Goal: Transaction & Acquisition: Purchase product/service

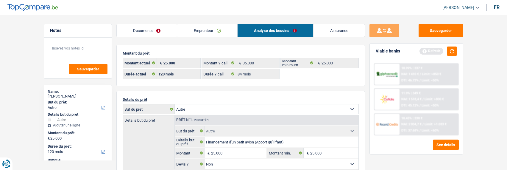
select select "other"
select select "120"
select select "alphacredit"
select select "120"
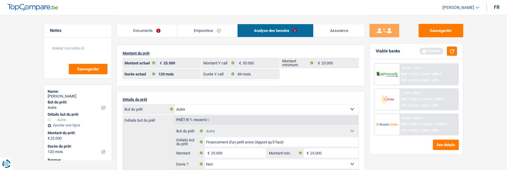
select select "84"
select select "other"
select select "false"
select select "120"
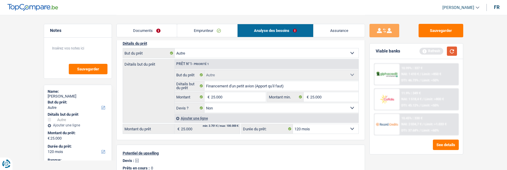
click at [454, 51] on button "button" at bounding box center [452, 50] width 10 height 9
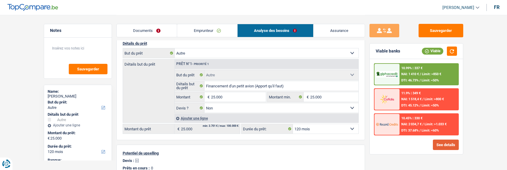
click at [442, 146] on button "See details" at bounding box center [446, 144] width 26 height 10
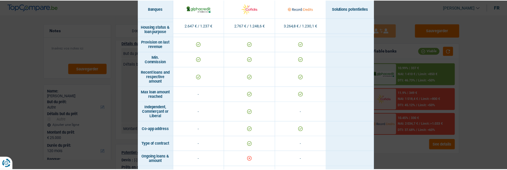
scroll to position [411, 0]
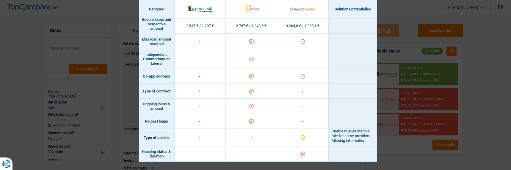
click at [393, 56] on div "Banks conditions × Banques Solutions potentielles Revenus / Charges 2.647 € / 1…" at bounding box center [255, 85] width 511 height 170
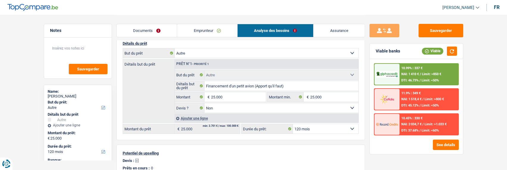
click at [308, 127] on select "12 mois 18 mois 24 mois 30 mois 36 mois 42 mois 48 mois 60 mois 72 mois 84 mois…" at bounding box center [325, 129] width 65 height 10
click at [293, 124] on select "12 mois 18 mois 24 mois 30 mois 36 mois 42 mois 48 mois 60 mois 72 mois 84 mois…" at bounding box center [325, 129] width 65 height 10
click at [411, 103] on div "11.9% | 349 € NAI: 1 518,4 € / Limit: >800 € DTI: 45.12% / Limit: <50%" at bounding box center [429, 99] width 59 height 21
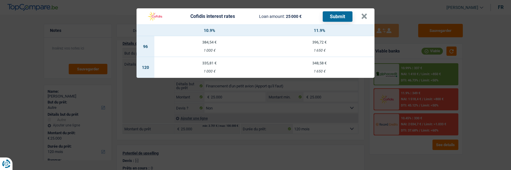
click at [216, 65] on td "335,81 € 1 000 €" at bounding box center [210, 67] width 110 height 21
select select "cofidis"
type input "10,90"
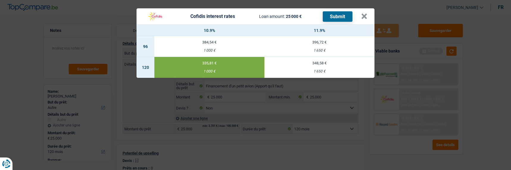
click at [347, 15] on button "Submit" at bounding box center [338, 16] width 30 height 10
click at [366, 15] on button "×" at bounding box center [364, 16] width 6 height 6
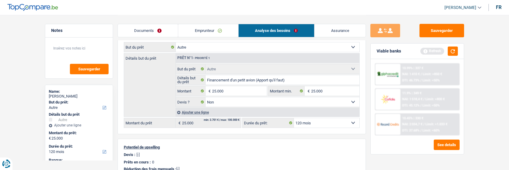
scroll to position [60, 0]
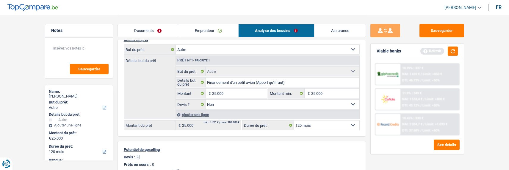
click at [207, 29] on link "Emprunteur" at bounding box center [208, 30] width 60 height 13
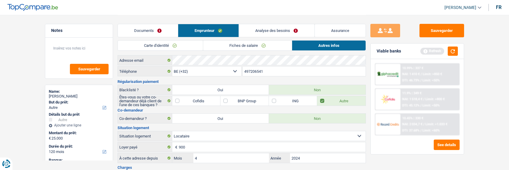
scroll to position [0, 0]
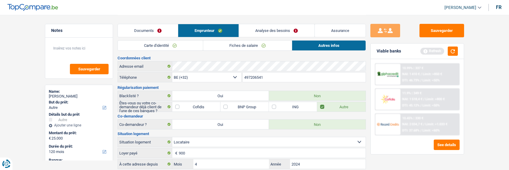
click at [239, 46] on link "Fiches de salaire" at bounding box center [247, 45] width 89 height 10
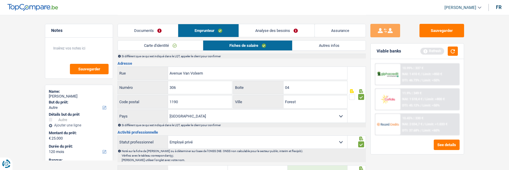
scroll to position [119, 0]
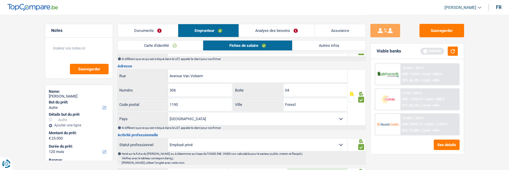
click at [285, 26] on link "Analyse des besoins" at bounding box center [276, 30] width 75 height 13
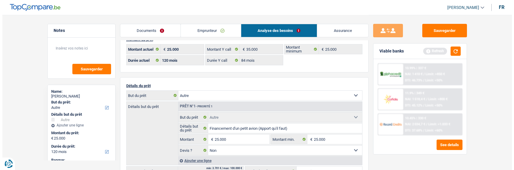
scroll to position [0, 0]
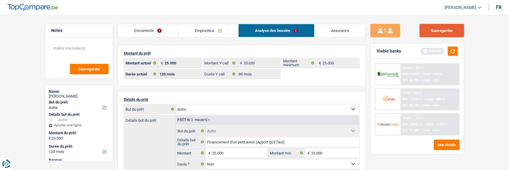
click at [447, 28] on button "Sauvegarder" at bounding box center [442, 30] width 45 height 13
click at [153, 26] on link "Documents" at bounding box center [148, 30] width 60 height 13
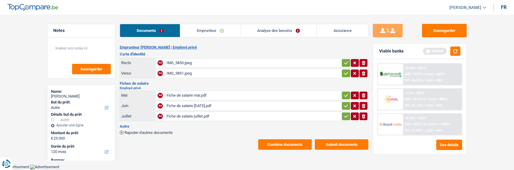
click at [342, 114] on button "button" at bounding box center [346, 116] width 8 height 8
click at [345, 104] on icon "button" at bounding box center [346, 105] width 4 height 3
drag, startPoint x: 344, startPoint y: 91, endPoint x: 343, endPoint y: 88, distance: 3.4
click at [344, 92] on icon "button" at bounding box center [346, 95] width 5 height 6
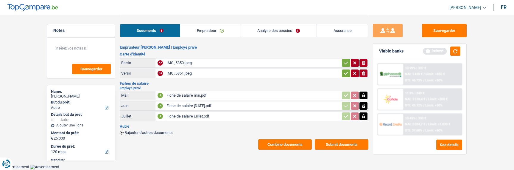
click at [342, 71] on button "button" at bounding box center [346, 73] width 8 height 8
drag, startPoint x: 347, startPoint y: 61, endPoint x: 340, endPoint y: 70, distance: 11.3
click at [346, 61] on icon "button" at bounding box center [346, 63] width 5 height 6
click at [300, 139] on button "Combine documents" at bounding box center [285, 144] width 54 height 10
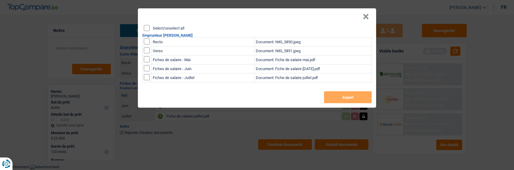
click at [145, 25] on input "Select/unselect all" at bounding box center [147, 28] width 6 height 6
checkbox input "true"
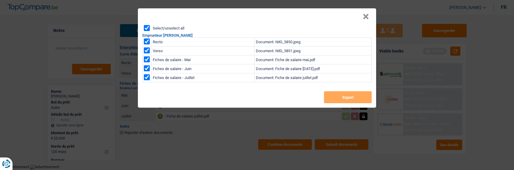
checkbox input "true"
click at [336, 97] on button "Export" at bounding box center [348, 97] width 48 height 12
click at [364, 15] on button "×" at bounding box center [366, 17] width 6 height 6
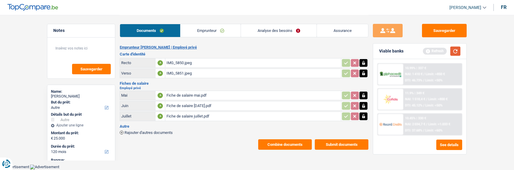
click at [458, 49] on button "button" at bounding box center [455, 50] width 10 height 9
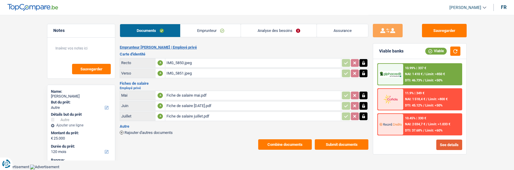
click at [448, 143] on button "See details" at bounding box center [449, 144] width 26 height 10
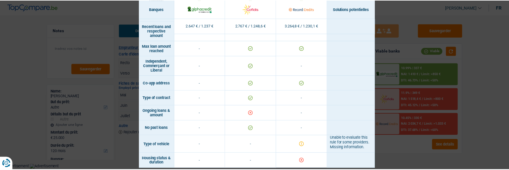
scroll to position [411, 0]
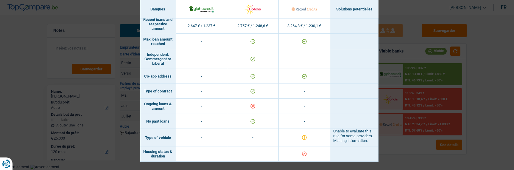
click at [383, 53] on div "Banks conditions × Banques Solutions potentielles Revenus / Charges 2.647 € / 1…" at bounding box center [257, 85] width 514 height 170
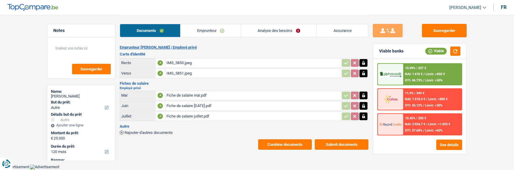
click at [224, 26] on link "Emprunteur" at bounding box center [210, 30] width 60 height 13
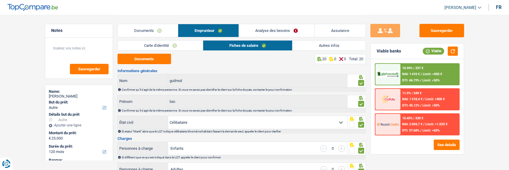
click at [316, 44] on link "Autres infos" at bounding box center [329, 45] width 73 height 10
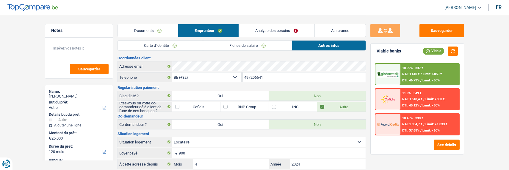
click at [300, 24] on link "Analyse des besoins" at bounding box center [276, 30] width 75 height 13
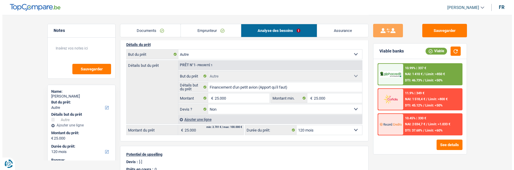
scroll to position [60, 0]
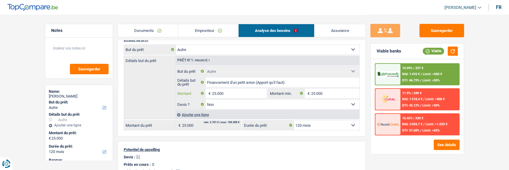
click at [232, 93] on input "25.000" at bounding box center [239, 93] width 54 height 10
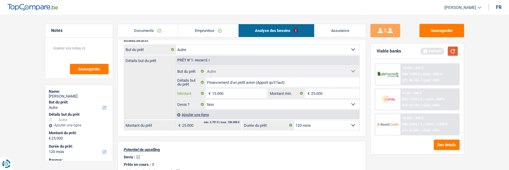
type input "15.000"
select select "60"
type input "15.000"
select select "60"
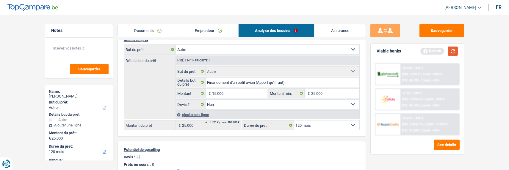
type input "15.000"
select select "60"
click at [452, 51] on button "button" at bounding box center [453, 50] width 10 height 9
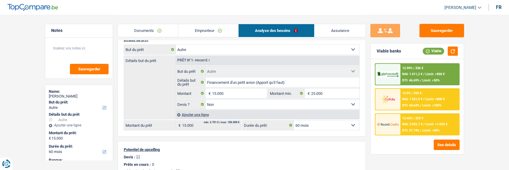
click at [422, 102] on div "12.9% | 335 € NAI: 1 531,9 € / Limit: >800 € DTI: 44.64% / Limit: <100%" at bounding box center [430, 99] width 59 height 21
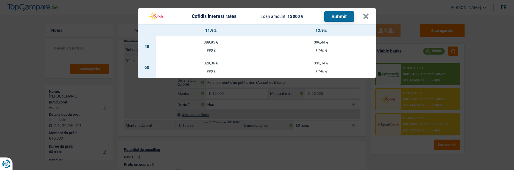
click at [211, 62] on div "328,36 €" at bounding box center [211, 63] width 110 height 4
type input "11,90"
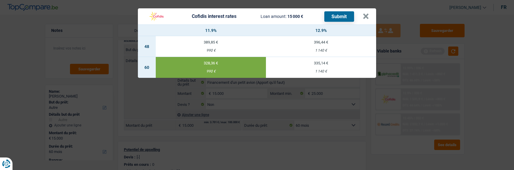
click at [336, 14] on button "Submit" at bounding box center [339, 16] width 30 height 10
click at [378, 12] on div "Cofidis interest rates Loan amount: 15 000 € Submit × 11.9% 12.9% 48 389,85 € 9…" at bounding box center [257, 85] width 514 height 170
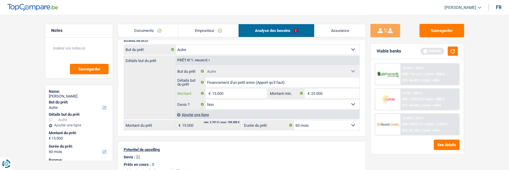
click at [213, 90] on input "15.000" at bounding box center [239, 93] width 54 height 10
type input "25.000"
select select "120"
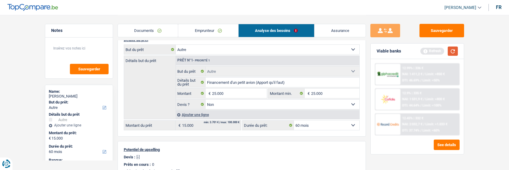
type input "25.000"
select select "120"
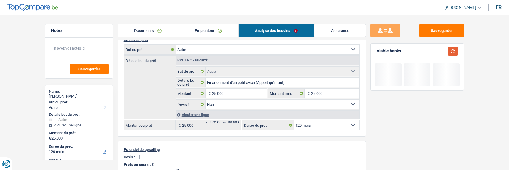
click at [453, 52] on button "button" at bounding box center [453, 50] width 10 height 9
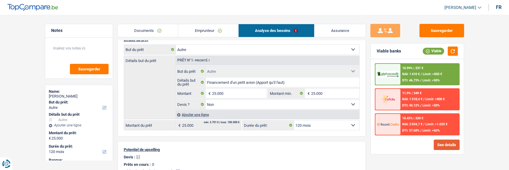
click at [446, 144] on button "See details" at bounding box center [447, 144] width 26 height 10
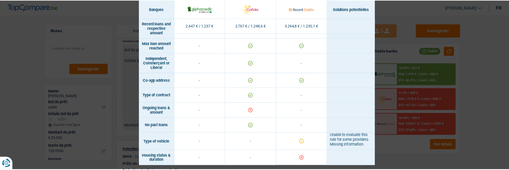
scroll to position [411, 0]
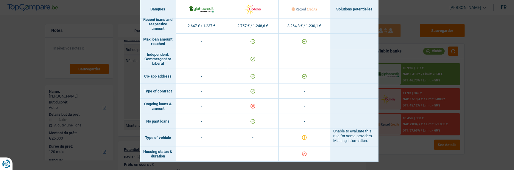
click at [391, 60] on div "Banks conditions × Banques Solutions potentielles Revenus / Charges 2.647 € / 1…" at bounding box center [257, 85] width 514 height 170
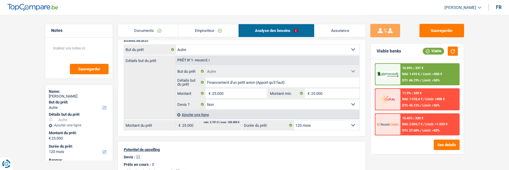
click at [218, 28] on link "Emprunteur" at bounding box center [208, 30] width 60 height 13
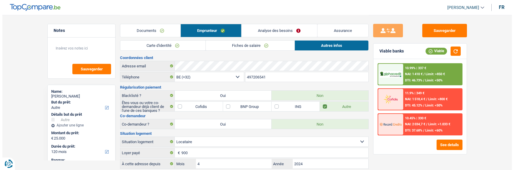
scroll to position [0, 0]
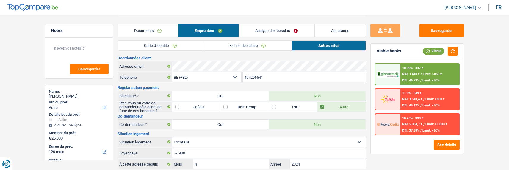
click at [243, 43] on link "Fiches de salaire" at bounding box center [247, 45] width 89 height 10
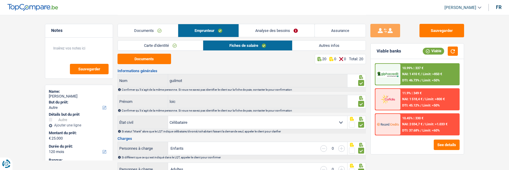
click at [152, 26] on link "Documents" at bounding box center [148, 30] width 60 height 13
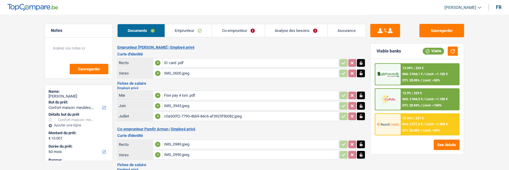
select select "household"
select select "60"
select select "alphacredit"
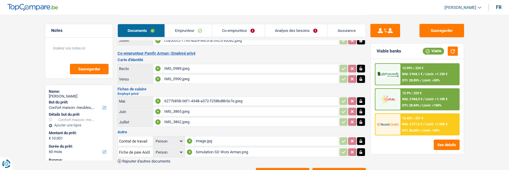
scroll to position [89, 0]
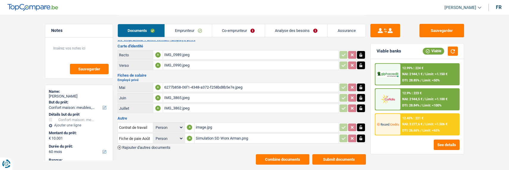
click at [215, 134] on div "Simulation SD Worx Arman.png" at bounding box center [267, 138] width 142 height 9
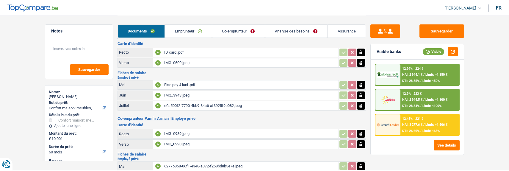
scroll to position [0, 0]
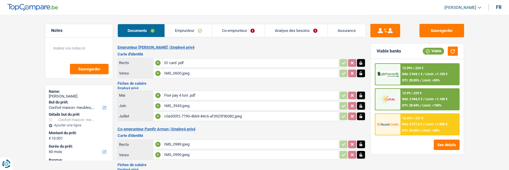
click at [181, 104] on div "IMG_3943.jpeg" at bounding box center [250, 105] width 173 height 9
click at [200, 115] on div "c0a500f2-7790-4bb9-84c6-af3925f9b082.jpeg" at bounding box center [250, 116] width 173 height 9
click at [196, 104] on div "IMG_3943.jpeg" at bounding box center [250, 105] width 173 height 9
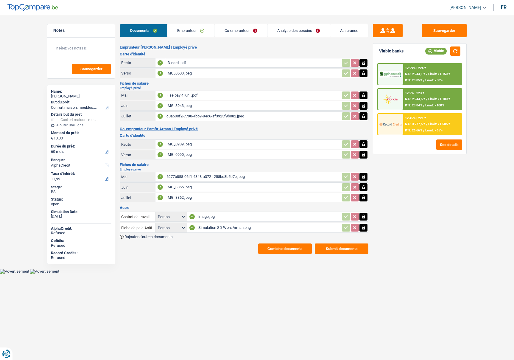
click at [181, 103] on div "IMG_3943.jpeg" at bounding box center [252, 105] width 173 height 9
click at [222, 115] on div "c0a500f2-7790-4bb9-84c6-af3925f9b082.jpeg" at bounding box center [252, 116] width 173 height 9
click at [198, 104] on div "IMG_3943.jpeg" at bounding box center [252, 105] width 173 height 9
click at [180, 102] on div "IMG_3943.jpeg" at bounding box center [252, 105] width 173 height 9
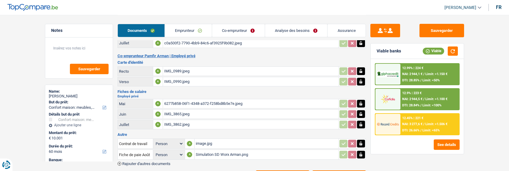
scroll to position [89, 0]
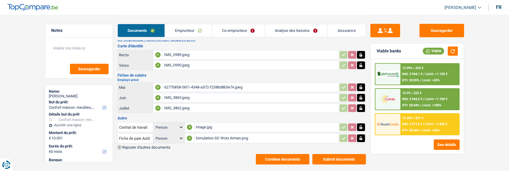
click at [198, 83] on div "6277b858-06f1-4348-a372-f258bd8b5e7e.jpeg" at bounding box center [250, 87] width 173 height 9
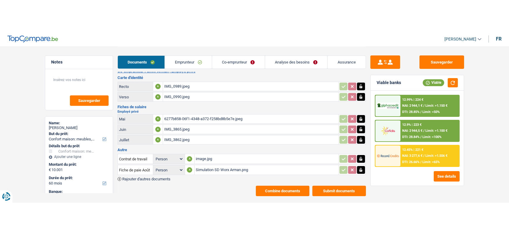
scroll to position [0, 0]
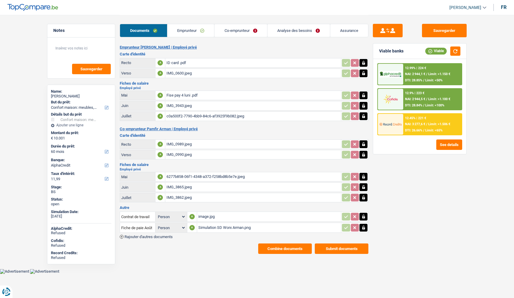
click at [138, 169] on span "Rajouter d'autres documents" at bounding box center [148, 237] width 48 height 4
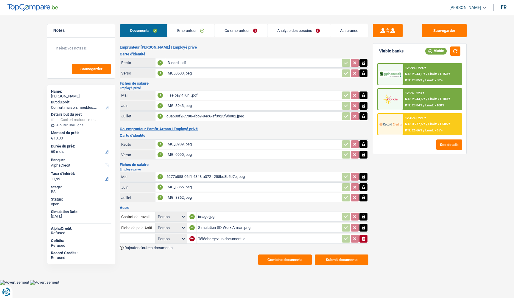
click at [133, 169] on span "Rajouter d'autres documents" at bounding box center [148, 248] width 48 height 4
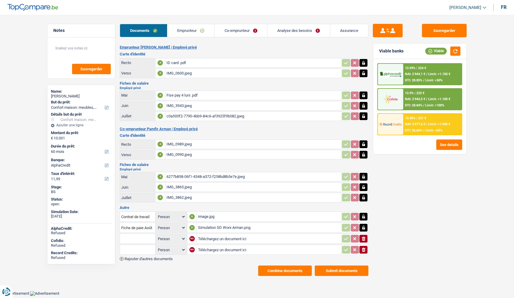
click at [130, 169] on span "Rajouter d'autres documents" at bounding box center [148, 259] width 48 height 4
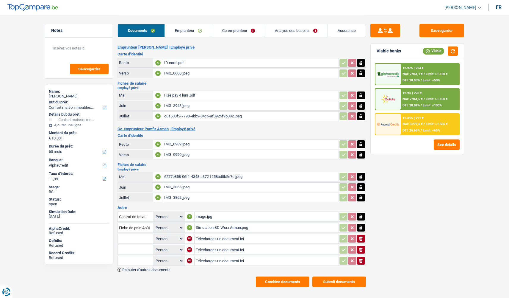
click at [130, 169] on span "Rajouter d'autres documents" at bounding box center [146, 270] width 48 height 4
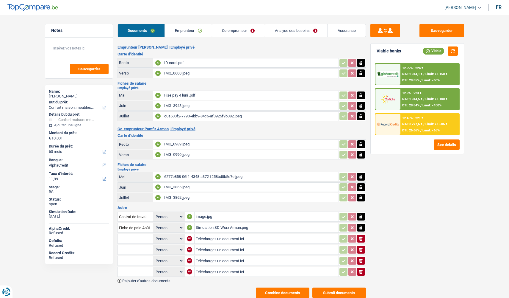
click at [361, 169] on icon "ionicons-v5-e" at bounding box center [361, 272] width 5 height 6
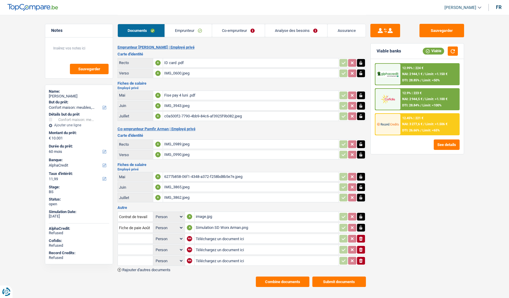
click at [360, 169] on button "ionicons-v5-e" at bounding box center [361, 261] width 8 height 8
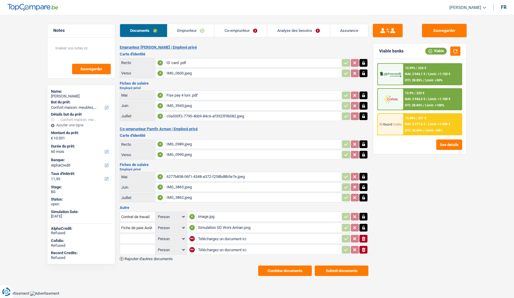
click at [363, 169] on icon "button" at bounding box center [364, 249] width 4 height 4
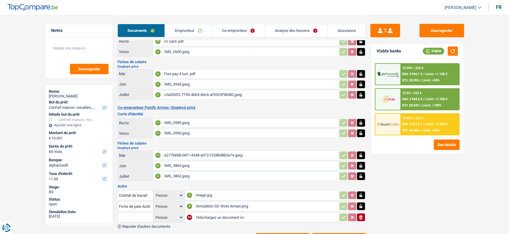
scroll to position [44, 0]
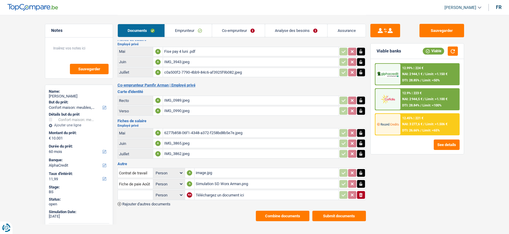
click at [219, 169] on input "Téléchargez un document ici" at bounding box center [267, 194] width 142 height 9
type input "C:\fakepath\combinepdf.pdf"
click at [134, 169] on input "text" at bounding box center [135, 195] width 33 height 10
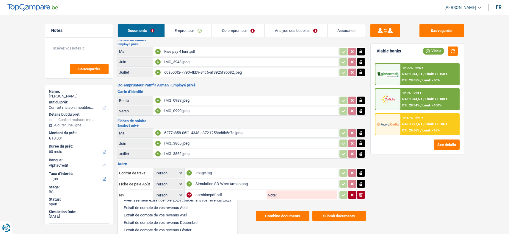
scroll to position [0, 0]
click at [184, 169] on li "Extrait de compte de vos revenus Août" at bounding box center [177, 221] width 113 height 7
type input "Extrait de compte de vos revenus Août"
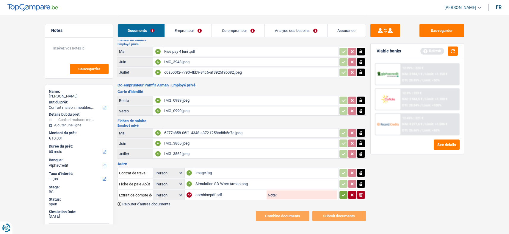
click at [342, 169] on icon "button" at bounding box center [344, 195] width 4 height 3
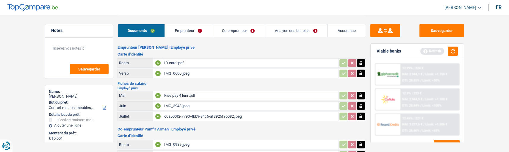
click at [197, 31] on link "Emprunteur" at bounding box center [188, 30] width 47 height 13
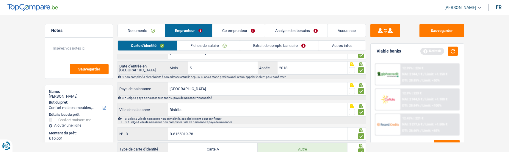
scroll to position [89, 0]
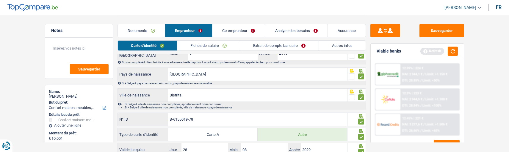
click at [291, 46] on link "Extrait de compte bancaire" at bounding box center [279, 45] width 79 height 10
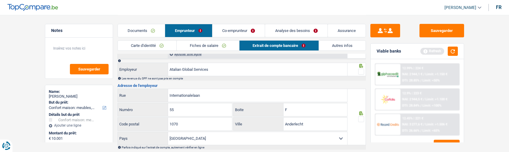
drag, startPoint x: 360, startPoint y: 69, endPoint x: 360, endPoint y: 73, distance: 4.2
click at [360, 69] on span at bounding box center [361, 71] width 6 height 6
click at [0, 0] on input "radio" at bounding box center [0, 0] width 0 height 0
click at [359, 116] on span at bounding box center [361, 119] width 6 height 6
click at [0, 0] on input "radio" at bounding box center [0, 0] width 0 height 0
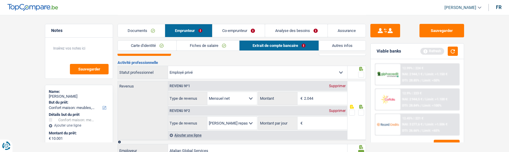
scroll to position [0, 0]
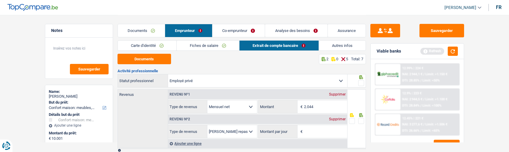
click at [361, 80] on span at bounding box center [361, 83] width 6 height 6
click at [0, 0] on input "radio" at bounding box center [0, 0] width 0 height 0
click at [360, 118] on span at bounding box center [361, 121] width 6 height 6
click at [0, 0] on input "radio" at bounding box center [0, 0] width 0 height 0
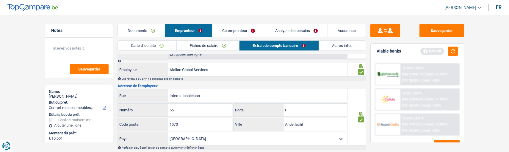
scroll to position [179, 0]
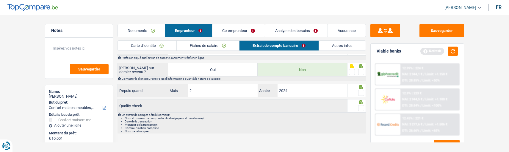
drag, startPoint x: 364, startPoint y: 70, endPoint x: 360, endPoint y: 76, distance: 6.9
click at [363, 71] on span at bounding box center [361, 72] width 6 height 6
click at [0, 0] on input "radio" at bounding box center [0, 0] width 0 height 0
click at [362, 92] on span at bounding box center [361, 93] width 6 height 6
click at [0, 0] on input "radio" at bounding box center [0, 0] width 0 height 0
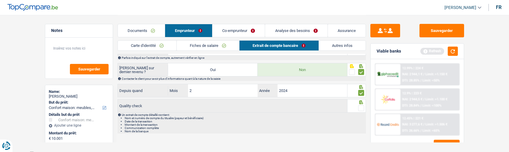
click at [361, 105] on span at bounding box center [361, 108] width 6 height 6
click at [0, 0] on input "radio" at bounding box center [0, 0] width 0 height 0
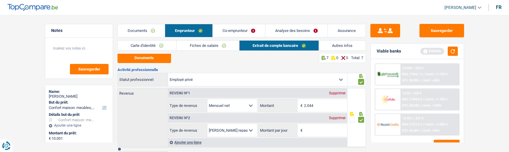
scroll to position [0, 0]
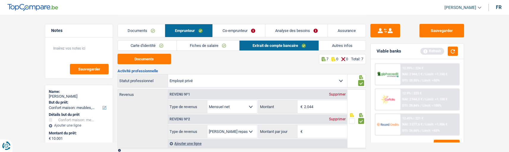
click at [152, 31] on link "Documents" at bounding box center [141, 30] width 47 height 13
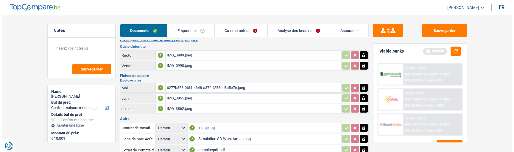
scroll to position [126, 0]
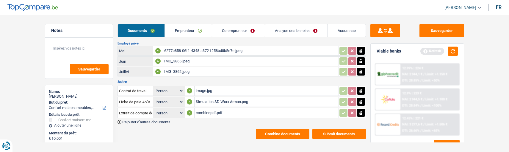
click at [283, 129] on button "Combine documents" at bounding box center [283, 133] width 54 height 10
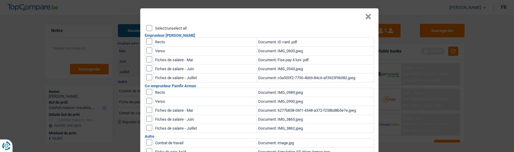
scroll to position [0, 0]
click at [147, 56] on input "checkbox" at bounding box center [149, 59] width 6 height 6
checkbox input "true"
click at [147, 66] on input "checkbox" at bounding box center [149, 68] width 6 height 6
checkbox input "true"
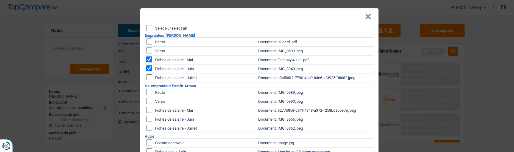
click at [146, 76] on input "checkbox" at bounding box center [149, 77] width 6 height 6
checkbox input "true"
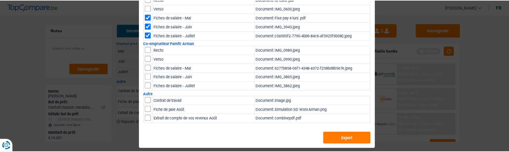
scroll to position [42, 0]
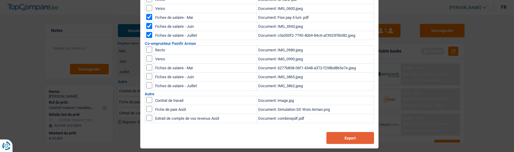
click at [354, 135] on button "Export" at bounding box center [350, 138] width 48 height 12
click at [488, 86] on div "× Select/unselect all Emprunteur Petruta Arman Recto Document: ID card .pdf Ver…" at bounding box center [257, 76] width 514 height 152
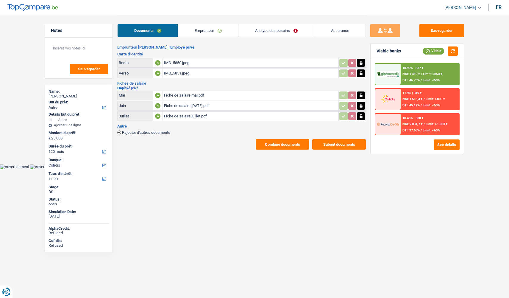
select select "other"
select select "120"
select select "cofidis"
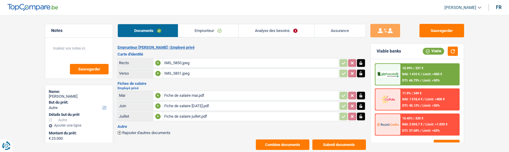
click at [283, 139] on button "Combine documents" at bounding box center [283, 144] width 54 height 10
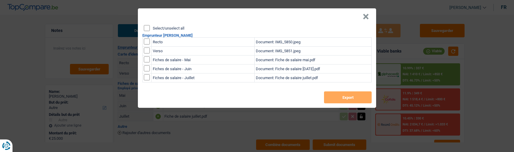
click at [146, 25] on input "Select/unselect all" at bounding box center [147, 28] width 6 height 6
checkbox input "true"
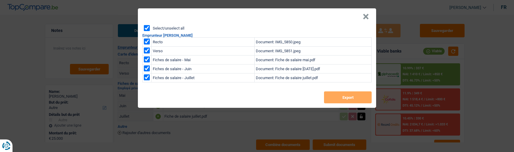
checkbox input "true"
click at [335, 91] on button "Export" at bounding box center [348, 97] width 48 height 12
click at [369, 15] on button "×" at bounding box center [366, 17] width 6 height 6
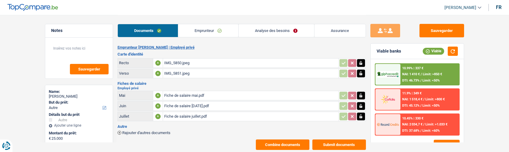
click at [300, 32] on link "Analyse des besoins" at bounding box center [277, 30] width 76 height 13
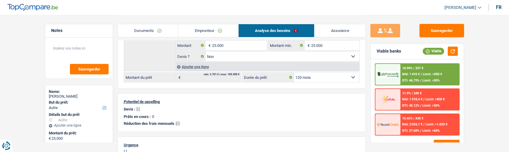
scroll to position [89, 0]
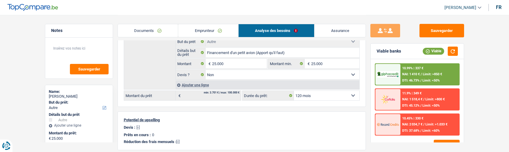
click at [359, 94] on select "12 mois 18 mois 24 mois 30 mois 36 mois 42 mois 48 mois 60 mois 72 mois 84 mois…" at bounding box center [326, 95] width 65 height 10
select select "84"
click at [294, 90] on select "12 mois 18 mois 24 mois 30 mois 36 mois 42 mois 48 mois 60 mois 72 mois 84 mois…" at bounding box center [326, 95] width 65 height 10
select select "84"
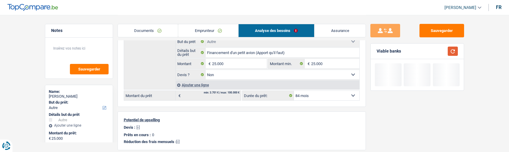
click at [453, 53] on button "button" at bounding box center [453, 50] width 10 height 9
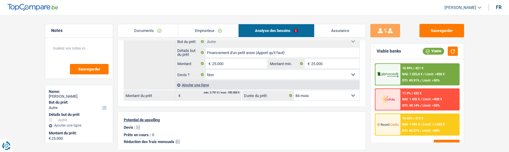
click at [414, 126] on div "10.45% | 415 € NAI: 1 950 € / Limit: >1.033 € DTI: 40.27% / Limit: <60%" at bounding box center [430, 124] width 59 height 21
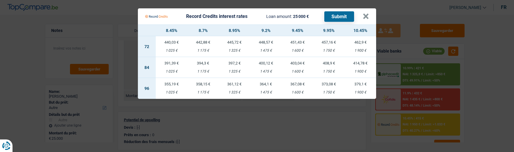
click at [301, 69] on div "1 600 €" at bounding box center [298, 71] width 32 height 4
select select "record credits"
type input "9,45"
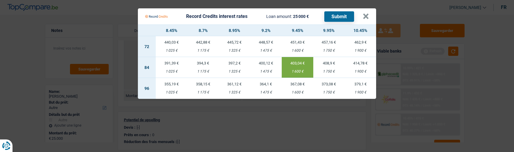
click at [329, 115] on Credits "Record Credits interest rates Loan amount: 25 000 € Submit × 8.45% 8.7% 8.95% 9…" at bounding box center [257, 76] width 514 height 152
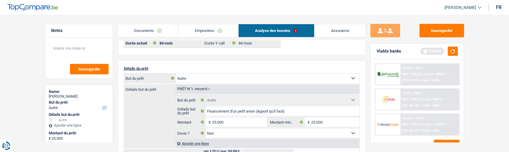
scroll to position [30, 0]
click at [451, 51] on button "button" at bounding box center [453, 50] width 10 height 9
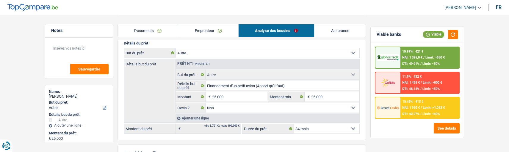
scroll to position [0, 0]
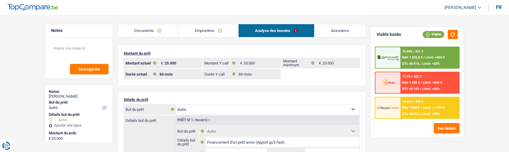
click at [217, 32] on link "Emprunteur" at bounding box center [208, 30] width 60 height 13
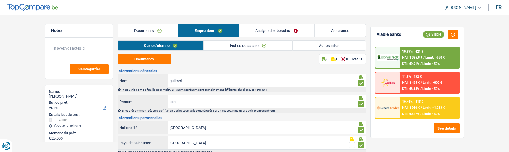
click at [320, 46] on link "Autres infos" at bounding box center [329, 45] width 73 height 10
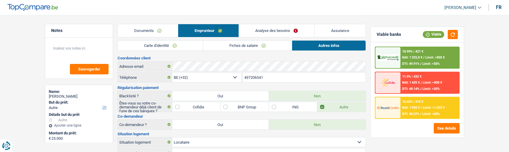
click at [249, 44] on link "Fiches de salaire" at bounding box center [247, 45] width 89 height 10
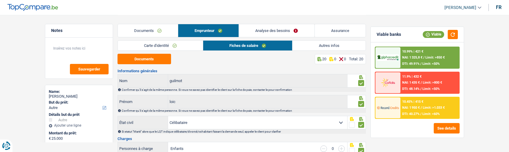
click at [187, 44] on link "Carte d'identité" at bounding box center [160, 45] width 85 height 10
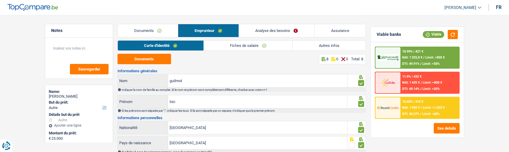
click at [270, 33] on link "Analyse des besoins" at bounding box center [276, 30] width 75 height 13
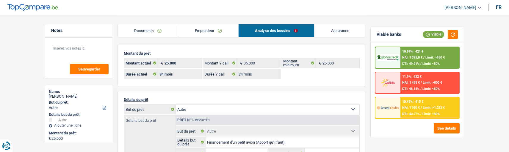
click at [216, 33] on link "Emprunteur" at bounding box center [208, 30] width 60 height 13
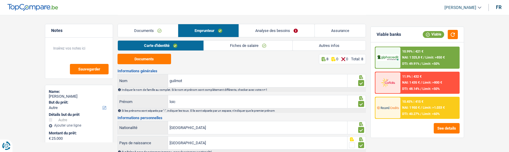
click at [240, 46] on link "Fiches de salaire" at bounding box center [248, 45] width 89 height 10
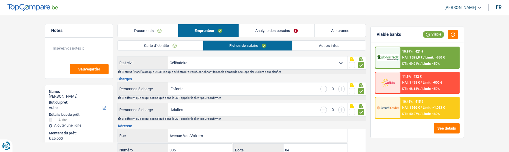
click at [161, 30] on link "Documents" at bounding box center [148, 30] width 60 height 13
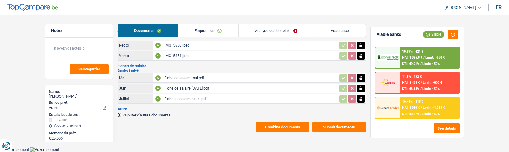
scroll to position [13, 0]
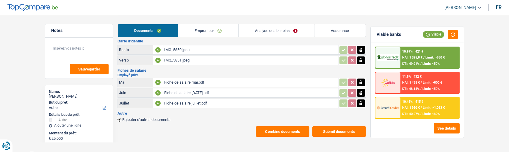
click at [222, 30] on link "Emprunteur" at bounding box center [208, 30] width 60 height 13
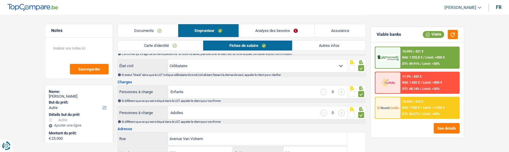
scroll to position [0, 0]
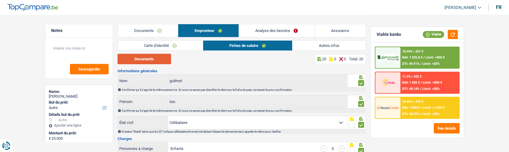
click at [149, 57] on button "Documents" at bounding box center [145, 59] width 54 height 10
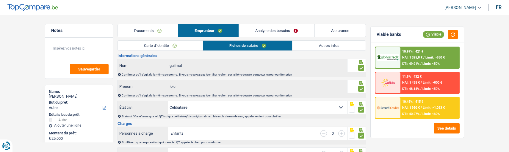
scroll to position [60, 0]
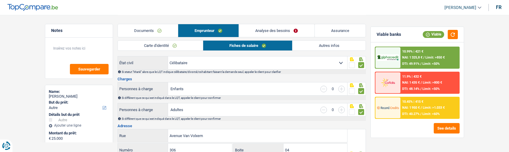
click at [317, 48] on link "Autres infos" at bounding box center [329, 45] width 73 height 10
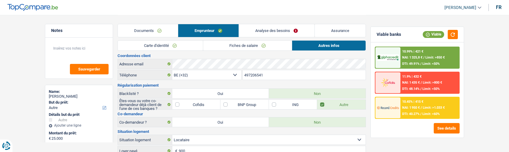
scroll to position [0, 0]
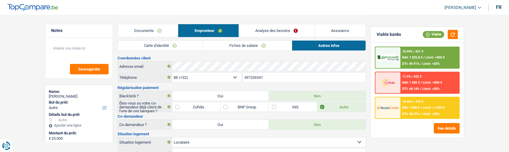
click at [253, 46] on link "Fiches de salaire" at bounding box center [247, 45] width 89 height 10
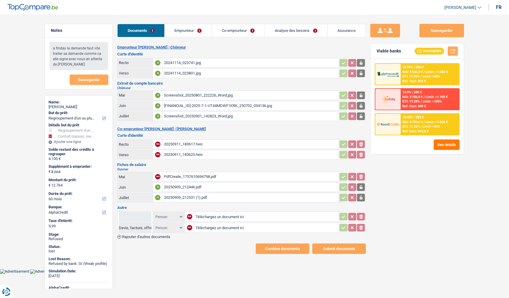
select select "refinancing"
select select "household"
select select "60"
select select "alphacredit"
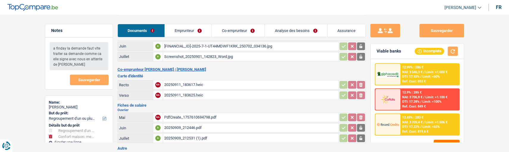
scroll to position [30, 0]
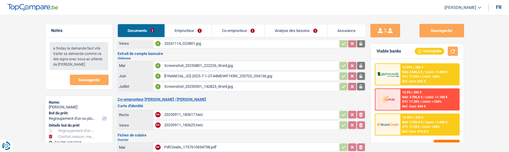
click at [192, 23] on div "Documents Emprunteur Co-emprunteur Analyse des besoins Assurance" at bounding box center [242, 27] width 249 height 25
click at [189, 29] on link "Emprunteur" at bounding box center [188, 30] width 47 height 13
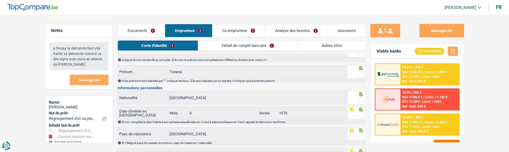
click at [147, 29] on link "Documents" at bounding box center [141, 30] width 47 height 13
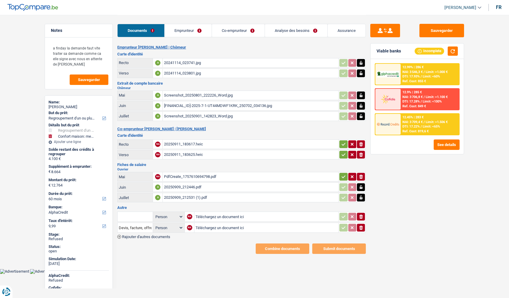
select select "refinancing"
select select "household"
select select "60"
select select "alphacredit"
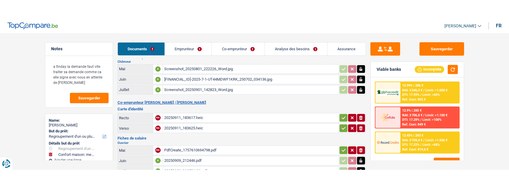
scroll to position [60, 0]
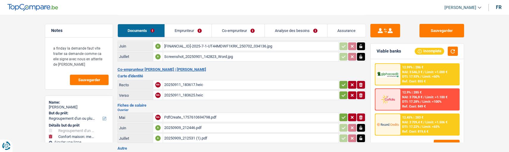
click at [362, 82] on icon "ionicons-v5-e" at bounding box center [361, 85] width 5 height 6
click at [361, 93] on icon "button" at bounding box center [361, 95] width 4 height 4
type input "C:\fakepath\c7d2d3cd-1757609857901_20250911_183617.pdf"
type input "C:\fakepath\c7d2d3cd-1757609875346_20250911_183625.pdf"
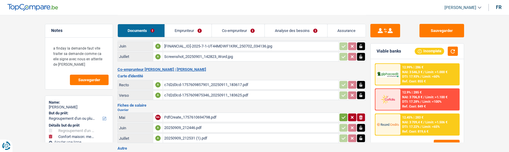
click at [343, 115] on icon "button" at bounding box center [343, 117] width 5 height 6
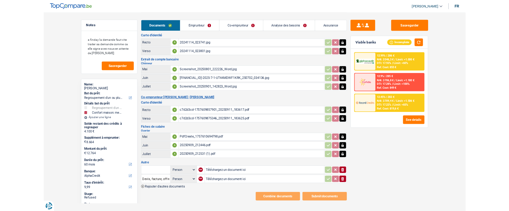
scroll to position [0, 0]
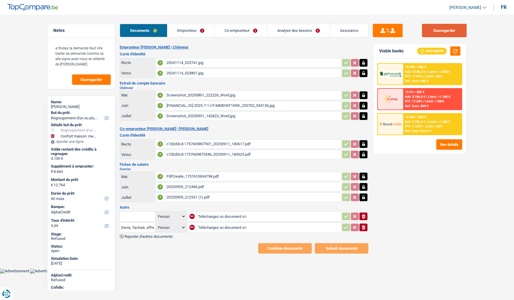
click at [452, 31] on button "Sauvegarder" at bounding box center [444, 30] width 45 height 13
click at [203, 28] on link "Emprunteur" at bounding box center [190, 30] width 47 height 13
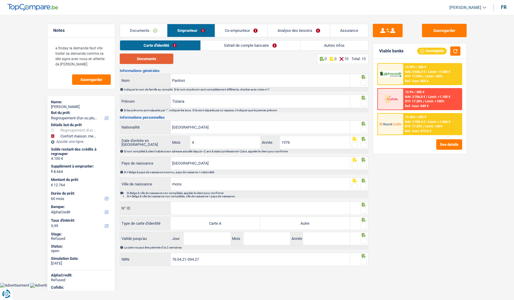
click at [159, 57] on button "Documents" at bounding box center [147, 59] width 54 height 10
click at [362, 82] on span at bounding box center [364, 83] width 6 height 6
click at [0, 0] on input "radio" at bounding box center [0, 0] width 0 height 0
click at [361, 101] on span at bounding box center [364, 104] width 6 height 6
click at [0, 0] on input "radio" at bounding box center [0, 0] width 0 height 0
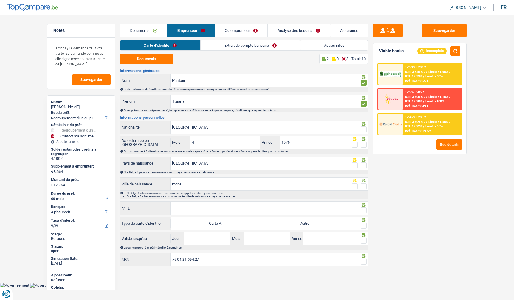
click at [366, 128] on span at bounding box center [364, 130] width 6 height 6
click at [0, 0] on input "radio" at bounding box center [0, 0] width 0 height 0
click at [363, 143] on span at bounding box center [364, 145] width 6 height 6
click at [0, 0] on input "radio" at bounding box center [0, 0] width 0 height 0
click at [364, 163] on span at bounding box center [364, 166] width 6 height 6
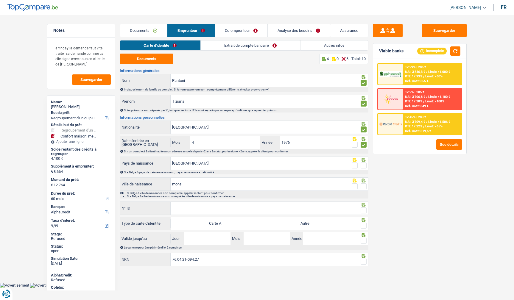
click at [0, 0] on input "radio" at bounding box center [0, 0] width 0 height 0
click at [363, 183] on span at bounding box center [364, 186] width 6 height 6
click at [0, 0] on input "radio" at bounding box center [0, 0] width 0 height 0
click at [296, 210] on input "N° ID" at bounding box center [260, 208] width 179 height 13
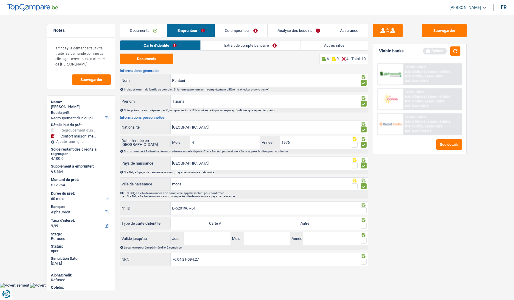
type input "B-5201967-51"
click at [367, 210] on div "Notes a finday la demande faut vite traiter sa demande comme ca elle signe avec…" at bounding box center [257, 141] width 429 height 253
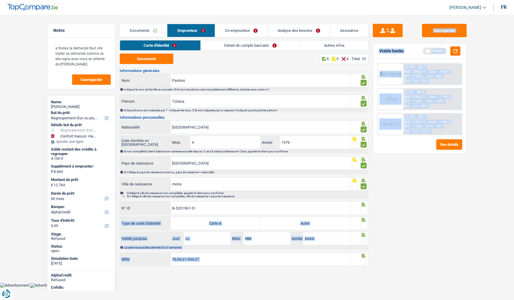
click at [365, 210] on span at bounding box center [364, 210] width 6 height 6
click at [0, 0] on input "radio" at bounding box center [0, 0] width 0 height 0
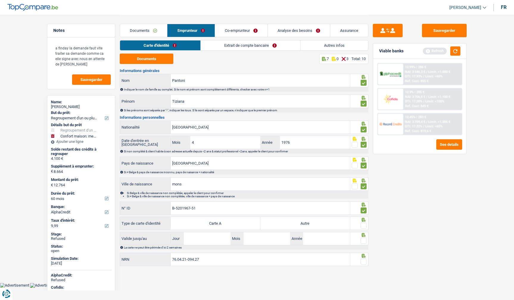
click at [338, 224] on label "Autre" at bounding box center [305, 223] width 90 height 13
click at [338, 224] on input "Autre" at bounding box center [305, 223] width 90 height 13
radio input "true"
click at [361, 223] on span at bounding box center [364, 226] width 6 height 6
click at [0, 0] on input "radio" at bounding box center [0, 0] width 0 height 0
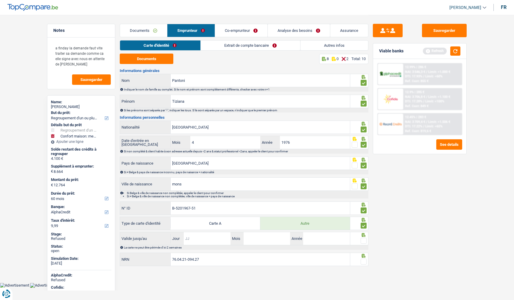
click at [220, 237] on input "Jour" at bounding box center [207, 238] width 46 height 13
type input "06"
type input "12"
type input "2032"
drag, startPoint x: 364, startPoint y: 241, endPoint x: 362, endPoint y: 246, distance: 5.4
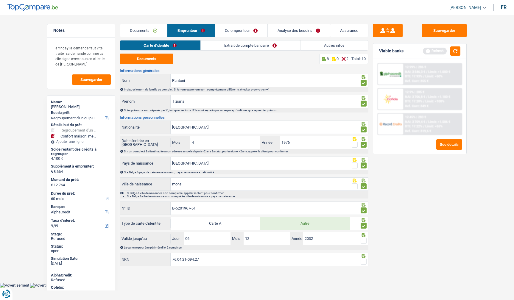
click at [364, 243] on div at bounding box center [364, 240] width 6 height 7
drag, startPoint x: 363, startPoint y: 258, endPoint x: 363, endPoint y: 255, distance: 4.0
click at [364, 260] on span at bounding box center [364, 262] width 6 height 6
click at [0, 0] on input "radio" at bounding box center [0, 0] width 0 height 0
click at [362, 240] on span at bounding box center [364, 241] width 6 height 6
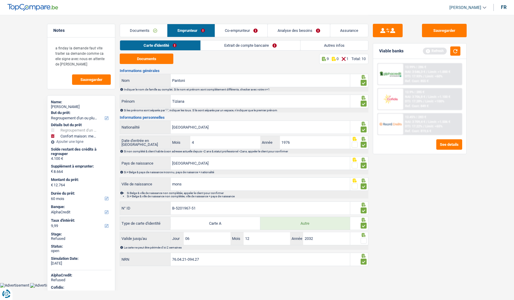
click at [0, 0] on input "radio" at bounding box center [0, 0] width 0 height 0
click at [258, 46] on link "Extrait de compte bancaire" at bounding box center [250, 45] width 99 height 10
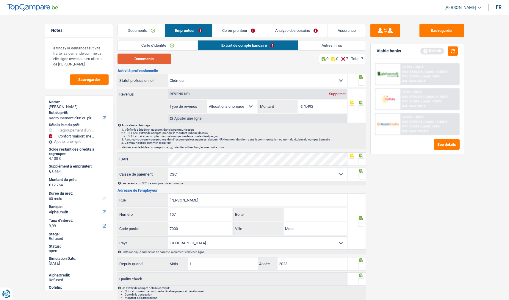
click at [144, 56] on button "Documents" at bounding box center [145, 59] width 54 height 10
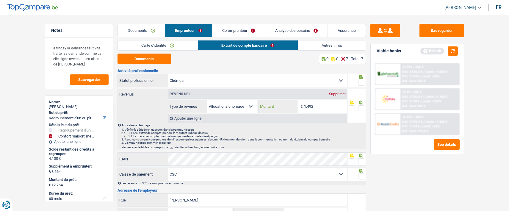
click at [329, 108] on input "1.492" at bounding box center [325, 106] width 43 height 13
type input "1.437"
click at [363, 82] on span at bounding box center [361, 83] width 6 height 6
click at [0, 0] on input "radio" at bounding box center [0, 0] width 0 height 0
click at [361, 107] on span at bounding box center [361, 108] width 6 height 6
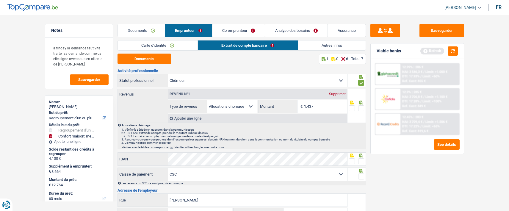
click at [0, 0] on input "radio" at bounding box center [0, 0] width 0 height 0
click at [360, 160] on span at bounding box center [361, 161] width 6 height 6
click at [0, 0] on input "radio" at bounding box center [0, 0] width 0 height 0
click at [361, 177] on span at bounding box center [361, 177] width 6 height 6
click at [0, 0] on input "radio" at bounding box center [0, 0] width 0 height 0
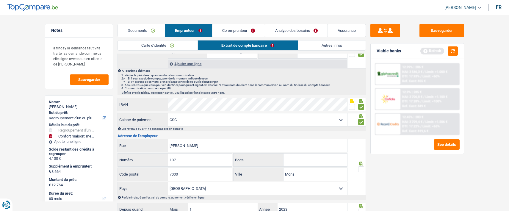
scroll to position [60, 0]
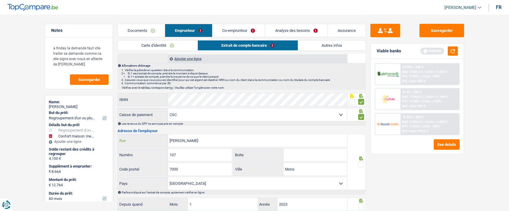
drag, startPoint x: 213, startPoint y: 138, endPoint x: 161, endPoint y: 138, distance: 52.1
click at [161, 138] on div "[PERSON_NAME] Rue" at bounding box center [233, 140] width 230 height 13
type input "X"
type input "chaussée de louvain"
drag, startPoint x: 211, startPoint y: 156, endPoint x: 161, endPoint y: 153, distance: 50.1
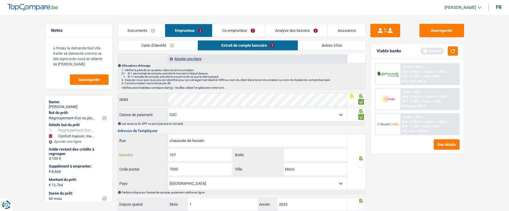
click at [162, 153] on div "107 Numéro" at bounding box center [175, 155] width 115 height 13
type input "510"
click at [204, 169] on input "7000" at bounding box center [200, 169] width 64 height 13
type input "7"
type input "5004"
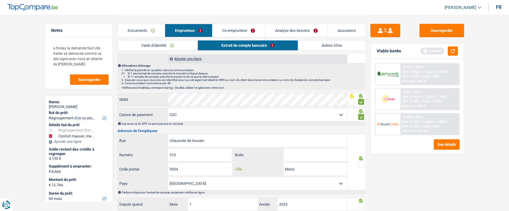
drag, startPoint x: 311, startPoint y: 169, endPoint x: 264, endPoint y: 164, distance: 47.6
click at [264, 164] on div "Mons Ville" at bounding box center [291, 169] width 114 height 13
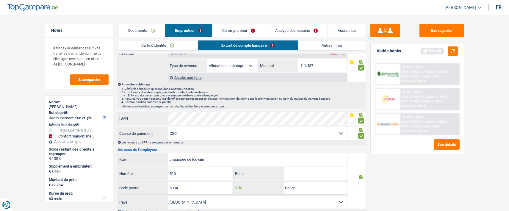
scroll to position [30, 0]
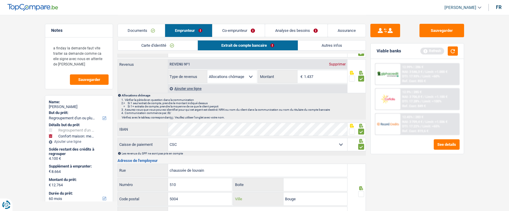
type input "Bouge"
click at [363, 194] on span at bounding box center [361, 194] width 6 height 6
click at [0, 0] on input "radio" at bounding box center [0, 0] width 0 height 0
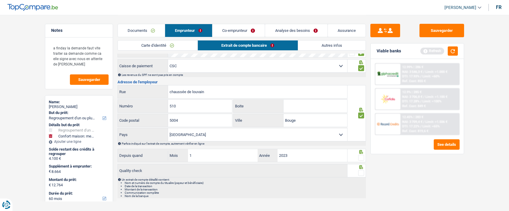
scroll to position [117, 0]
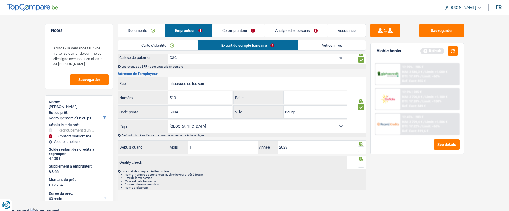
click at [361, 150] on span at bounding box center [361, 149] width 6 height 6
click at [0, 0] on input "radio" at bounding box center [0, 0] width 0 height 0
click at [363, 165] on span at bounding box center [361, 165] width 6 height 6
click at [0, 0] on input "radio" at bounding box center [0, 0] width 0 height 0
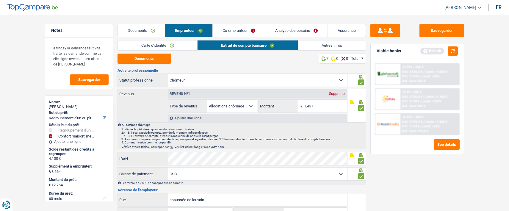
scroll to position [0, 0]
click at [321, 44] on link "Autres infos" at bounding box center [332, 45] width 68 height 10
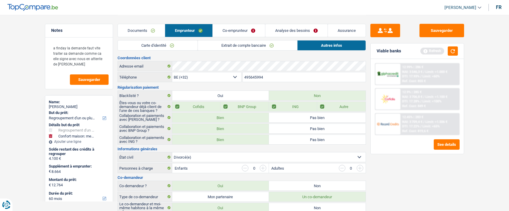
click at [249, 30] on link "Co-emprunteur" at bounding box center [239, 30] width 52 height 13
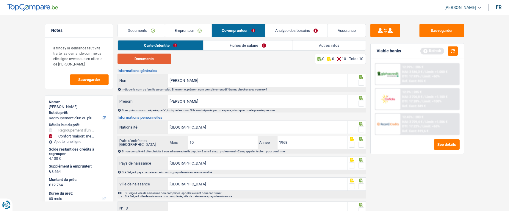
click at [154, 58] on button "Documents" at bounding box center [145, 59] width 54 height 10
click at [363, 80] on span at bounding box center [361, 83] width 6 height 6
click at [0, 0] on input "radio" at bounding box center [0, 0] width 0 height 0
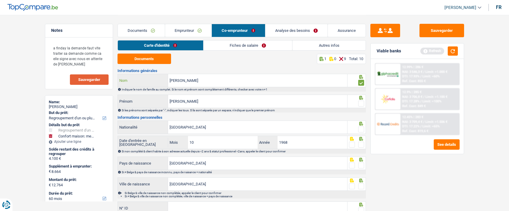
drag, startPoint x: 201, startPoint y: 79, endPoint x: 102, endPoint y: 81, distance: 99.2
click at [102, 82] on div "Notes a finday la demande faut vite traiter sa demande comme ca elle signe avec…" at bounding box center [254, 141] width 429 height 253
type input "Pantoni"
click at [361, 101] on span at bounding box center [361, 104] width 6 height 6
click at [0, 0] on input "radio" at bounding box center [0, 0] width 0 height 0
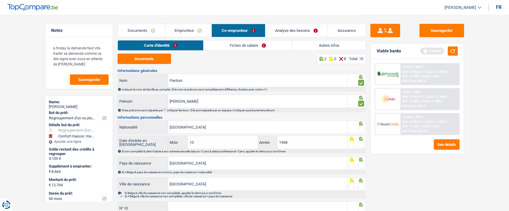
click at [361, 126] on div at bounding box center [361, 129] width 6 height 7
click at [361, 143] on span at bounding box center [361, 145] width 6 height 6
click at [0, 0] on input "radio" at bounding box center [0, 0] width 0 height 0
click at [360, 127] on span at bounding box center [361, 130] width 6 height 6
click at [0, 0] on input "radio" at bounding box center [0, 0] width 0 height 0
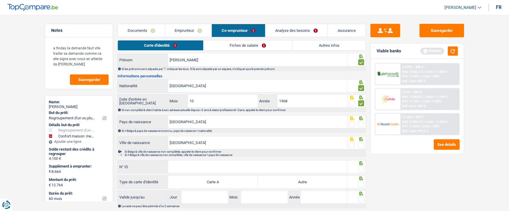
scroll to position [60, 0]
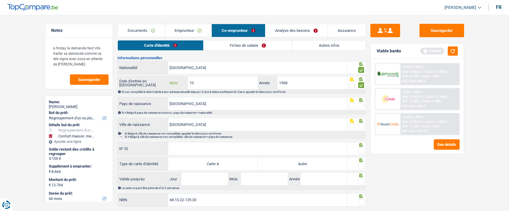
drag, startPoint x: 227, startPoint y: 81, endPoint x: 175, endPoint y: 82, distance: 52.1
click at [175, 82] on div "10 Mois" at bounding box center [213, 83] width 90 height 13
click at [197, 31] on link "Emprunteur" at bounding box center [188, 30] width 47 height 13
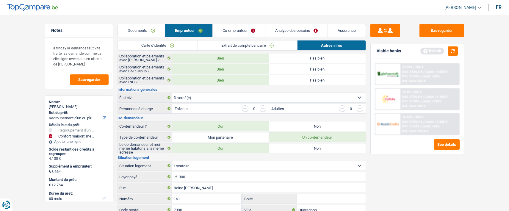
click at [240, 46] on link "Extrait de compte bancaire" at bounding box center [247, 45] width 99 height 10
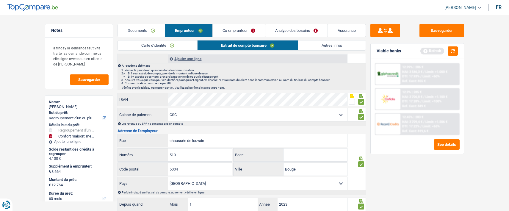
click at [183, 47] on link "Carte d'identité" at bounding box center [158, 45] width 80 height 10
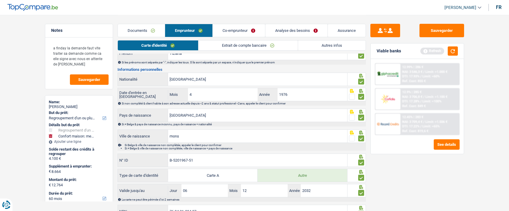
scroll to position [15, 0]
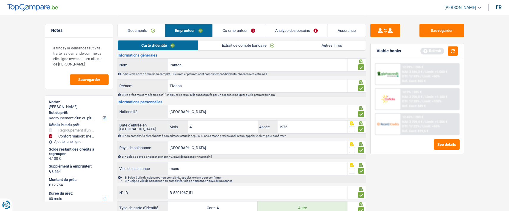
click at [241, 32] on link "Co-emprunteur" at bounding box center [239, 30] width 52 height 13
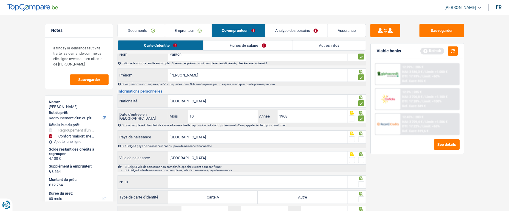
scroll to position [45, 0]
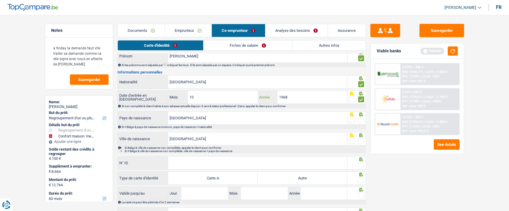
click at [294, 98] on input "1968" at bounding box center [313, 97] width 70 height 13
type input "1976"
click at [361, 118] on span at bounding box center [361, 120] width 6 height 6
click at [0, 0] on input "radio" at bounding box center [0, 0] width 0 height 0
click at [253, 117] on input "[GEOGRAPHIC_DATA]" at bounding box center [257, 118] width 179 height 13
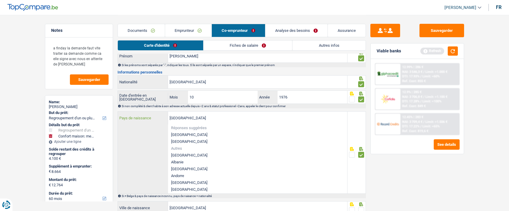
click at [252, 117] on input "[GEOGRAPHIC_DATA]" at bounding box center [257, 118] width 179 height 13
type input "Belgiqu"
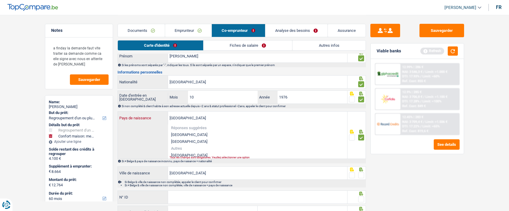
type input "[GEOGRAPHIC_DATA]"
click at [198, 154] on li "[GEOGRAPHIC_DATA]" at bounding box center [257, 155] width 179 height 7
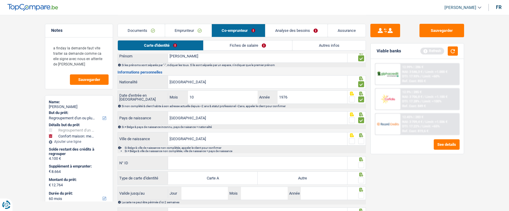
drag, startPoint x: 359, startPoint y: 138, endPoint x: 332, endPoint y: 155, distance: 31.8
click at [359, 139] on span at bounding box center [361, 141] width 6 height 6
click at [0, 0] on input "radio" at bounding box center [0, 0] width 0 height 0
click at [283, 160] on input "N° ID" at bounding box center [257, 163] width 179 height 13
type input "B-5978259-52"
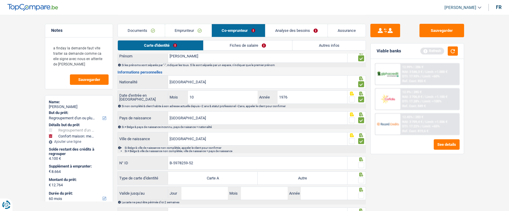
click at [362, 163] on span at bounding box center [361, 165] width 6 height 6
click at [0, 0] on input "radio" at bounding box center [0, 0] width 0 height 0
click at [324, 177] on label "Autre" at bounding box center [303, 178] width 90 height 13
click at [324, 177] on input "Autre" at bounding box center [303, 178] width 90 height 13
radio input "true"
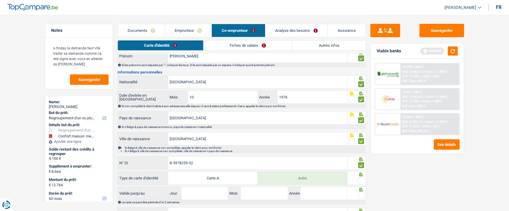
click at [360, 177] on span at bounding box center [361, 180] width 6 height 6
click at [0, 0] on input "radio" at bounding box center [0, 0] width 0 height 0
click at [203, 193] on input "Jour" at bounding box center [205, 193] width 46 height 13
type input "04"
type input "05"
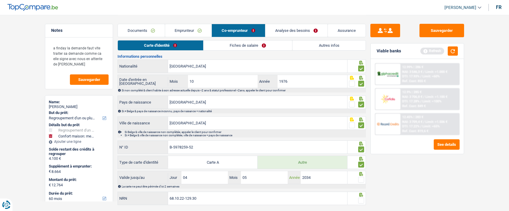
scroll to position [75, 0]
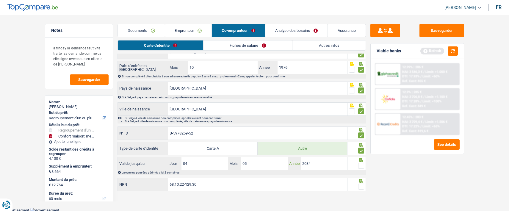
type input "2034"
click at [362, 164] on span at bounding box center [361, 166] width 6 height 6
click at [0, 0] on input "radio" at bounding box center [0, 0] width 0 height 0
click at [363, 187] on span at bounding box center [361, 187] width 6 height 6
click at [0, 0] on input "radio" at bounding box center [0, 0] width 0 height 0
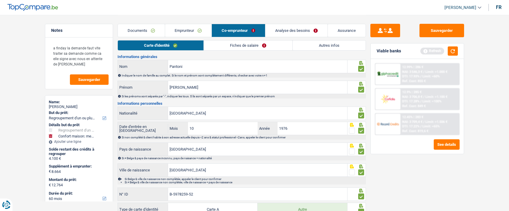
scroll to position [0, 0]
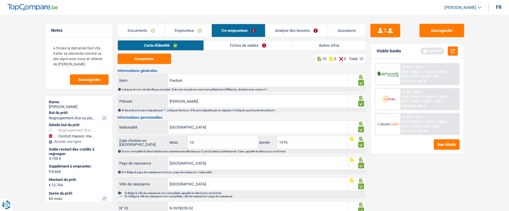
click at [259, 46] on link "Fiches de salaire" at bounding box center [248, 45] width 89 height 10
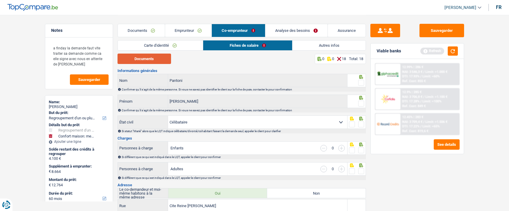
click at [157, 56] on button "Documents" at bounding box center [145, 59] width 54 height 10
click at [362, 81] on span at bounding box center [361, 83] width 6 height 6
click at [0, 0] on input "radio" at bounding box center [0, 0] width 0 height 0
drag, startPoint x: 361, startPoint y: 102, endPoint x: 358, endPoint y: 106, distance: 5.8
click at [360, 102] on span at bounding box center [361, 104] width 6 height 6
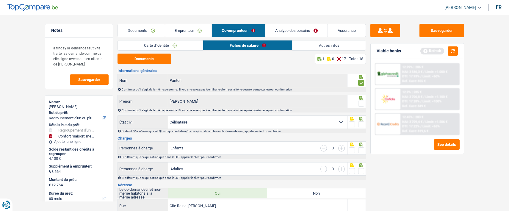
click at [0, 0] on input "radio" at bounding box center [0, 0] width 0 height 0
click at [361, 121] on span at bounding box center [361, 124] width 6 height 6
click at [0, 0] on input "radio" at bounding box center [0, 0] width 0 height 0
click at [359, 149] on span at bounding box center [361, 150] width 6 height 6
click at [0, 0] on input "radio" at bounding box center [0, 0] width 0 height 0
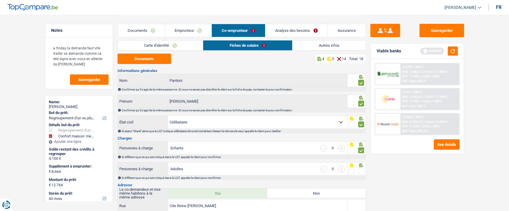
click at [360, 168] on span at bounding box center [361, 171] width 6 height 6
click at [0, 0] on input "radio" at bounding box center [0, 0] width 0 height 0
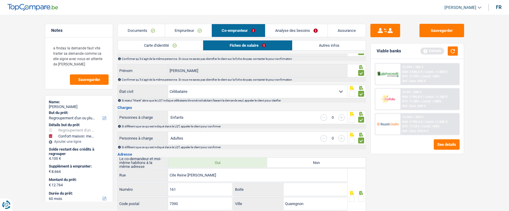
scroll to position [89, 0]
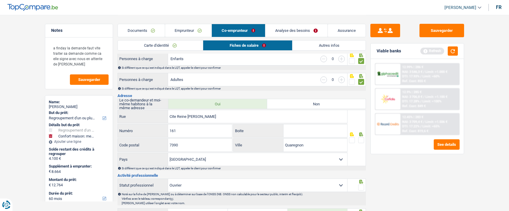
click at [363, 138] on span at bounding box center [361, 140] width 6 height 6
click at [0, 0] on input "radio" at bounding box center [0, 0] width 0 height 0
click at [177, 116] on input "Cite Reine Astrid" at bounding box center [257, 116] width 179 height 13
type input "Citée Reine Astrid"
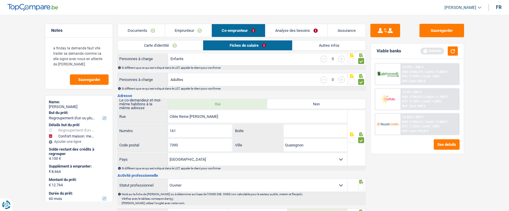
click at [192, 28] on link "Emprunteur" at bounding box center [188, 30] width 47 height 13
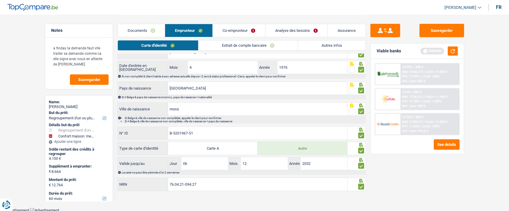
click at [336, 43] on link "Autres infos" at bounding box center [332, 45] width 68 height 10
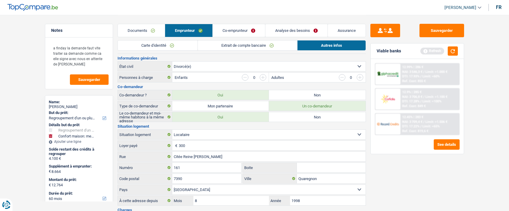
scroll to position [105, 0]
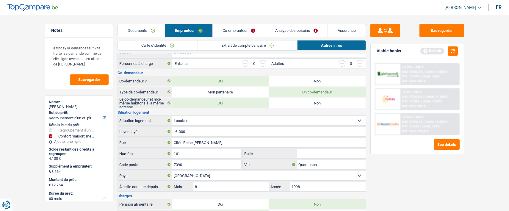
click at [238, 26] on link "Co-emprunteur" at bounding box center [239, 30] width 52 height 13
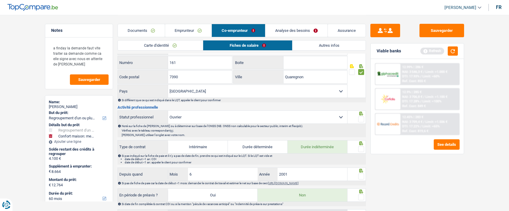
scroll to position [164, 0]
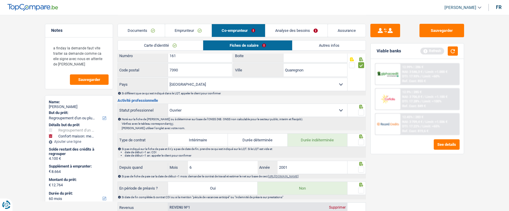
click at [362, 111] on span at bounding box center [361, 113] width 6 height 6
click at [0, 0] on input "radio" at bounding box center [0, 0] width 0 height 0
click at [359, 141] on span at bounding box center [361, 142] width 6 height 6
click at [0, 0] on input "radio" at bounding box center [0, 0] width 0 height 0
click at [361, 168] on span at bounding box center [361, 170] width 6 height 6
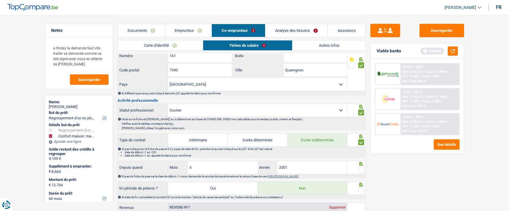
click at [0, 0] on input "radio" at bounding box center [0, 0] width 0 height 0
click at [360, 190] on span at bounding box center [361, 191] width 6 height 6
click at [0, 0] on input "radio" at bounding box center [0, 0] width 0 height 0
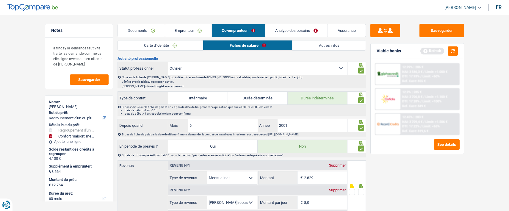
scroll to position [224, 0]
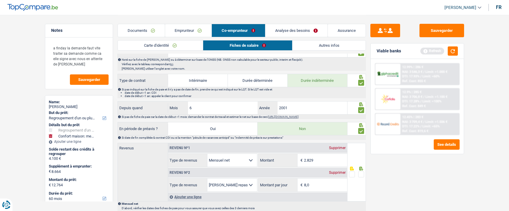
click at [362, 129] on span at bounding box center [361, 131] width 6 height 6
click at [0, 0] on input "radio" at bounding box center [0, 0] width 0 height 0
click at [361, 128] on span at bounding box center [361, 131] width 6 height 6
click at [0, 0] on input "radio" at bounding box center [0, 0] width 0 height 0
click at [323, 156] on input "2.829" at bounding box center [325, 160] width 43 height 13
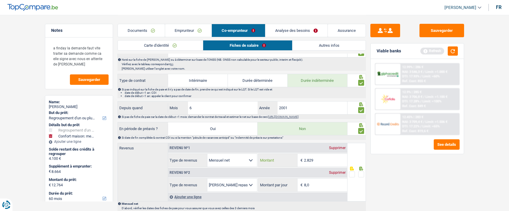
click at [323, 158] on input "2.829" at bounding box center [325, 160] width 43 height 13
type input "2.457"
click at [307, 185] on input "8,0" at bounding box center [325, 185] width 43 height 13
type input "4,0"
click at [361, 175] on span at bounding box center [361, 174] width 6 height 6
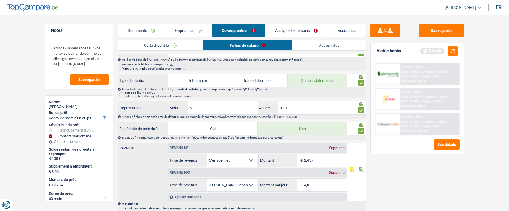
click at [0, 0] on input "radio" at bounding box center [0, 0] width 0 height 0
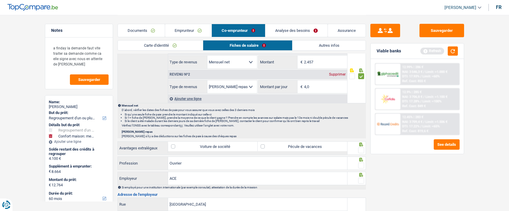
scroll to position [343, 0]
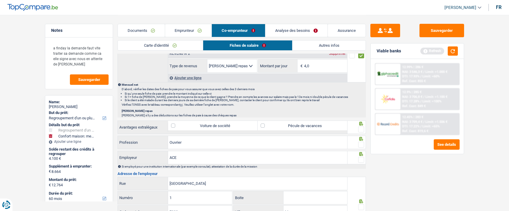
click at [324, 126] on label "Pécule de vacances" at bounding box center [303, 126] width 90 height 10
click at [324, 126] on input "Pécule de vacances" at bounding box center [303, 126] width 90 height 10
checkbox input "true"
click at [361, 128] on span at bounding box center [361, 130] width 6 height 6
click at [0, 0] on input "radio" at bounding box center [0, 0] width 0 height 0
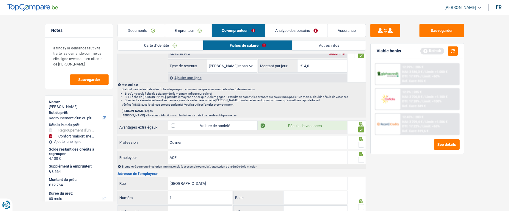
click at [360, 142] on span at bounding box center [361, 145] width 6 height 6
click at [0, 0] on input "radio" at bounding box center [0, 0] width 0 height 0
click at [360, 157] on span at bounding box center [361, 160] width 6 height 6
click at [0, 0] on input "radio" at bounding box center [0, 0] width 0 height 0
click at [223, 158] on input "ACE" at bounding box center [257, 157] width 179 height 13
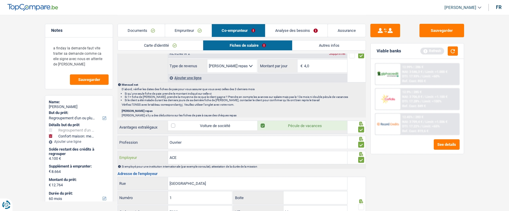
click at [223, 158] on input "ACE" at bounding box center [257, 157] width 179 height 13
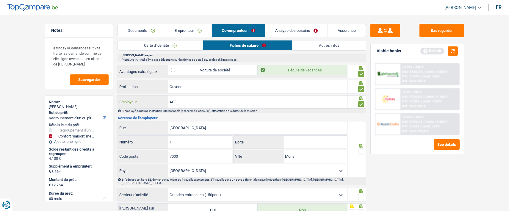
scroll to position [402, 0]
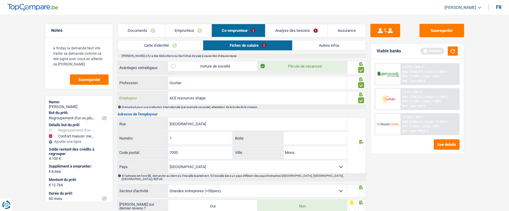
type input "ACE resources shape"
click at [363, 145] on span at bounding box center [361, 148] width 6 height 6
click at [0, 0] on input "radio" at bounding box center [0, 0] width 0 height 0
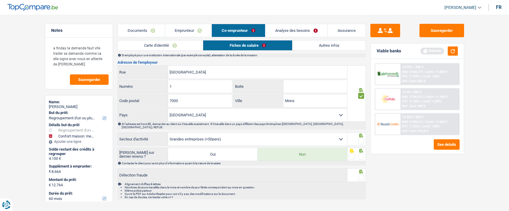
scroll to position [461, 0]
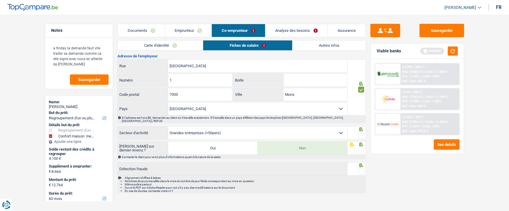
click at [362, 132] on span at bounding box center [361, 135] width 6 height 6
click at [0, 0] on input "radio" at bounding box center [0, 0] width 0 height 0
click at [360, 147] on span at bounding box center [361, 150] width 6 height 6
click at [0, 0] on input "radio" at bounding box center [0, 0] width 0 height 0
click at [363, 168] on span at bounding box center [361, 171] width 6 height 6
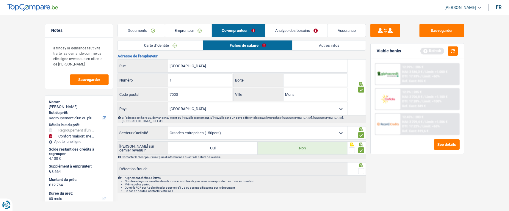
click at [0, 0] on input "radio" at bounding box center [0, 0] width 0 height 0
click at [454, 51] on button "button" at bounding box center [453, 50] width 10 height 9
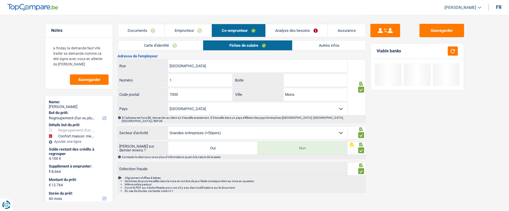
click at [322, 45] on link "Autres infos" at bounding box center [329, 45] width 73 height 10
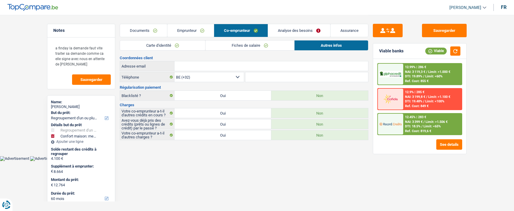
click at [192, 29] on link "Emprunteur" at bounding box center [190, 30] width 47 height 13
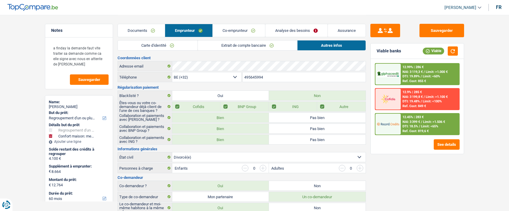
click at [273, 79] on input "495645994" at bounding box center [304, 77] width 123 height 10
click at [250, 31] on link "Co-emprunteur" at bounding box center [239, 30] width 52 height 13
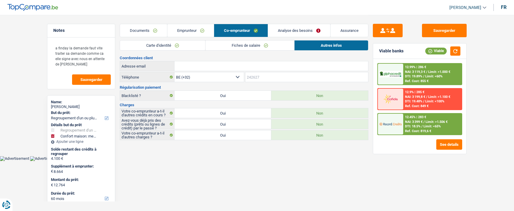
click at [280, 77] on input "Téléphone" at bounding box center [306, 77] width 123 height 10
paste input "495645994"
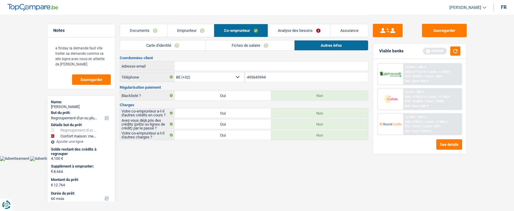
type input "495645994"
click at [202, 30] on link "Emprunteur" at bounding box center [190, 30] width 47 height 13
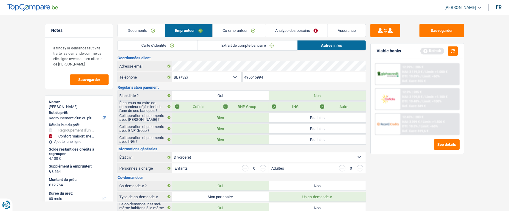
click at [245, 29] on link "Co-emprunteur" at bounding box center [239, 30] width 52 height 13
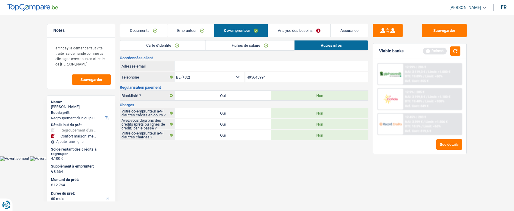
click at [250, 65] on input "Adresse email" at bounding box center [271, 66] width 194 height 10
paste input "tiziana-21@hotmail.com"
type input "tiziana-21@hotmail.com"
click at [455, 34] on button "Sauvegarder" at bounding box center [444, 30] width 45 height 13
click at [310, 35] on link "Analyse des besoins" at bounding box center [299, 30] width 62 height 13
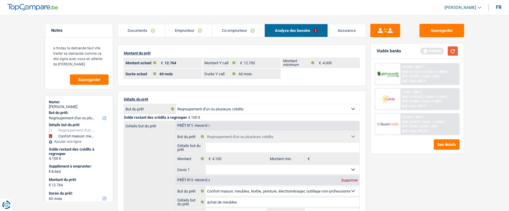
click at [454, 49] on button "button" at bounding box center [453, 50] width 10 height 9
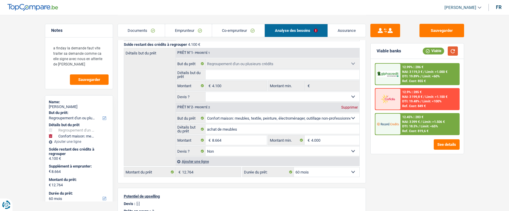
scroll to position [60, 0]
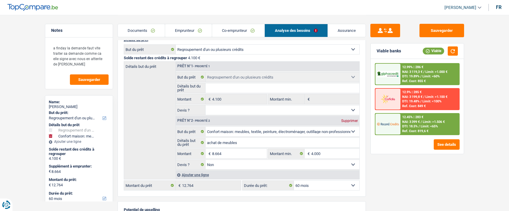
click at [439, 125] on div "12.45% | 283 € NAI: 3 399 € / Limit: >1.506 € DTI: 18.5% / Limit: <65% Ref. Cos…" at bounding box center [430, 124] width 59 height 21
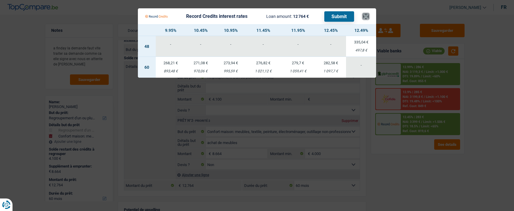
click at [366, 13] on button "×" at bounding box center [366, 16] width 6 height 6
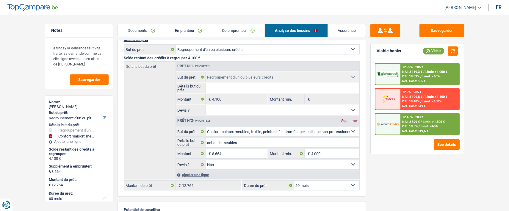
click at [188, 30] on link "Emprunteur" at bounding box center [188, 30] width 47 height 13
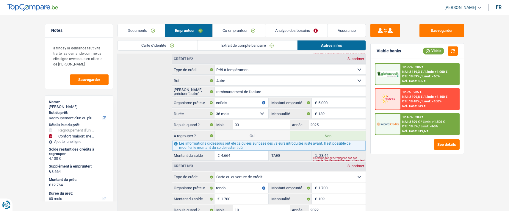
scroll to position [400, 0]
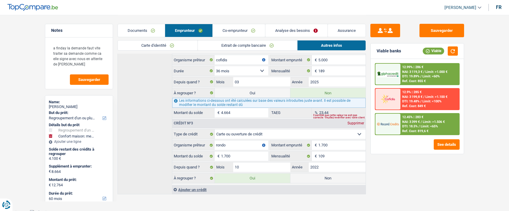
click at [308, 31] on link "Analyse des besoins" at bounding box center [297, 30] width 62 height 13
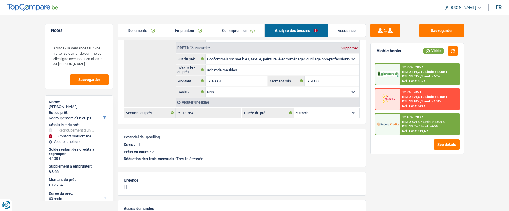
scroll to position [0, 0]
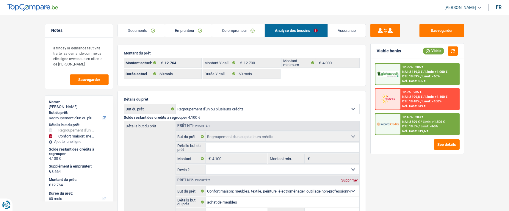
click at [408, 119] on div "12.45% | 283 € NAI: 3 399 € / Limit: >1.506 € DTI: 18.5% / Limit: <65% Ref. Cos…" at bounding box center [430, 124] width 59 height 21
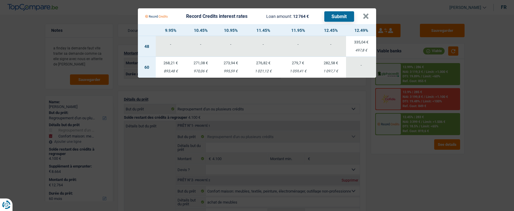
click at [337, 64] on td "282,58 € 1 097,7 €" at bounding box center [331, 67] width 31 height 21
select select "record credits"
type input "12,45"
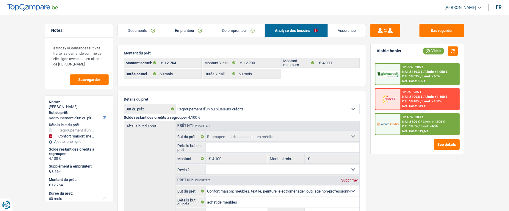
click at [441, 129] on div "12.45% | 283 € NAI: 3 399 € / Limit: >1.506 € DTI: 18.5% / Limit: <65% Ref. Cos…" at bounding box center [430, 124] width 59 height 21
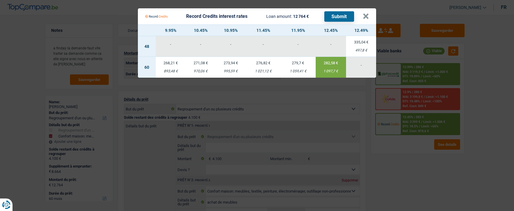
click at [346, 13] on button "Submit" at bounding box center [339, 16] width 30 height 10
click at [365, 13] on button "×" at bounding box center [366, 16] width 6 height 6
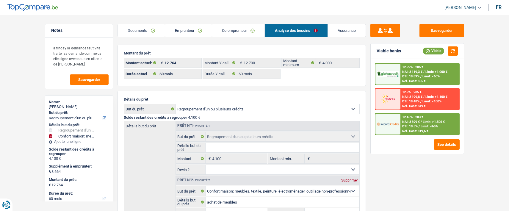
click at [415, 127] on div "DTI: 18.5% / Limit: <65%" at bounding box center [420, 126] width 36 height 4
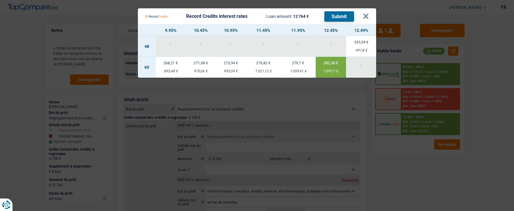
click at [415, 166] on Credits "Record Credits interest rates Loan amount: 12 764 € Submit × 9.95% 10.45% 10.95…" at bounding box center [257, 105] width 514 height 211
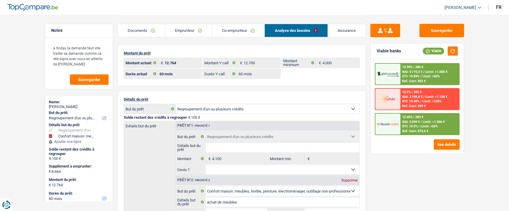
click at [176, 29] on link "Emprunteur" at bounding box center [188, 30] width 47 height 13
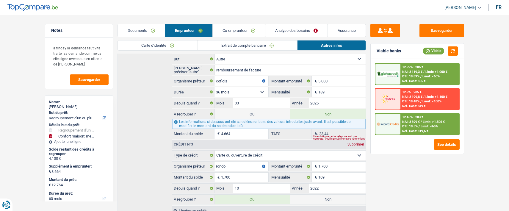
scroll to position [400, 0]
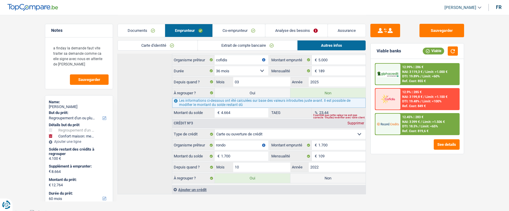
click at [233, 21] on div "Documents Emprunteur Co-emprunteur Analyse des besoins Assurance" at bounding box center [242, 27] width 249 height 25
click at [234, 27] on link "Co-emprunteur" at bounding box center [239, 30] width 52 height 13
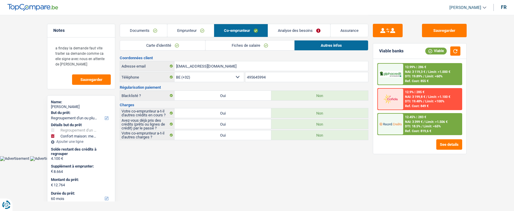
click at [176, 31] on link "Emprunteur" at bounding box center [190, 30] width 47 height 13
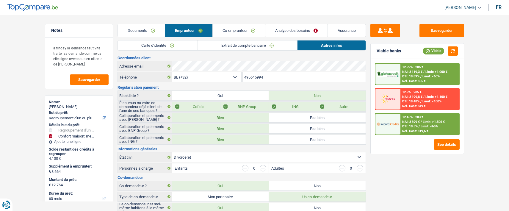
click at [249, 30] on link "Co-emprunteur" at bounding box center [239, 30] width 52 height 13
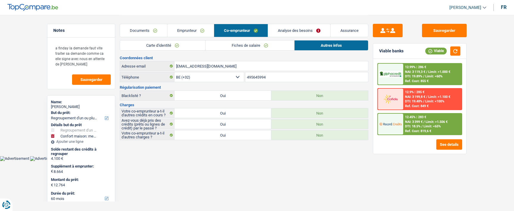
click at [147, 27] on link "Documents" at bounding box center [143, 30] width 47 height 13
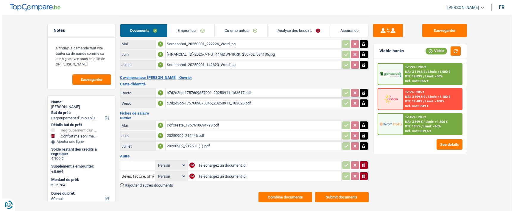
scroll to position [55, 0]
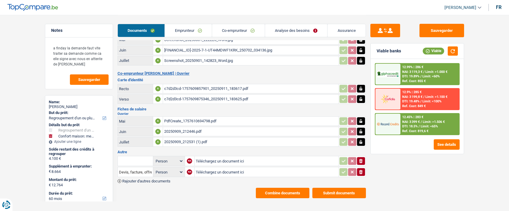
click at [282, 188] on button "Combine documents" at bounding box center [283, 193] width 54 height 10
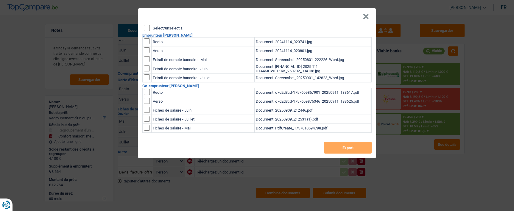
click at [147, 25] on input "Select/unselect all" at bounding box center [147, 28] width 6 height 6
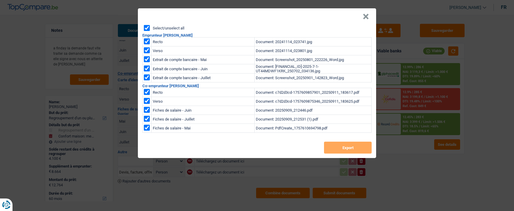
checkbox input "true"
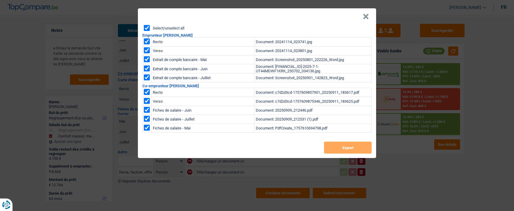
checkbox input "true"
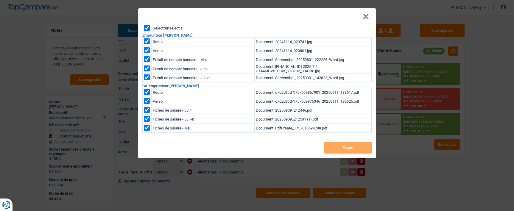
checkbox input "true"
click at [350, 146] on button "Export" at bounding box center [348, 148] width 48 height 12
click at [496, 91] on div "× Select/unselect all Emprunteur Tiziana Pantoni Recto Document: 20241114_02374…" at bounding box center [257, 105] width 514 height 211
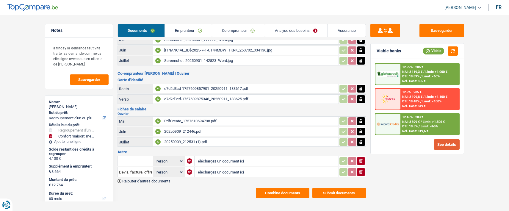
click at [449, 145] on button "See details" at bounding box center [447, 144] width 26 height 10
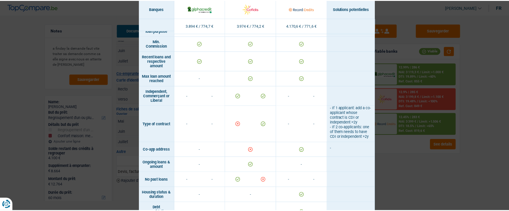
scroll to position [378, 0]
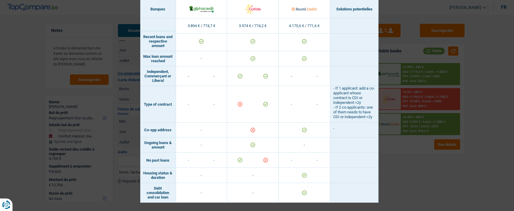
click at [428, 163] on div "Banks conditions × Banques Solutions potentielles Revenus / Charges 3.894 € / 7…" at bounding box center [257, 105] width 514 height 211
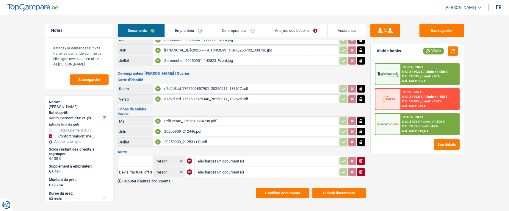
click at [190, 28] on link "Emprunteur" at bounding box center [188, 30] width 47 height 13
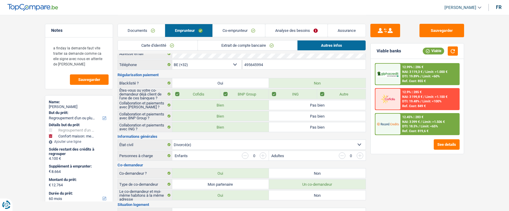
scroll to position [0, 0]
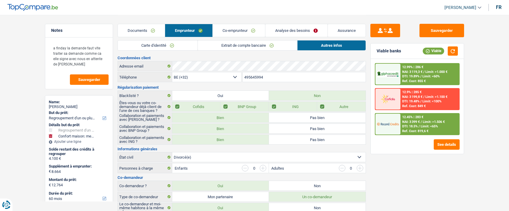
click at [188, 46] on link "Carte d'identité" at bounding box center [158, 45] width 80 height 10
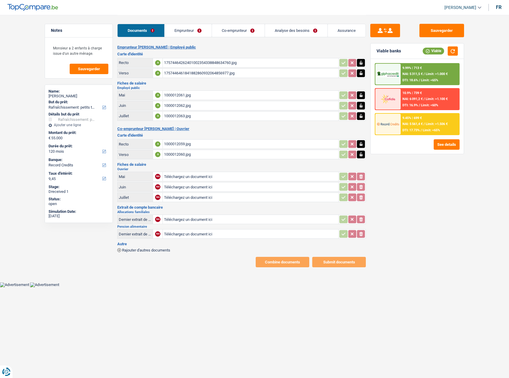
select select "houseOrGarden"
select select "120"
select select "record credits"
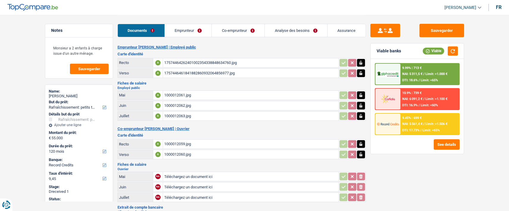
click at [202, 32] on link "Emprunteur" at bounding box center [188, 30] width 47 height 13
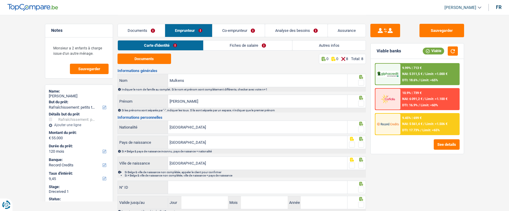
click at [236, 32] on link "Co-emprunteur" at bounding box center [239, 30] width 52 height 13
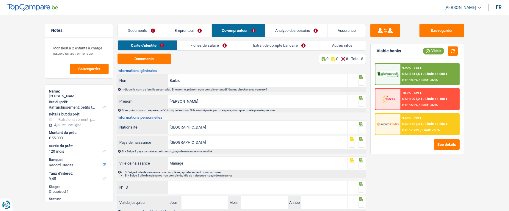
click at [226, 43] on link "Fiches de salaire" at bounding box center [208, 45] width 63 height 10
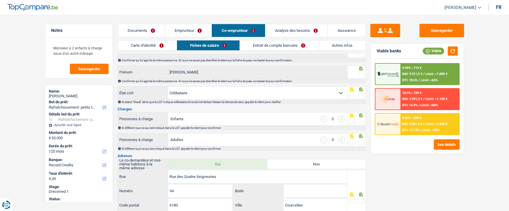
scroll to position [60, 0]
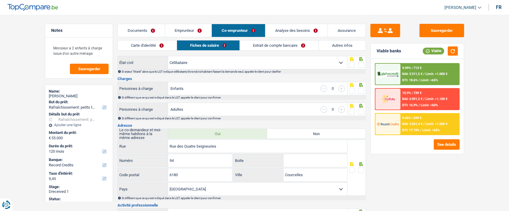
click at [184, 31] on link "Emprunteur" at bounding box center [188, 30] width 47 height 13
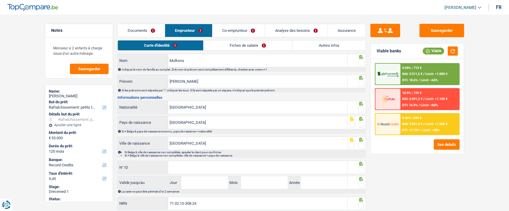
scroll to position [0, 0]
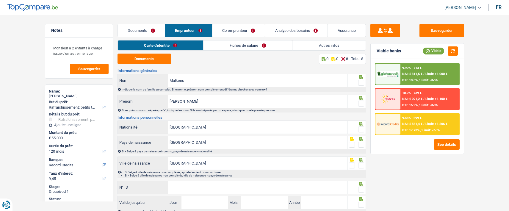
click at [233, 45] on link "Fiches de salaire" at bounding box center [248, 45] width 89 height 10
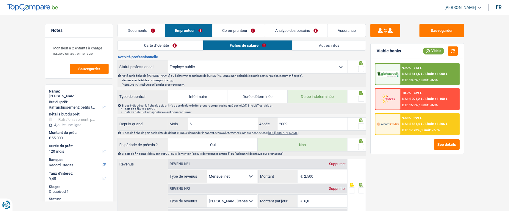
scroll to position [238, 0]
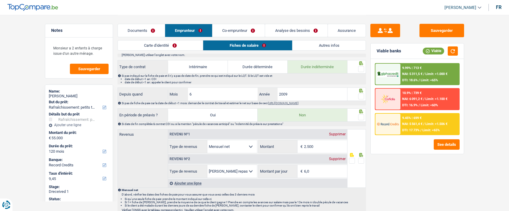
click at [245, 27] on link "Co-emprunteur" at bounding box center [239, 30] width 52 height 13
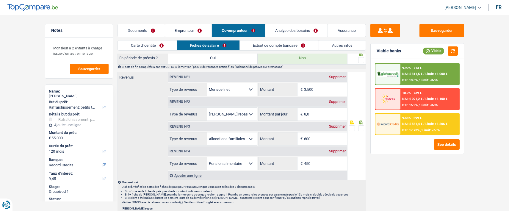
scroll to position [297, 0]
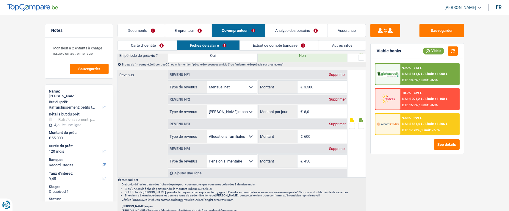
click at [184, 28] on link "Emprunteur" at bounding box center [188, 30] width 47 height 13
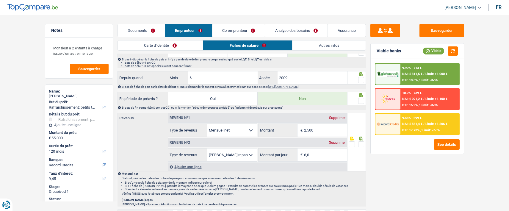
scroll to position [267, 0]
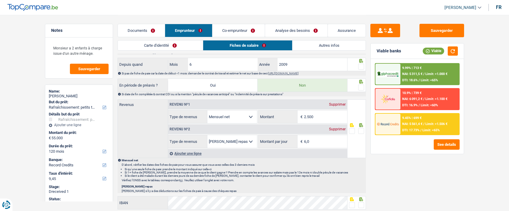
click at [234, 30] on link "Co-emprunteur" at bounding box center [239, 30] width 52 height 13
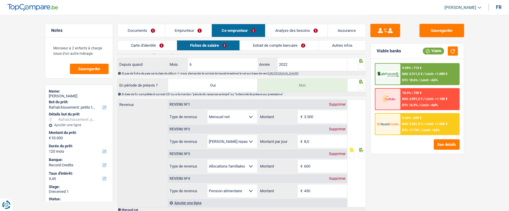
click at [177, 28] on link "Emprunteur" at bounding box center [188, 30] width 47 height 13
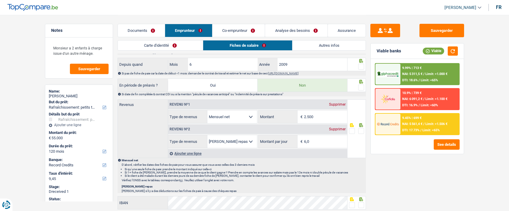
click at [140, 28] on link "Documents" at bounding box center [141, 30] width 47 height 13
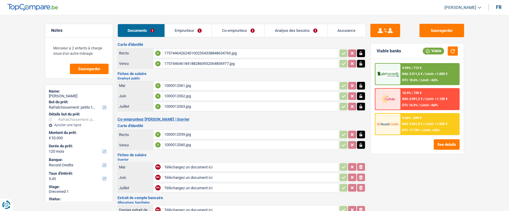
scroll to position [9, 0]
click at [239, 32] on link "Co-emprunteur" at bounding box center [238, 30] width 53 height 13
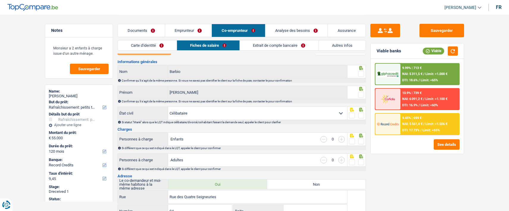
click at [196, 29] on link "Emprunteur" at bounding box center [188, 30] width 47 height 13
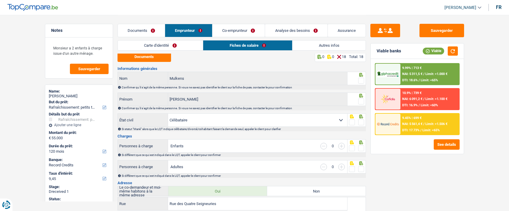
scroll to position [0, 0]
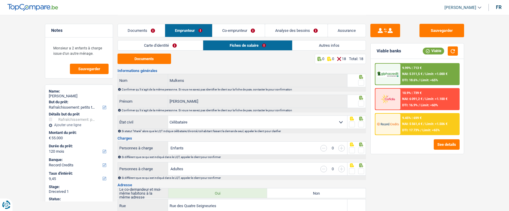
click at [143, 31] on link "Documents" at bounding box center [141, 30] width 47 height 13
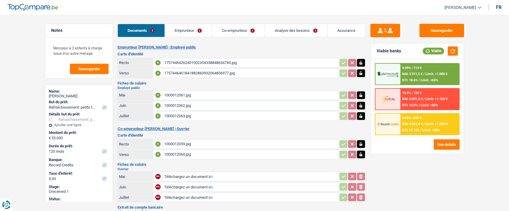
click at [180, 94] on div "1000012061.jpg" at bounding box center [250, 95] width 173 height 9
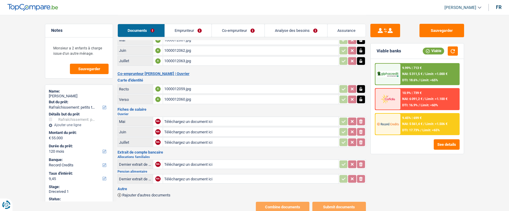
scroll to position [68, 0]
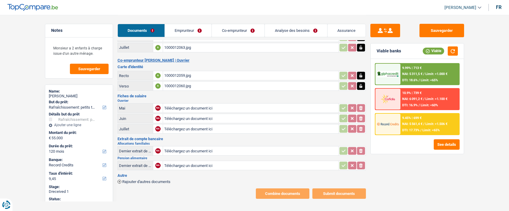
type input "C:\fakepath\pension alim09.jpeg"
type input "C:\fakepath\allocfam08.jpeg"
click at [127, 180] on span "Rajouter d'autres documents" at bounding box center [146, 182] width 48 height 4
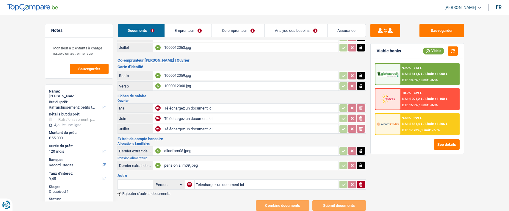
click at [129, 192] on span "Rajouter d'autres documents" at bounding box center [146, 194] width 48 height 4
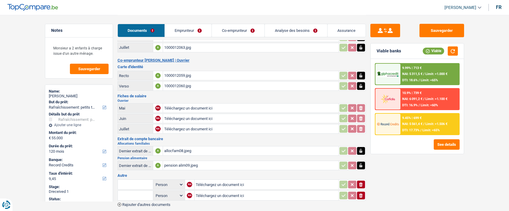
click at [133, 180] on input "text" at bounding box center [135, 185] width 33 height 10
click at [148, 193] on li "Dernier extrait de compte pour la pension alimentaire" at bounding box center [168, 196] width 94 height 7
type input "Dernier extrait de compte pour la pension alimentaire"
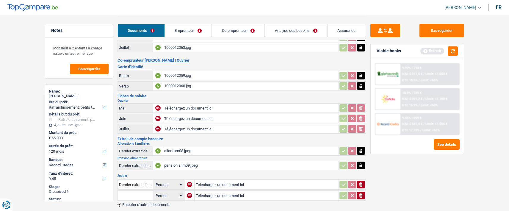
click at [135, 191] on input "text" at bounding box center [135, 196] width 33 height 10
click at [164, 205] on ul "Dernier extrait de compte pour vos allocations familiales" at bounding box center [171, 207] width 107 height 14
click at [168, 204] on li "Dernier extrait de compte pour vos allocations familiales" at bounding box center [171, 207] width 100 height 7
type input "Dernier extrait de compte pour vos allocations familiales"
type input "C:\fakepath\allocFamilial07.jpeg"
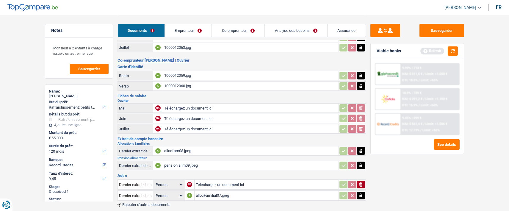
type input "C:\fakepath\PensionAlimentaire08.jpeg"
click at [444, 30] on button "Sauvegarder" at bounding box center [442, 30] width 45 height 13
click at [448, 29] on button "Sauvegarder" at bounding box center [442, 30] width 45 height 13
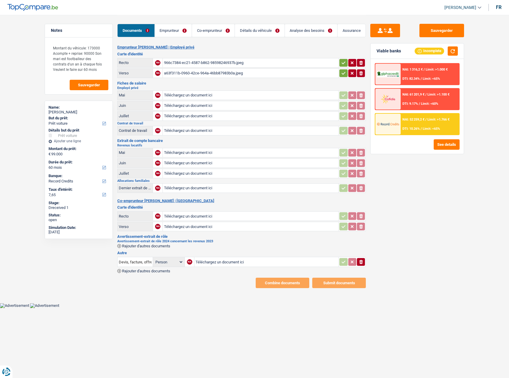
select select "car"
select select "60"
select select "record credits"
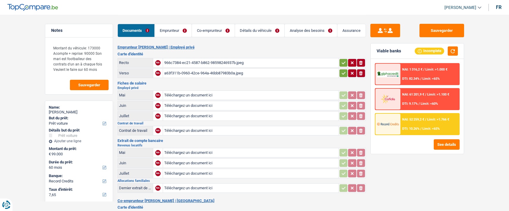
click at [196, 60] on div "966c7384-ec21-4587-b862-98598246937b.jpeg" at bounding box center [250, 62] width 173 height 9
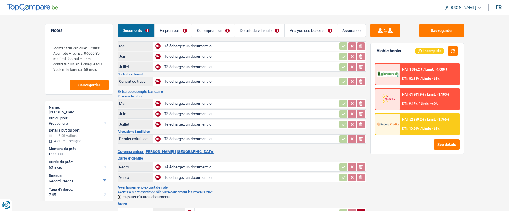
scroll to position [60, 0]
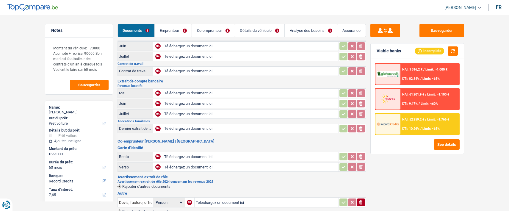
click at [282, 139] on h2 "Co-emprunteur [PERSON_NAME] | [GEOGRAPHIC_DATA]" at bounding box center [242, 141] width 249 height 5
click at [179, 29] on link "Emprunteur" at bounding box center [173, 30] width 37 height 13
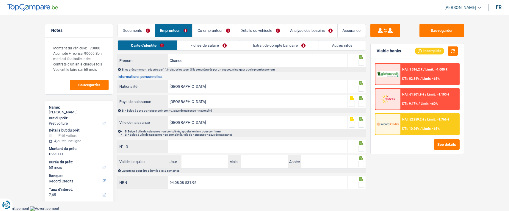
scroll to position [39, 0]
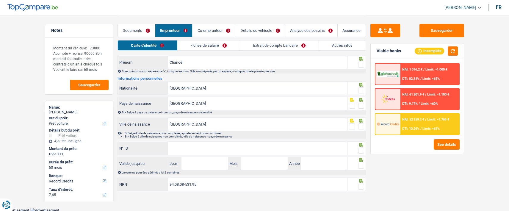
click at [212, 46] on link "Fiches de salaire" at bounding box center [208, 45] width 63 height 10
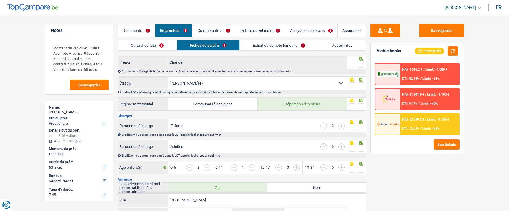
scroll to position [0, 0]
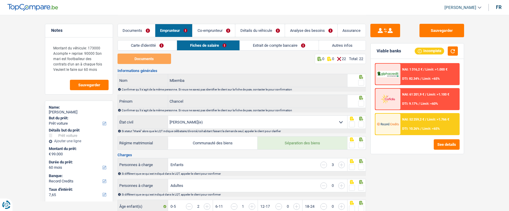
click at [224, 27] on link "Co-emprunteur" at bounding box center [214, 30] width 43 height 13
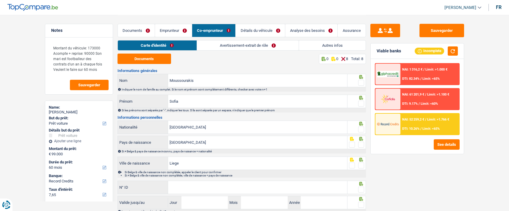
click at [128, 32] on link "Documents" at bounding box center [136, 30] width 37 height 13
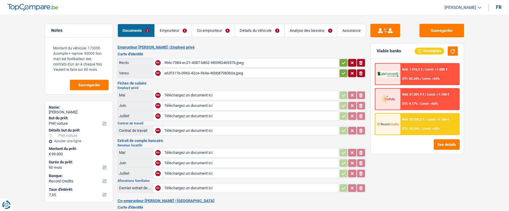
click at [344, 61] on icon "button" at bounding box center [344, 62] width 4 height 3
click at [342, 72] on icon "button" at bounding box center [343, 73] width 5 height 6
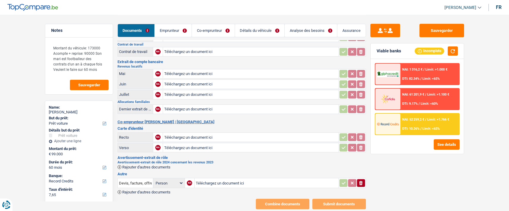
scroll to position [89, 0]
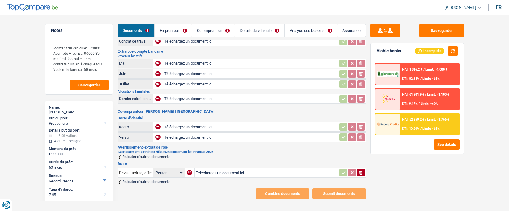
type input "C:\fakepath\IMG_9129.jpeg"
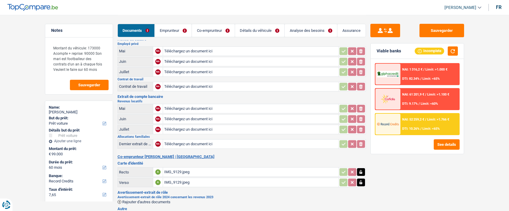
scroll to position [30, 0]
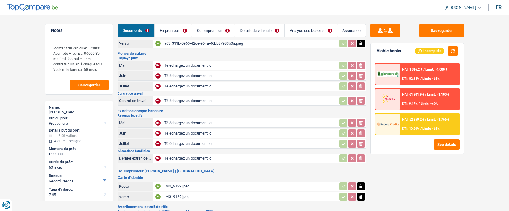
click at [212, 31] on link "Co-emprunteur" at bounding box center [213, 30] width 43 height 13
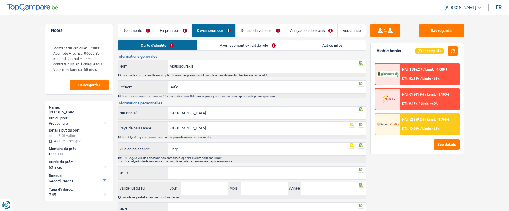
scroll to position [0, 0]
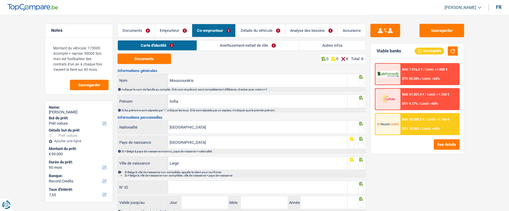
click at [249, 44] on link "Avertissement-extrait de rôle" at bounding box center [248, 45] width 102 height 10
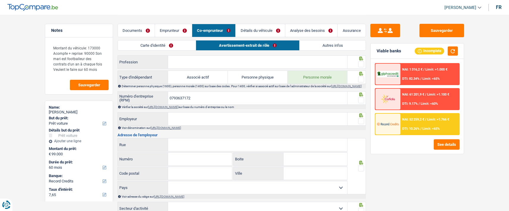
scroll to position [208, 0]
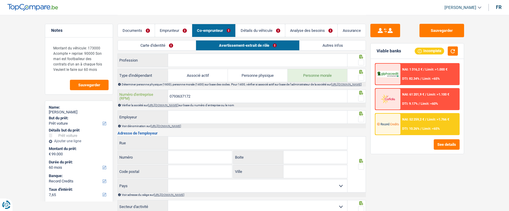
click at [201, 97] on input "0793637172" at bounding box center [257, 96] width 179 height 13
click at [179, 107] on link "[URL][DOMAIN_NAME]" at bounding box center [163, 105] width 31 height 3
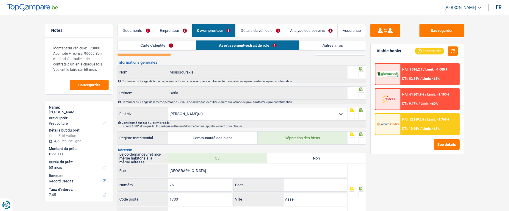
scroll to position [0, 0]
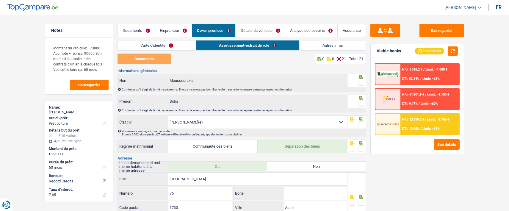
click at [147, 31] on link "Documents" at bounding box center [136, 30] width 37 height 13
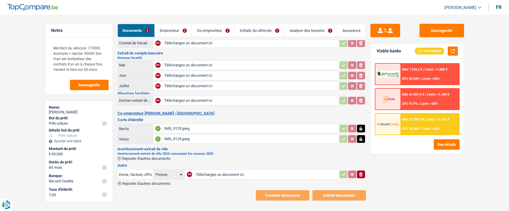
scroll to position [90, 0]
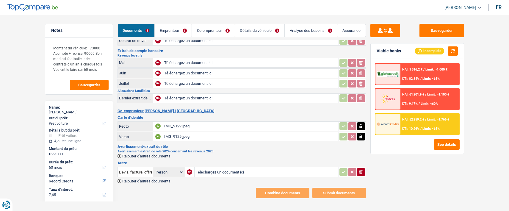
click at [133, 154] on span "Rajouter d'autres documents" at bounding box center [146, 156] width 48 height 4
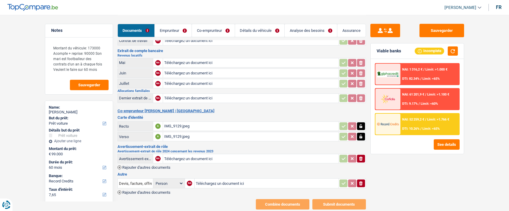
type input "C:\fakepath\Avis dimpositition - EI2024 - Chancel Mbemba.pdf"
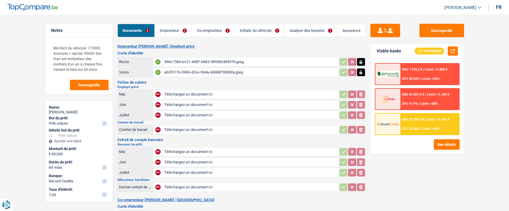
scroll to position [0, 0]
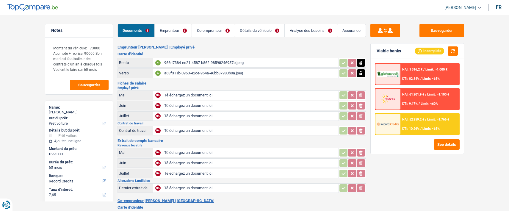
type input "C:\fakepath\Contrat chancel .pdf"
click at [189, 62] on div "966c7384-ec21-4587-b862-98598246937b.jpeg" at bounding box center [250, 62] width 173 height 9
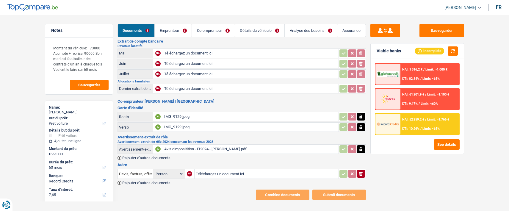
scroll to position [101, 0]
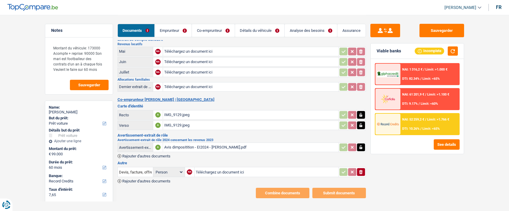
type input "C:\fakepath\combinepdf (1).pdf"
click at [140, 167] on input "Devis, facture, offre, bon de commande" at bounding box center [135, 172] width 33 height 10
type input "Devis, facturcontrae, offre, bon de commande"
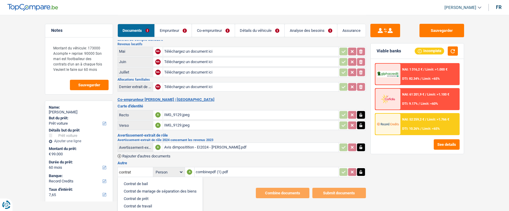
click at [153, 180] on li "Contrat de bail" at bounding box center [160, 183] width 79 height 7
type input "Contrat de bail"
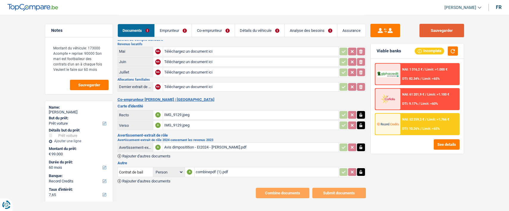
click at [434, 32] on button "Sauvegarder" at bounding box center [442, 30] width 45 height 13
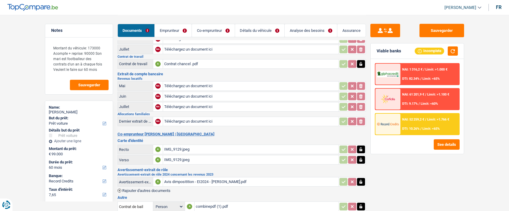
scroll to position [89, 0]
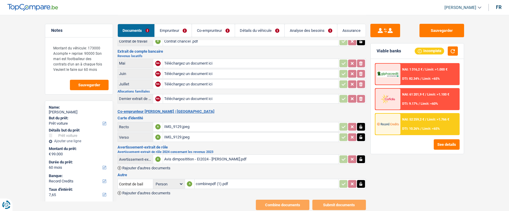
click at [206, 155] on div "Avis dimpositition - EI2024 - [PERSON_NAME].pdf" at bounding box center [250, 159] width 173 height 9
click at [190, 124] on div "IMG_9129.jpeg" at bounding box center [250, 126] width 173 height 9
click at [183, 32] on link "Emprunteur" at bounding box center [173, 30] width 37 height 13
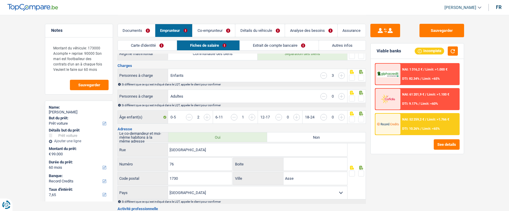
click at [348, 45] on link "Autres infos" at bounding box center [342, 45] width 47 height 10
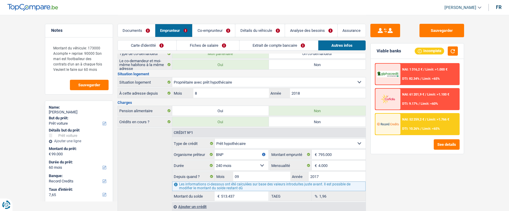
scroll to position [0, 0]
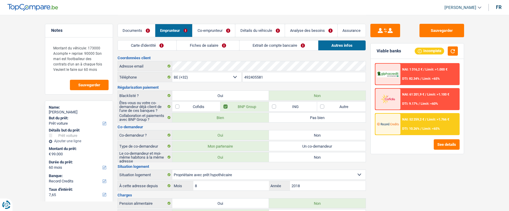
click at [269, 33] on link "Détails du véhicule" at bounding box center [259, 30] width 49 height 13
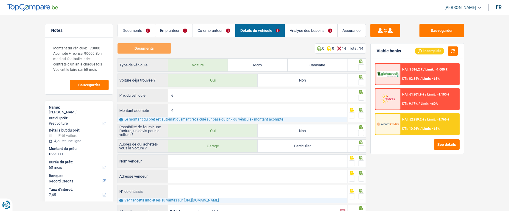
click at [210, 30] on link "Co-emprunteur" at bounding box center [214, 30] width 43 height 13
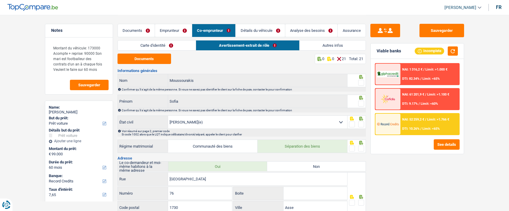
click at [141, 29] on link "Documents" at bounding box center [136, 30] width 37 height 13
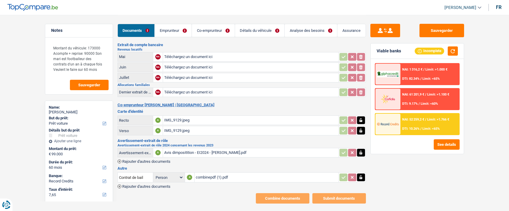
scroll to position [101, 0]
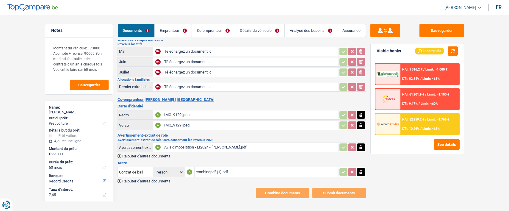
click at [132, 179] on span "Rajouter d'autres documents" at bounding box center [146, 181] width 48 height 4
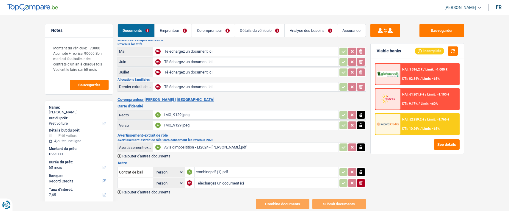
click at [138, 178] on input "text" at bounding box center [135, 183] width 33 height 10
click at [142, 191] on li "Devis, facture, offre, bon de commande" at bounding box center [157, 194] width 73 height 7
type input "Devis, facture, offre, bon de commande"
click at [226, 179] on input "Téléchargez un document ici" at bounding box center [267, 183] width 142 height 9
type input "C:\fakepath\Facture class G .pdf"
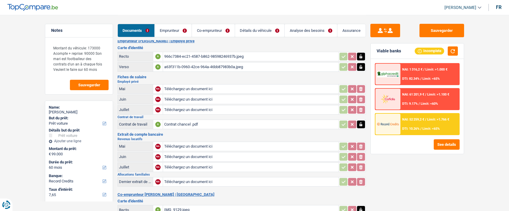
scroll to position [0, 0]
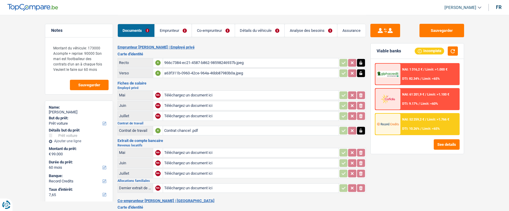
type input "C:\fakepath\[PERSON_NAME].pdf"
type input "C:\fakepath\Loyer El Khadraoui.pdf"
type input "C:\fakepath\Loyer Tshilumba.pdf"
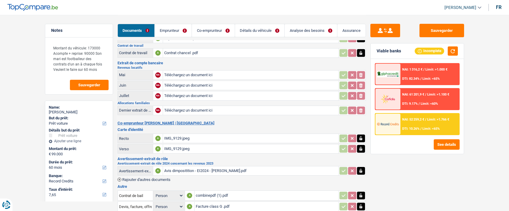
scroll to position [112, 0]
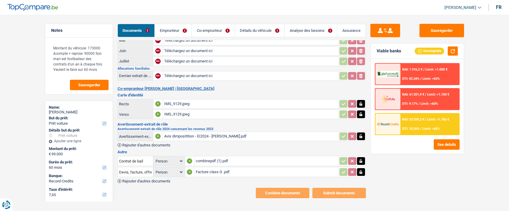
click at [142, 179] on span "Rajouter d'autres documents" at bounding box center [146, 181] width 48 height 4
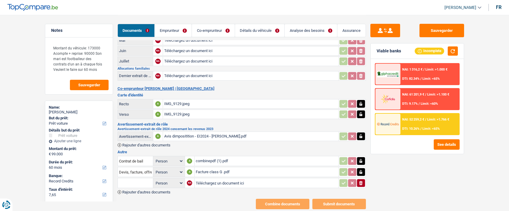
click at [133, 178] on input "text" at bounding box center [135, 183] width 33 height 10
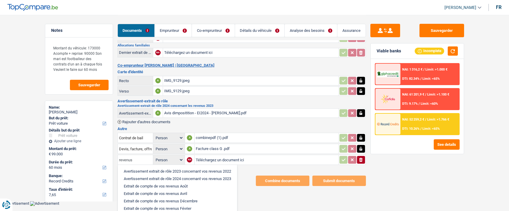
scroll to position [0, 0]
click at [182, 183] on li "Extrait de compte de vos revenus Août" at bounding box center [177, 186] width 113 height 7
type input "Extrait de compte de vos revenus Août"
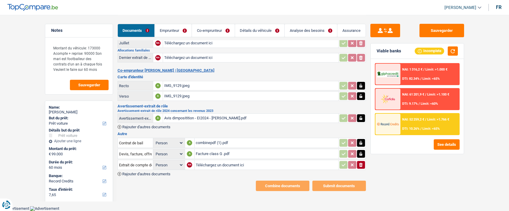
scroll to position [123, 0]
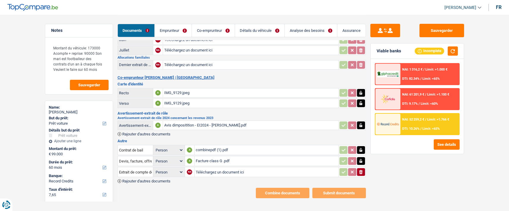
click at [141, 179] on span "Rajouter d'autres documents" at bounding box center [146, 181] width 48 height 4
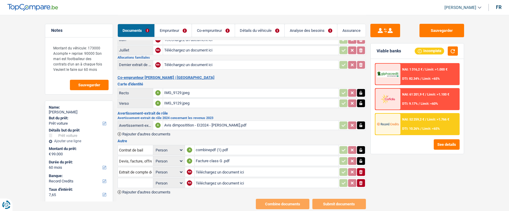
click at [141, 178] on input "text" at bounding box center [135, 183] width 33 height 10
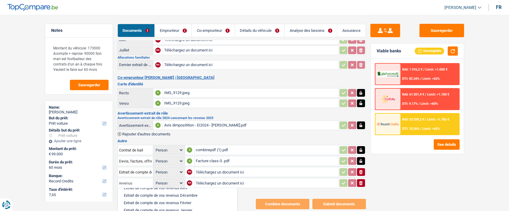
scroll to position [59, 0]
click at [190, 202] on li "Extrait de compte de vos revenus Juillet" at bounding box center [177, 205] width 113 height 7
type input "Extrait de compte de vos revenus Juillet"
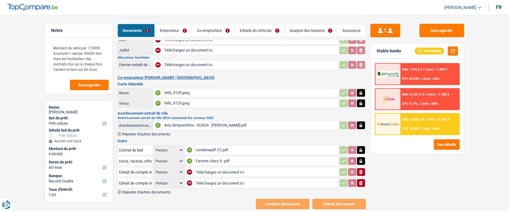
type input "C:\fakepath\Loyer vandriessche.pdf"
type input "C:\fakepath\Loyer housni.pdf"
click at [213, 31] on link "Co-emprunteur" at bounding box center [213, 30] width 43 height 13
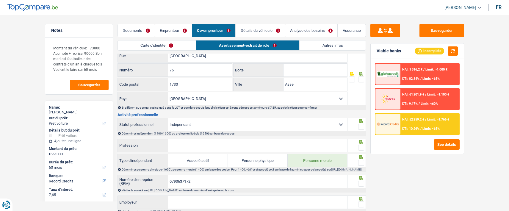
click at [146, 31] on link "Documents" at bounding box center [136, 30] width 37 height 13
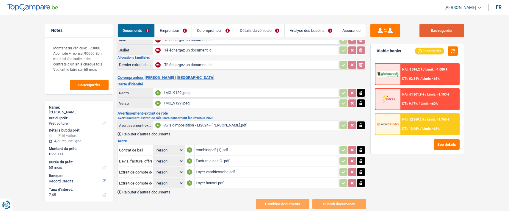
click at [444, 28] on button "Sauvegarder" at bounding box center [442, 30] width 45 height 13
click at [182, 33] on link "Emprunteur" at bounding box center [173, 30] width 37 height 13
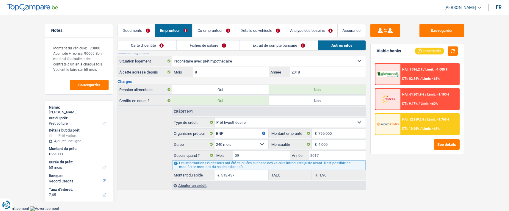
scroll to position [110, 0]
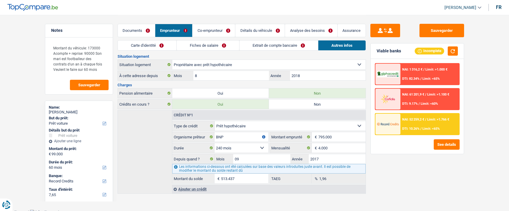
click at [223, 31] on link "Co-emprunteur" at bounding box center [214, 30] width 43 height 13
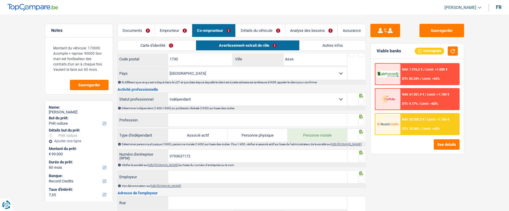
scroll to position [149, 0]
click at [302, 95] on select "Ouvrier Employé privé Employé public Invalide Indépendant Pensionné Chômeur Mut…" at bounding box center [257, 99] width 179 height 13
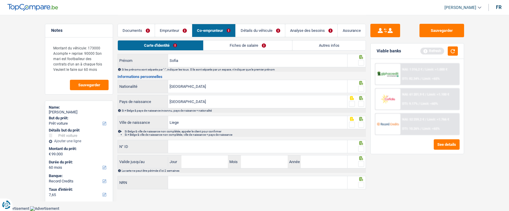
scroll to position [39, 0]
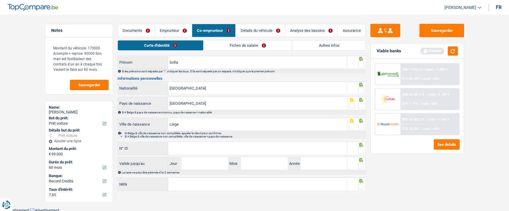
click at [254, 46] on link "Fiches de salaire" at bounding box center [248, 45] width 89 height 10
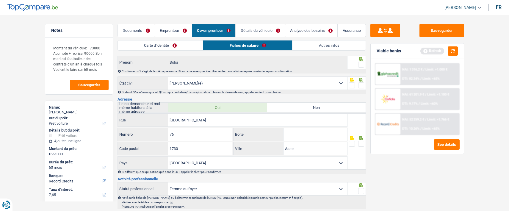
click at [176, 47] on link "Carte d'identité" at bounding box center [160, 45] width 85 height 10
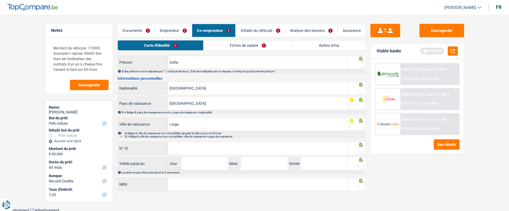
click at [166, 28] on link "Emprunteur" at bounding box center [173, 30] width 37 height 13
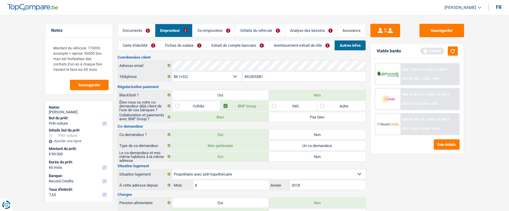
scroll to position [0, 0]
click at [144, 45] on link "Carte d'identité" at bounding box center [139, 45] width 42 height 10
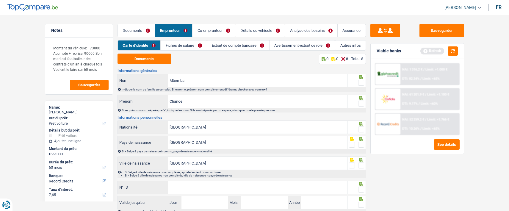
click at [128, 29] on link "Documents" at bounding box center [136, 30] width 37 height 13
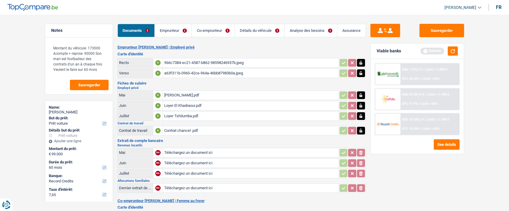
click at [173, 28] on link "Emprunteur" at bounding box center [173, 30] width 37 height 13
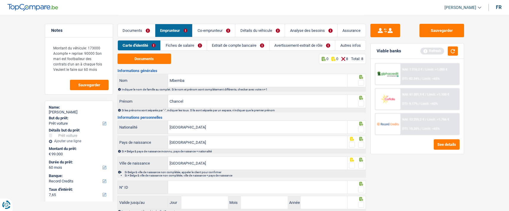
click at [132, 31] on link "Documents" at bounding box center [136, 30] width 37 height 13
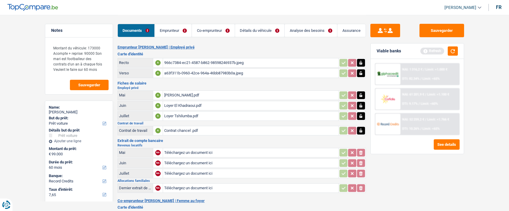
click at [364, 92] on button "button" at bounding box center [361, 95] width 8 height 8
click at [361, 103] on icon "button" at bounding box center [361, 106] width 5 height 6
click at [360, 113] on icon "button" at bounding box center [361, 116] width 5 height 6
click at [361, 92] on icon "ionicons-v5-e" at bounding box center [361, 95] width 5 height 6
click at [363, 103] on icon "ionicons-v5-e" at bounding box center [361, 106] width 5 height 6
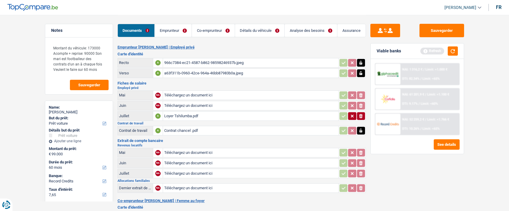
click at [361, 113] on icon "ionicons-v5-e" at bounding box center [361, 116] width 5 height 6
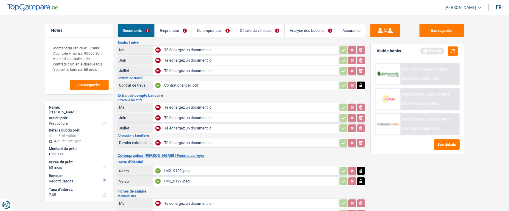
scroll to position [60, 0]
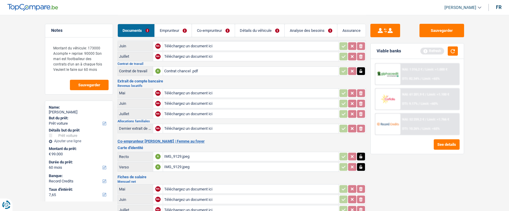
type input "C:\fakepath\[PERSON_NAME].pdf"
type input "C:\fakepath\Loyer El Khadraoui.pdf"
type input "C:\fakepath\Loyer Tshilumba.pdf"
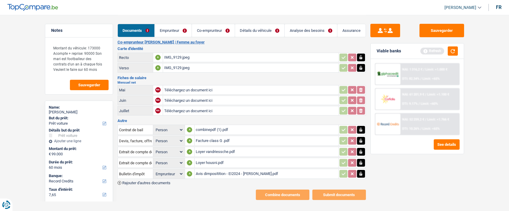
scroll to position [160, 0]
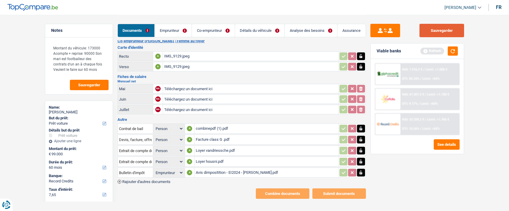
drag, startPoint x: 446, startPoint y: 30, endPoint x: 438, endPoint y: 29, distance: 8.4
click at [446, 30] on button "Sauvegarder" at bounding box center [442, 30] width 45 height 13
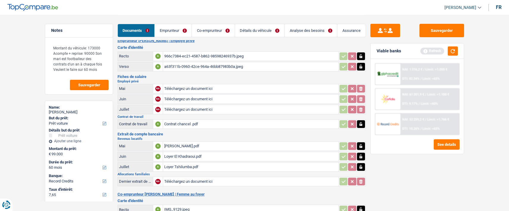
scroll to position [0, 0]
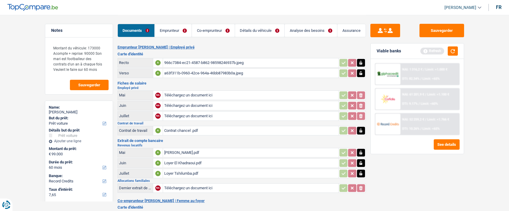
click at [184, 126] on div "Contrat chancel .pdf" at bounding box center [250, 130] width 173 height 9
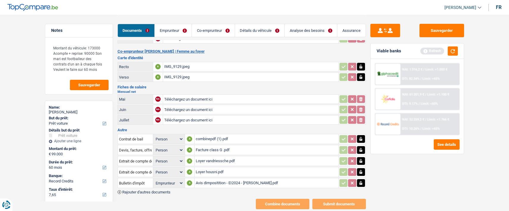
scroll to position [160, 0]
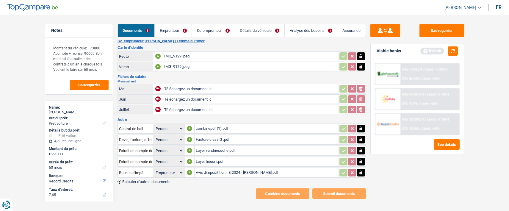
click at [218, 135] on div "Facture class G .pdf" at bounding box center [267, 139] width 142 height 9
click at [430, 34] on button "Sauvegarder" at bounding box center [442, 30] width 45 height 13
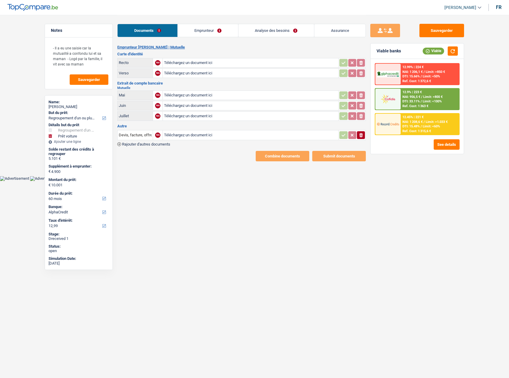
select select "refinancing"
select select "car"
select select "60"
select select "alphacredit"
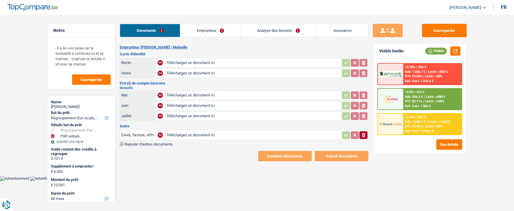
type input "C:\fakepath\1000008046.jpg"
type input "C:\fakepath\1000008047.jpg"
type input "C:\fakepath\1000008048.jpg"
click at [229, 132] on div "1000008048.jpg" at bounding box center [252, 135] width 173 height 9
click at [213, 31] on link "Emprunteur" at bounding box center [210, 30] width 60 height 13
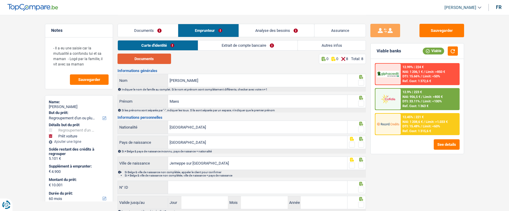
click at [146, 60] on button "Documents" at bounding box center [145, 59] width 54 height 10
drag, startPoint x: 299, startPoint y: 85, endPoint x: 125, endPoint y: 91, distance: 174.5
click at [126, 90] on div "Michel Nom Indiquer le nom de famille au complet. Si le nom et prénom sont comp…" at bounding box center [242, 83] width 249 height 18
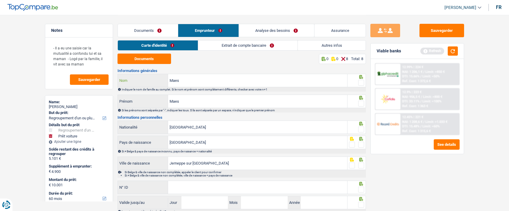
type input "Maes"
drag, startPoint x: 198, startPoint y: 99, endPoint x: 111, endPoint y: 109, distance: 87.2
click at [113, 108] on div "Notes - Il a eu une saisie car la mutualité a confondu lui et sa maman - Logé p…" at bounding box center [254, 123] width 429 height 217
type input "[PERSON_NAME]"
click at [360, 100] on div at bounding box center [361, 103] width 6 height 7
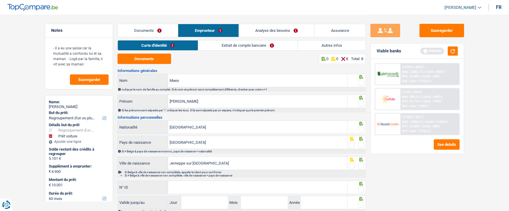
click at [360, 101] on span at bounding box center [361, 104] width 6 height 6
click at [0, 0] on input "radio" at bounding box center [0, 0] width 0 height 0
click at [360, 82] on span at bounding box center [361, 83] width 6 height 6
click at [0, 0] on input "radio" at bounding box center [0, 0] width 0 height 0
click at [360, 127] on span at bounding box center [361, 130] width 6 height 6
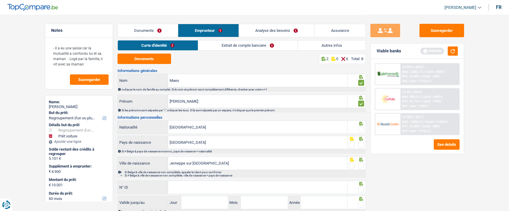
click at [0, 0] on input "radio" at bounding box center [0, 0] width 0 height 0
click at [360, 143] on span at bounding box center [361, 145] width 6 height 6
click at [0, 0] on input "radio" at bounding box center [0, 0] width 0 height 0
drag, startPoint x: 222, startPoint y: 163, endPoint x: 141, endPoint y: 160, distance: 81.3
click at [142, 160] on div "Jemeppe sur meuse Ville de naissance" at bounding box center [233, 163] width 230 height 13
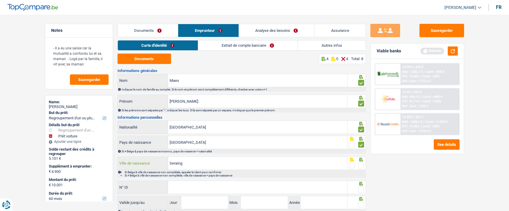
type input "Seraing"
click at [361, 164] on span at bounding box center [361, 166] width 6 height 6
click at [0, 0] on input "radio" at bounding box center [0, 0] width 0 height 0
click at [201, 191] on input "N° ID" at bounding box center [257, 187] width 179 height 13
type input "[PHONE_NUMBER]"
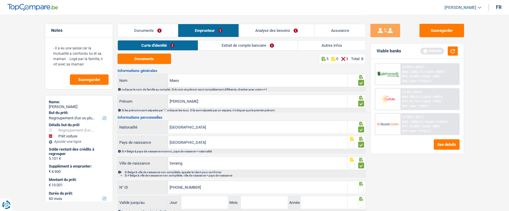
click at [360, 187] on span at bounding box center [361, 190] width 6 height 6
click at [0, 0] on input "radio" at bounding box center [0, 0] width 0 height 0
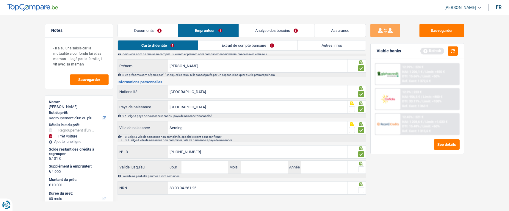
scroll to position [39, 0]
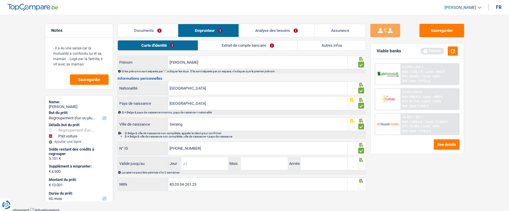
click at [194, 162] on input "Jour" at bounding box center [205, 163] width 46 height 13
type input "07"
type input "06"
type input "2028"
click at [361, 163] on span at bounding box center [361, 166] width 6 height 6
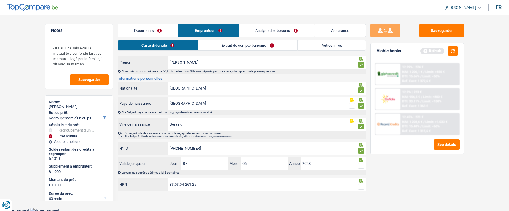
click at [0, 0] on input "radio" at bounding box center [0, 0] width 0 height 0
click at [363, 185] on span at bounding box center [361, 187] width 6 height 6
click at [0, 0] on input "radio" at bounding box center [0, 0] width 0 height 0
click at [259, 51] on div "Carte d'identité Extrait de compte bancaire Autres infos" at bounding box center [242, 46] width 249 height 13
click at [257, 48] on link "Extrait de compte bancaire" at bounding box center [248, 45] width 99 height 10
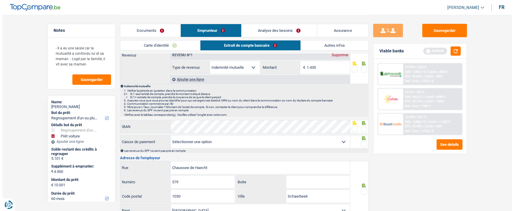
scroll to position [0, 0]
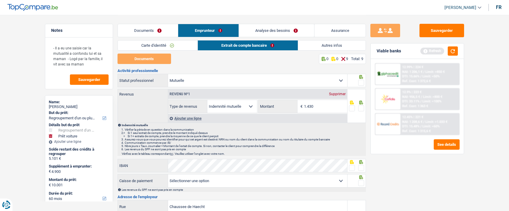
click at [155, 30] on link "Documents" at bounding box center [148, 30] width 60 height 13
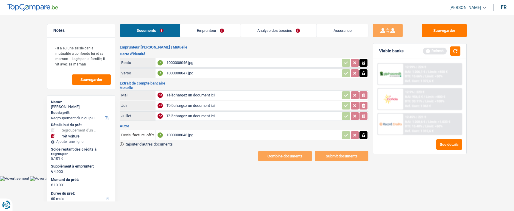
click at [184, 131] on div "1000008048.jpg" at bounding box center [252, 135] width 173 height 9
select select "refinancing"
select select "car"
select select "60"
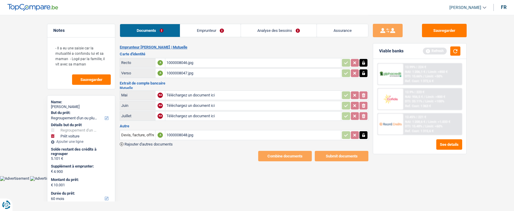
select select "alphacredit"
click at [42, 68] on main "Notes - Il a eu une saisie car la mutualité a confondu lui et sa maman - Logé p…" at bounding box center [257, 88] width 514 height 176
click at [184, 134] on div "1000008048.jpg" at bounding box center [252, 135] width 173 height 9
click at [220, 32] on link "Emprunteur" at bounding box center [210, 30] width 60 height 13
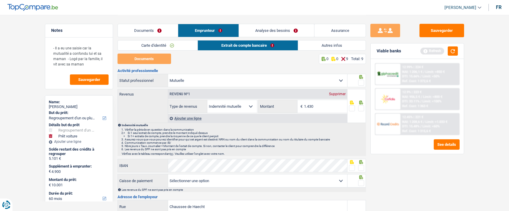
click at [158, 33] on link "Documents" at bounding box center [148, 30] width 60 height 13
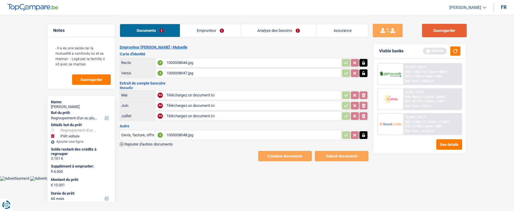
click at [448, 29] on button "Sauvegarder" at bounding box center [444, 30] width 45 height 13
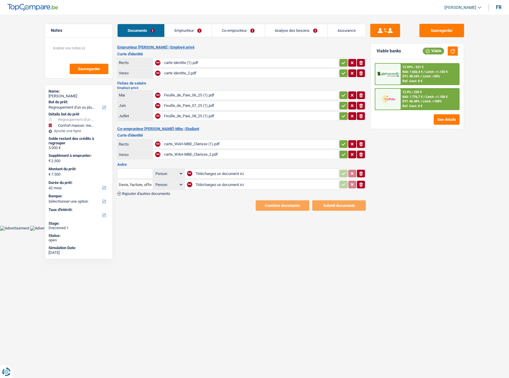
select select "refinancing"
select select "household"
select select "42"
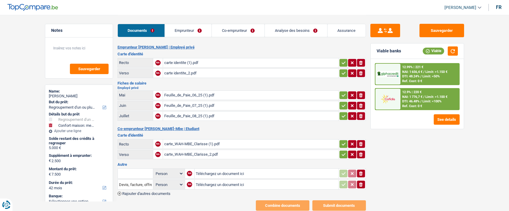
click at [233, 31] on link "Co-emprunteur" at bounding box center [238, 30] width 53 height 13
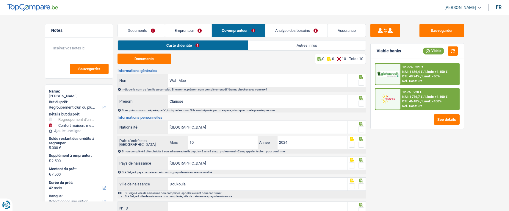
click at [277, 42] on link "Autres infos" at bounding box center [307, 45] width 118 height 10
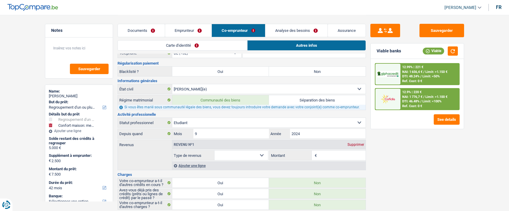
scroll to position [10, 0]
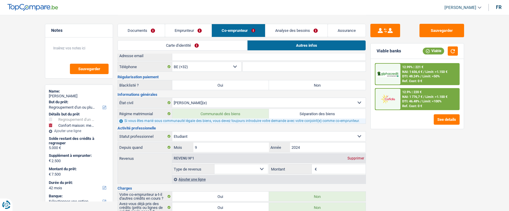
click at [148, 30] on link "Documents" at bounding box center [141, 30] width 47 height 13
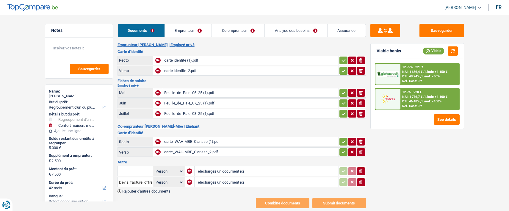
scroll to position [0, 0]
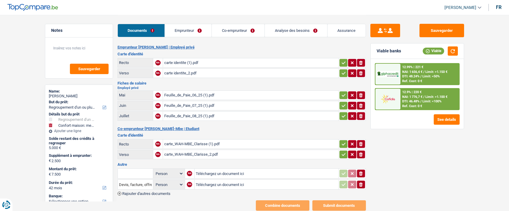
click at [189, 30] on link "Emprunteur" at bounding box center [188, 30] width 47 height 13
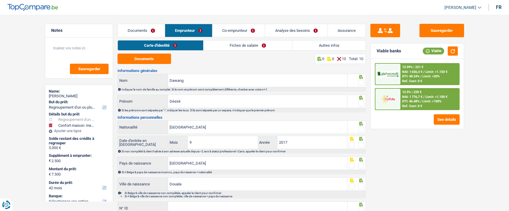
click at [157, 25] on link "Documents" at bounding box center [141, 30] width 47 height 13
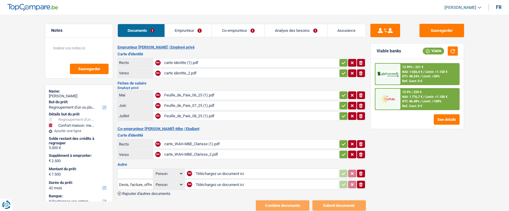
click at [197, 34] on link "Emprunteur" at bounding box center [188, 30] width 47 height 13
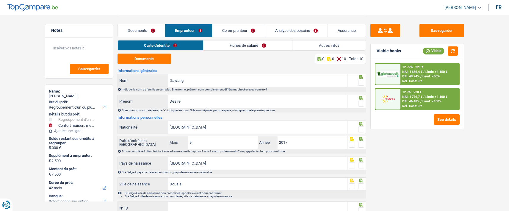
click at [149, 30] on link "Documents" at bounding box center [141, 30] width 47 height 13
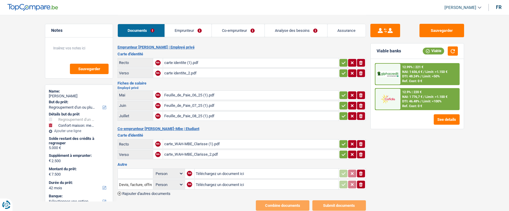
click at [190, 116] on div "Feuille_de_Paie_08_25 (1).pdf" at bounding box center [250, 116] width 173 height 9
click at [196, 104] on div "Feuille_de_Paie_07_25 (1).pdf" at bounding box center [250, 105] width 173 height 9
click at [186, 28] on link "Emprunteur" at bounding box center [188, 30] width 47 height 13
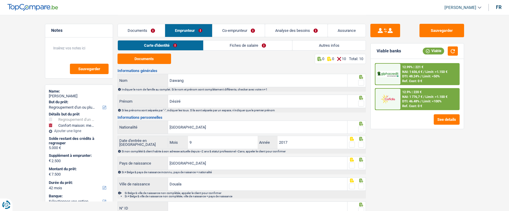
click at [146, 26] on link "Documents" at bounding box center [141, 30] width 47 height 13
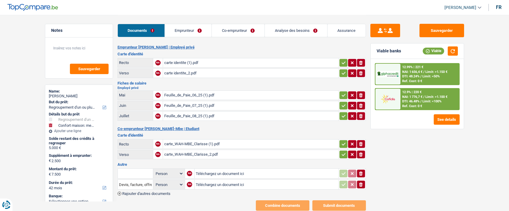
click at [208, 61] on div "carte identite (1).pdf" at bounding box center [250, 62] width 173 height 9
click at [211, 94] on div "Feuille_de_Paie_06_25 (1).pdf" at bounding box center [250, 95] width 173 height 9
click at [208, 140] on div "carte_WAH-MBE_Clarisse (1).pdf" at bounding box center [250, 144] width 173 height 9
click at [176, 60] on div "carte identite (1).pdf" at bounding box center [250, 62] width 173 height 9
click at [195, 29] on link "Emprunteur" at bounding box center [188, 30] width 47 height 13
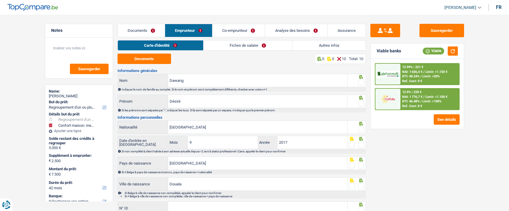
click at [241, 47] on link "Fiches de salaire" at bounding box center [248, 45] width 89 height 10
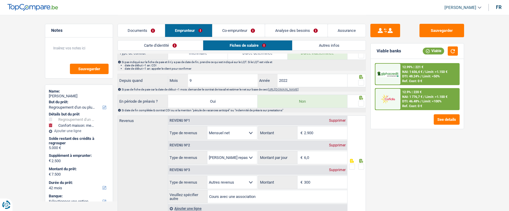
scroll to position [298, 0]
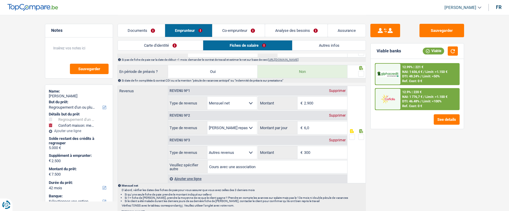
click at [336, 46] on link "Autres infos" at bounding box center [329, 45] width 73 height 10
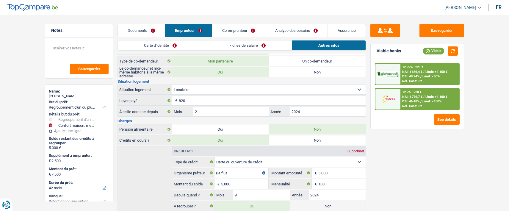
scroll to position [60, 0]
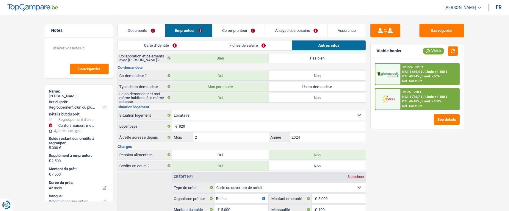
click at [330, 75] on label "Non" at bounding box center [317, 76] width 97 height 10
click at [330, 75] on input "Non" at bounding box center [317, 76] width 97 height 10
radio input "true"
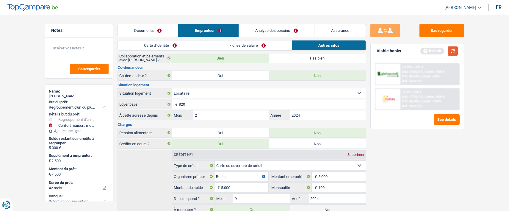
click at [451, 50] on button "button" at bounding box center [453, 50] width 10 height 9
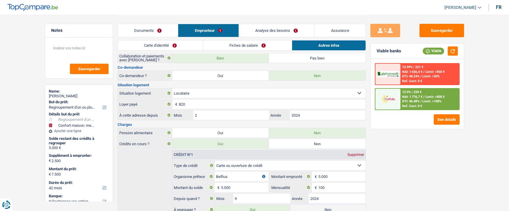
click at [178, 45] on link "Carte d'identité" at bounding box center [160, 45] width 85 height 10
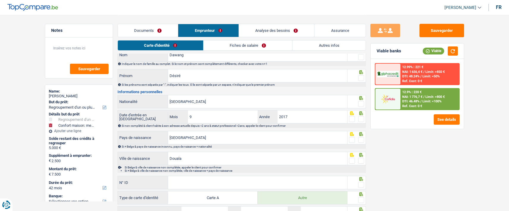
scroll to position [0, 0]
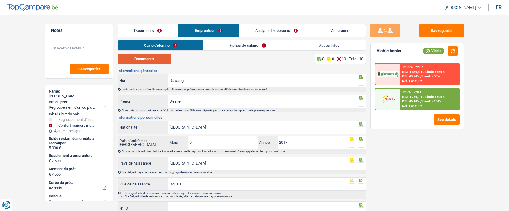
click at [158, 60] on button "Documents" at bounding box center [145, 59] width 54 height 10
click at [361, 81] on span at bounding box center [361, 83] width 6 height 6
click at [0, 0] on input "radio" at bounding box center [0, 0] width 0 height 0
click at [360, 102] on span at bounding box center [361, 104] width 6 height 6
click at [0, 0] on input "radio" at bounding box center [0, 0] width 0 height 0
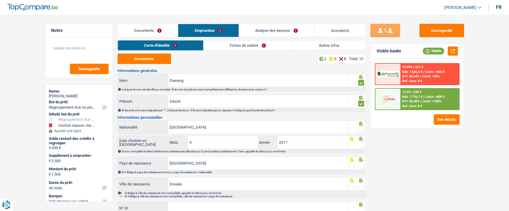
click at [362, 130] on span at bounding box center [361, 130] width 6 height 6
click at [0, 0] on input "radio" at bounding box center [0, 0] width 0 height 0
click at [361, 144] on span at bounding box center [361, 145] width 6 height 6
click at [0, 0] on input "radio" at bounding box center [0, 0] width 0 height 0
click at [363, 165] on span at bounding box center [361, 166] width 6 height 6
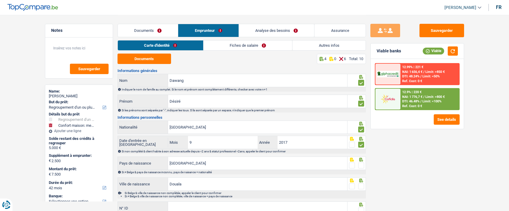
click at [0, 0] on input "radio" at bounding box center [0, 0] width 0 height 0
click at [361, 186] on span at bounding box center [361, 186] width 6 height 6
click at [0, 0] on input "radio" at bounding box center [0, 0] width 0 height 0
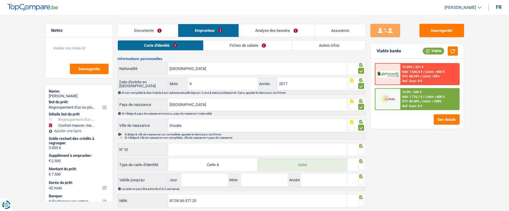
scroll to position [60, 0]
click at [296, 145] on input "N° ID" at bounding box center [257, 148] width 179 height 13
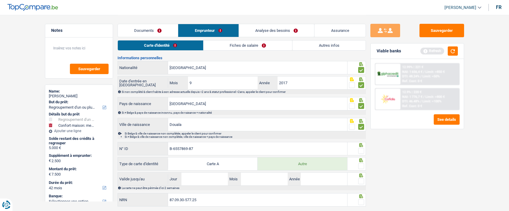
type input "B-6557869-87"
click at [363, 150] on span at bounding box center [361, 151] width 6 height 6
click at [0, 0] on input "radio" at bounding box center [0, 0] width 0 height 0
click at [359, 166] on span at bounding box center [361, 166] width 6 height 6
click at [0, 0] on input "radio" at bounding box center [0, 0] width 0 height 0
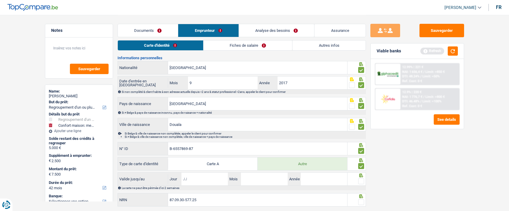
click at [209, 180] on input "Jour" at bounding box center [205, 179] width 46 height 13
type input "10"
type input "04"
type input "2035"
click at [361, 180] on span at bounding box center [361, 181] width 6 height 6
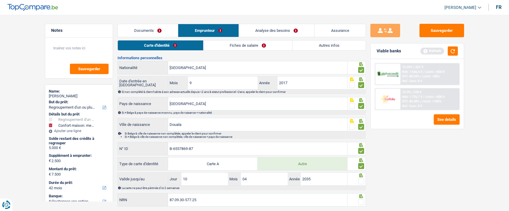
click at [0, 0] on input "radio" at bounding box center [0, 0] width 0 height 0
click at [361, 199] on span at bounding box center [361, 202] width 6 height 6
click at [0, 0] on input "radio" at bounding box center [0, 0] width 0 height 0
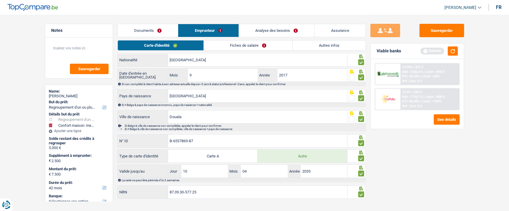
scroll to position [75, 0]
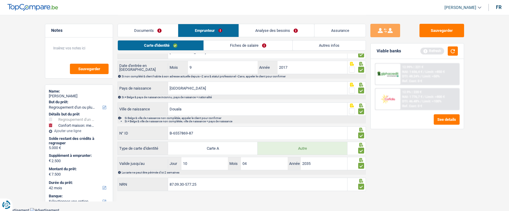
click at [269, 48] on link "Fiches de salaire" at bounding box center [248, 45] width 89 height 10
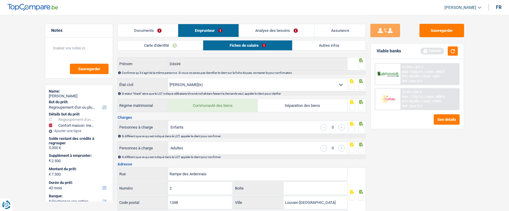
scroll to position [0, 0]
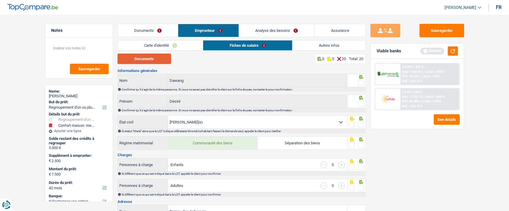
click at [157, 58] on button "Documents" at bounding box center [145, 59] width 54 height 10
click at [363, 82] on span at bounding box center [361, 83] width 6 height 6
click at [0, 0] on input "radio" at bounding box center [0, 0] width 0 height 0
click at [359, 102] on span at bounding box center [361, 104] width 6 height 6
click at [0, 0] on input "radio" at bounding box center [0, 0] width 0 height 0
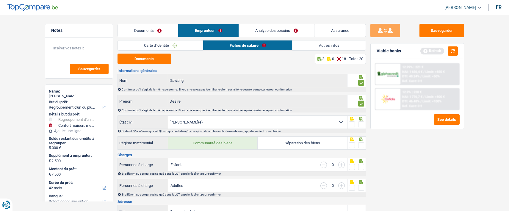
drag, startPoint x: 360, startPoint y: 124, endPoint x: 359, endPoint y: 127, distance: 3.3
click at [360, 124] on span at bounding box center [361, 124] width 6 height 6
click at [0, 0] on input "radio" at bounding box center [0, 0] width 0 height 0
click at [359, 142] on span at bounding box center [361, 145] width 6 height 6
click at [0, 0] on input "radio" at bounding box center [0, 0] width 0 height 0
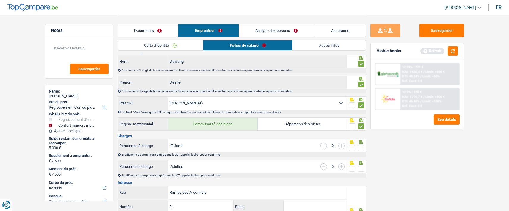
scroll to position [30, 0]
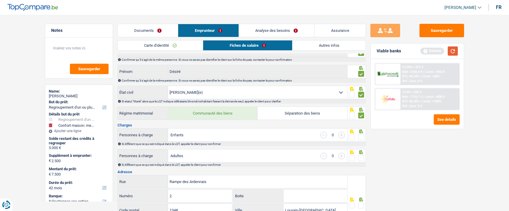
click at [456, 51] on button "button" at bounding box center [453, 50] width 10 height 9
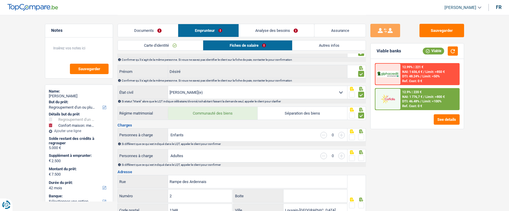
click at [360, 135] on span at bounding box center [361, 137] width 6 height 6
click at [0, 0] on input "radio" at bounding box center [0, 0] width 0 height 0
click at [360, 155] on span at bounding box center [361, 158] width 6 height 6
click at [0, 0] on input "radio" at bounding box center [0, 0] width 0 height 0
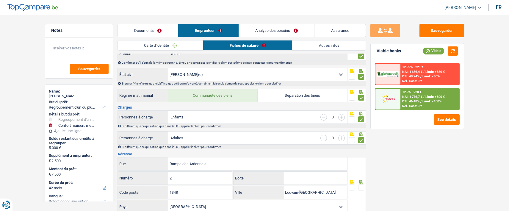
scroll to position [89, 0]
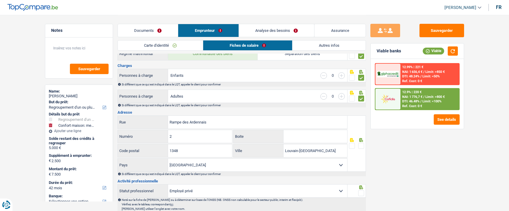
click at [361, 143] on span at bounding box center [361, 146] width 6 height 6
click at [0, 0] on input "radio" at bounding box center [0, 0] width 0 height 0
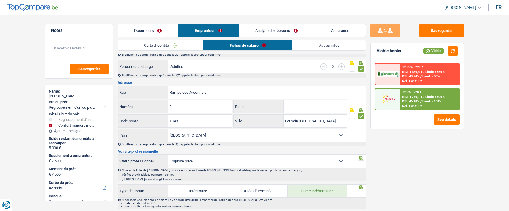
click at [361, 161] on span at bounding box center [361, 163] width 6 height 6
click at [0, 0] on input "radio" at bounding box center [0, 0] width 0 height 0
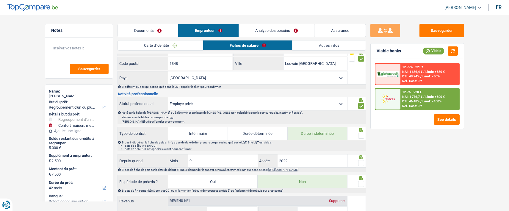
scroll to position [179, 0]
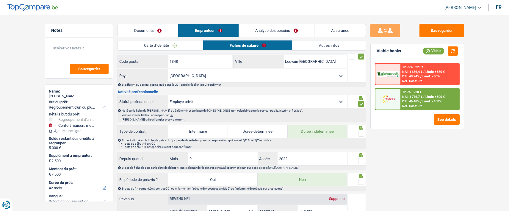
click at [362, 134] on span at bounding box center [361, 134] width 6 height 6
click at [0, 0] on input "radio" at bounding box center [0, 0] width 0 height 0
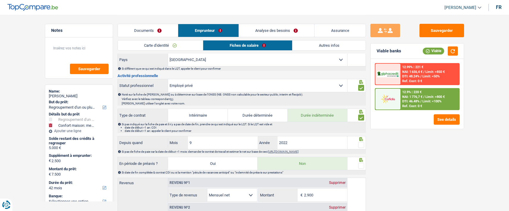
scroll to position [208, 0]
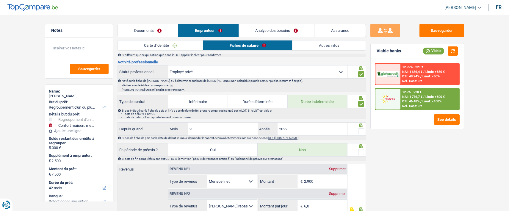
click at [363, 130] on span at bounding box center [361, 131] width 6 height 6
click at [0, 0] on input "radio" at bounding box center [0, 0] width 0 height 0
click at [363, 149] on span at bounding box center [361, 152] width 6 height 6
click at [0, 0] on input "radio" at bounding box center [0, 0] width 0 height 0
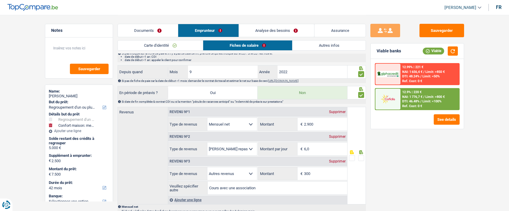
scroll to position [268, 0]
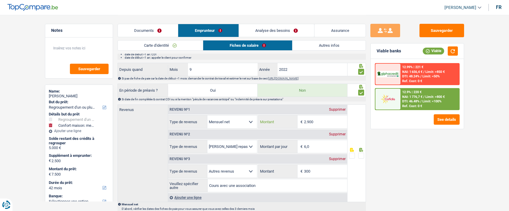
click at [321, 121] on input "2.900" at bounding box center [325, 122] width 43 height 13
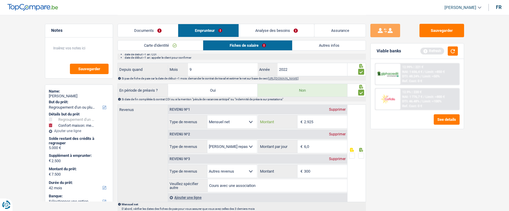
type input "2.925"
click at [314, 146] on input "6,0" at bounding box center [325, 146] width 43 height 13
type input "4,0"
click at [363, 154] on span at bounding box center [361, 156] width 6 height 6
click at [0, 0] on input "radio" at bounding box center [0, 0] width 0 height 0
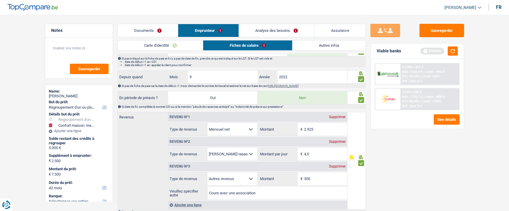
scroll to position [298, 0]
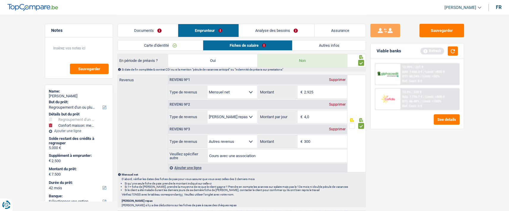
click at [363, 124] on span at bounding box center [361, 126] width 6 height 6
click at [0, 0] on input "radio" at bounding box center [0, 0] width 0 height 0
click at [339, 127] on div "Supprimer" at bounding box center [338, 129] width 20 height 4
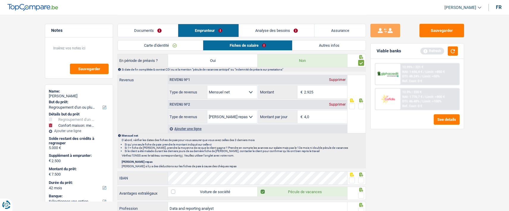
click at [363, 103] on span at bounding box center [361, 106] width 6 height 6
click at [0, 0] on input "radio" at bounding box center [0, 0] width 0 height 0
click at [363, 179] on span at bounding box center [361, 180] width 6 height 6
click at [0, 0] on input "radio" at bounding box center [0, 0] width 0 height 0
click at [364, 193] on span at bounding box center [361, 196] width 6 height 6
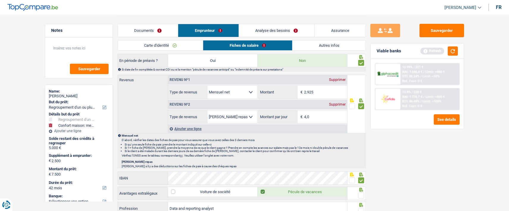
click at [0, 0] on input "radio" at bounding box center [0, 0] width 0 height 0
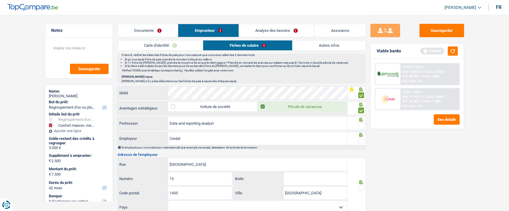
scroll to position [387, 0]
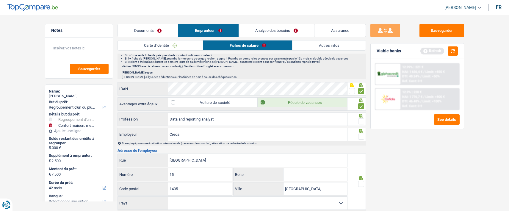
click at [362, 119] on span at bounding box center [361, 121] width 6 height 6
click at [0, 0] on input "radio" at bounding box center [0, 0] width 0 height 0
click at [361, 134] on span at bounding box center [361, 137] width 6 height 6
click at [0, 0] on input "radio" at bounding box center [0, 0] width 0 height 0
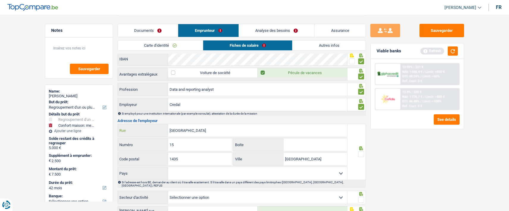
drag, startPoint x: 212, startPoint y: 132, endPoint x: 161, endPoint y: 124, distance: 50.9
click at [161, 124] on div "Rue du Bosquet Rue" at bounding box center [233, 130] width 230 height 13
type input "Avenue de citaux"
drag, startPoint x: 181, startPoint y: 146, endPoint x: 159, endPoint y: 144, distance: 22.5
click at [159, 144] on div "15 Numéro" at bounding box center [175, 144] width 115 height 13
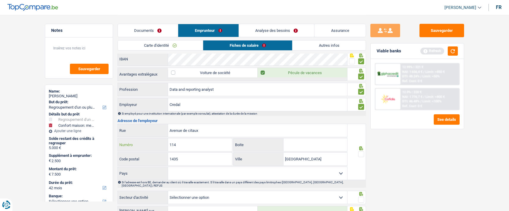
type input "114"
drag, startPoint x: 194, startPoint y: 160, endPoint x: 160, endPoint y: 155, distance: 33.8
click at [161, 155] on div "1435 Code postal" at bounding box center [175, 159] width 115 height 13
type input "1348"
drag, startPoint x: 329, startPoint y: 157, endPoint x: 262, endPoint y: 160, distance: 66.8
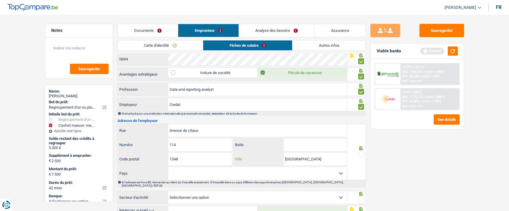
click at [262, 160] on div "Mont-Saint-Guibert Ville" at bounding box center [291, 159] width 114 height 13
type input "Ottignies-louvain-La-Neuve"
click at [361, 151] on span at bounding box center [361, 154] width 6 height 6
click at [0, 0] on input "radio" at bounding box center [0, 0] width 0 height 0
click at [328, 173] on select "Belgique France Allemagne Italie Luxembourg Pays-Bas Espagne Suisse Sélectionne…" at bounding box center [257, 173] width 179 height 13
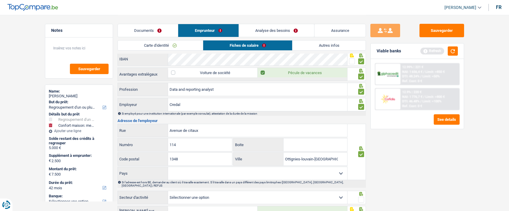
select select "BE"
click at [168, 167] on select "Belgique France Allemagne Italie Luxembourg Pays-Bas Espagne Suisse Sélectionne…" at bounding box center [257, 173] width 179 height 13
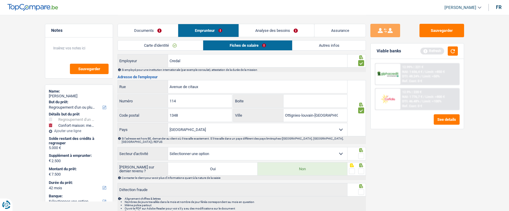
scroll to position [476, 0]
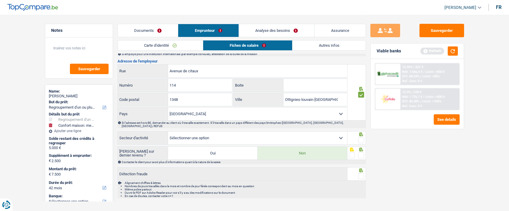
click at [320, 134] on select "Agriculture/Pêche Industrie Horeca Courier/Fitness/Taxi Construction Banques/As…" at bounding box center [257, 138] width 179 height 13
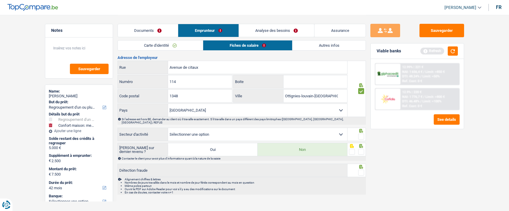
scroll to position [481, 0]
click at [324, 130] on select "Agriculture/Pêche Industrie Horeca Courier/Fitness/Taxi Construction Banques/As…" at bounding box center [257, 133] width 179 height 13
select select "smallCompanies"
click at [168, 127] on select "Agriculture/Pêche Industrie Horeca Courier/Fitness/Taxi Construction Banques/As…" at bounding box center [257, 133] width 179 height 13
click at [360, 133] on span at bounding box center [361, 136] width 6 height 6
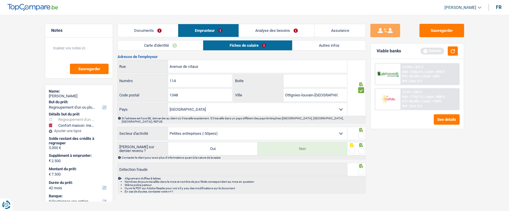
click at [0, 0] on input "radio" at bounding box center [0, 0] width 0 height 0
click at [361, 148] on span at bounding box center [361, 151] width 6 height 6
click at [0, 0] on input "radio" at bounding box center [0, 0] width 0 height 0
click at [362, 169] on span at bounding box center [361, 172] width 6 height 6
click at [0, 0] on input "radio" at bounding box center [0, 0] width 0 height 0
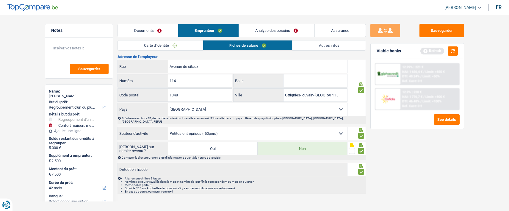
click at [341, 45] on link "Autres infos" at bounding box center [329, 45] width 73 height 10
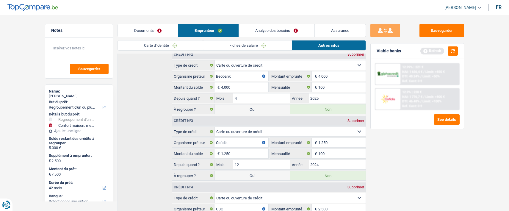
scroll to position [227, 0]
click at [453, 53] on button "button" at bounding box center [453, 50] width 10 height 9
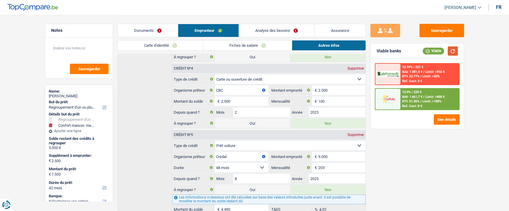
scroll to position [376, 0]
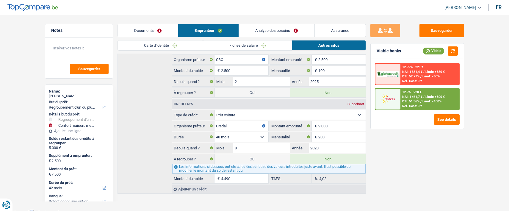
click at [288, 32] on link "Analyse des besoins" at bounding box center [276, 30] width 75 height 13
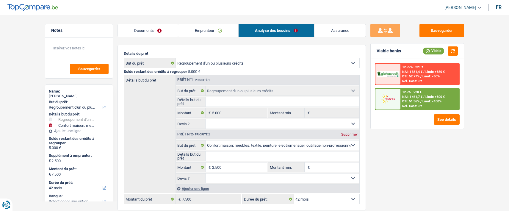
scroll to position [45, 0]
click at [412, 98] on span "NAI: 1 461,7 €" at bounding box center [412, 97] width 20 height 4
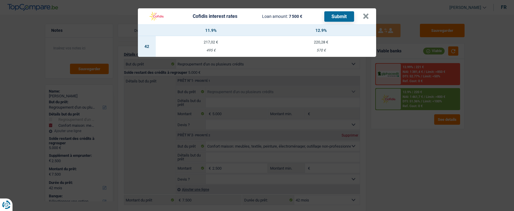
click at [211, 40] on div "217,02 €" at bounding box center [211, 42] width 110 height 4
select select "cofidis"
type input "11,90"
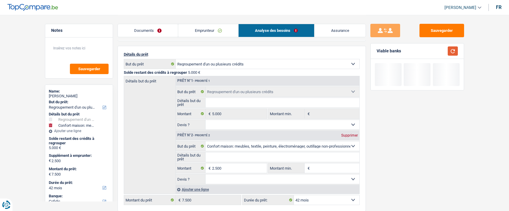
click at [452, 48] on button "button" at bounding box center [453, 50] width 10 height 9
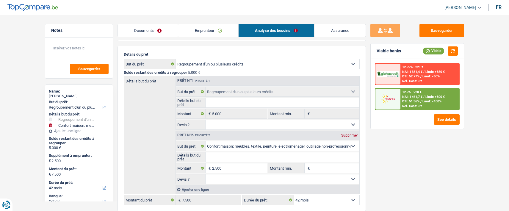
click at [414, 95] on div "12.9% | 220 € NAI: 1 461,7 € / Limit: >800 € DTI: 51.36% / Limit: <100% Ref. Co…" at bounding box center [430, 99] width 59 height 21
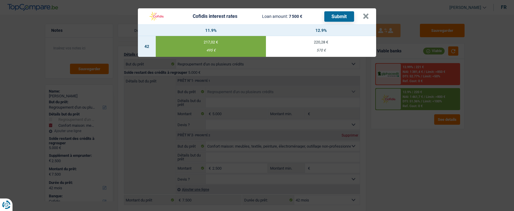
click at [341, 13] on button "Submit" at bounding box center [339, 16] width 30 height 10
click at [366, 15] on button "×" at bounding box center [366, 16] width 6 height 6
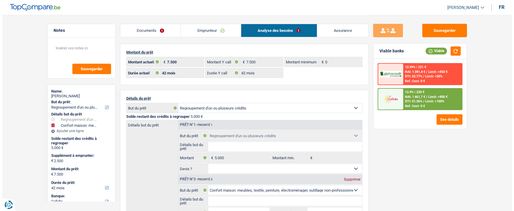
scroll to position [0, 0]
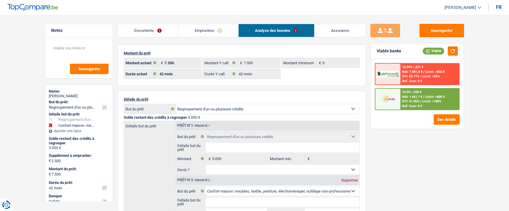
click at [155, 31] on link "Documents" at bounding box center [148, 30] width 60 height 13
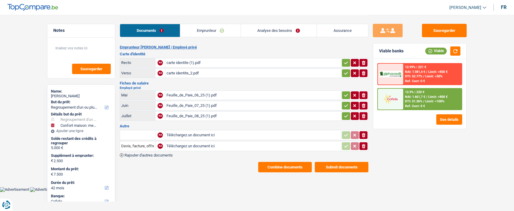
click at [347, 113] on icon "button" at bounding box center [346, 116] width 5 height 6
click at [345, 104] on icon "button" at bounding box center [346, 106] width 5 height 6
drag, startPoint x: 343, startPoint y: 93, endPoint x: 344, endPoint y: 82, distance: 10.8
click at [343, 93] on button "button" at bounding box center [346, 95] width 8 height 8
click at [344, 70] on icon "button" at bounding box center [346, 73] width 5 height 6
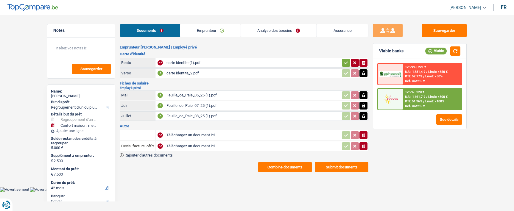
click at [343, 52] on h3 "Carte d'identité" at bounding box center [244, 54] width 249 height 4
click at [344, 59] on button "button" at bounding box center [346, 63] width 8 height 8
click at [366, 131] on button "ionicons-v5-e" at bounding box center [363, 135] width 8 height 8
click at [365, 143] on icon "ionicons-v5-e" at bounding box center [363, 146] width 5 height 6
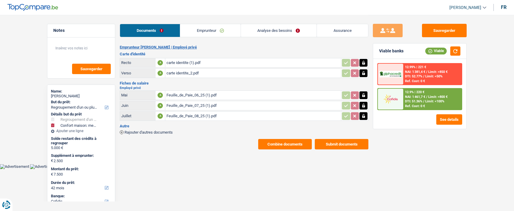
click at [326, 139] on button "Submit documents" at bounding box center [342, 144] width 54 height 10
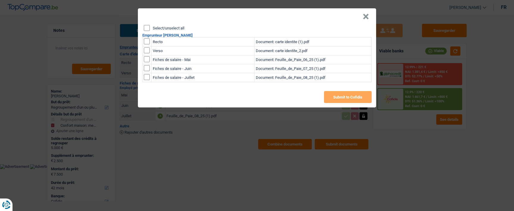
click at [143, 26] on div "Select/unselect all Emprunteur Désiré Dawang Recto Document: carte identite (1)…" at bounding box center [257, 66] width 238 height 82
click at [149, 28] on input "Select/unselect all" at bounding box center [147, 28] width 6 height 6
checkbox input "true"
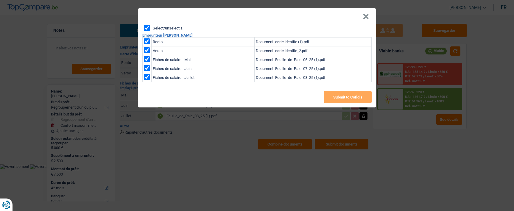
checkbox input "true"
click at [360, 98] on button "Submit to Cofidis" at bounding box center [348, 97] width 48 height 12
click at [365, 14] on button "×" at bounding box center [366, 17] width 6 height 6
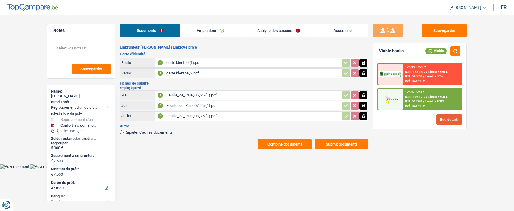
click at [452, 120] on button "See details" at bounding box center [449, 119] width 26 height 10
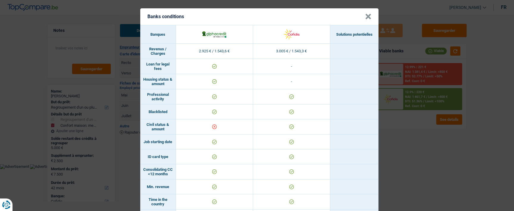
click at [367, 15] on button "×" at bounding box center [368, 17] width 6 height 6
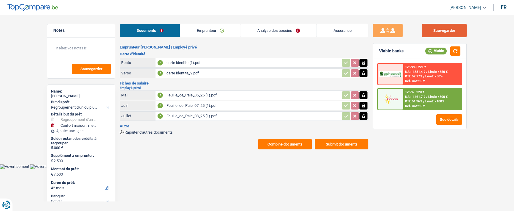
click at [438, 33] on button "Sauvegarder" at bounding box center [444, 30] width 45 height 13
click at [288, 143] on button "Combine documents" at bounding box center [285, 144] width 54 height 10
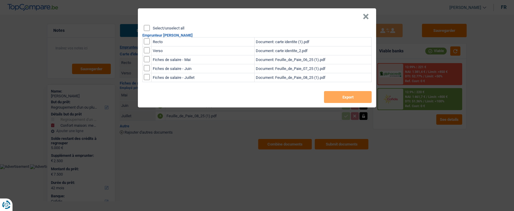
click at [147, 26] on input "Select/unselect all" at bounding box center [147, 28] width 6 height 6
checkbox input "true"
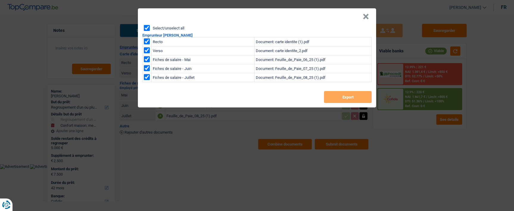
checkbox input "true"
click at [353, 97] on button "Export" at bounding box center [348, 97] width 48 height 12
click at [156, 175] on div "× Select/unselect all Emprunteur Désiré Dawang Recto Document: carte identite (…" at bounding box center [257, 105] width 514 height 211
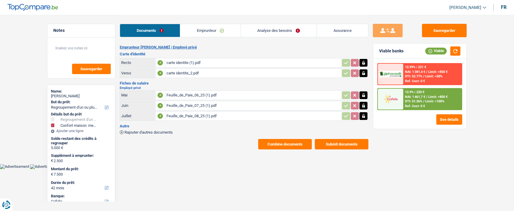
drag, startPoint x: 193, startPoint y: 175, endPoint x: 182, endPoint y: 180, distance: 12.1
click at [193, 169] on html "Vous avez le contrôle de vos données Nous utilisons des cookies, tout comme nos…" at bounding box center [257, 84] width 514 height 169
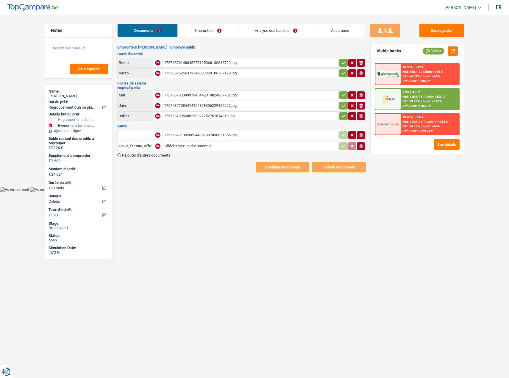
select select "refinancing"
select select "familyEvent"
select select "120"
select select "cofidis"
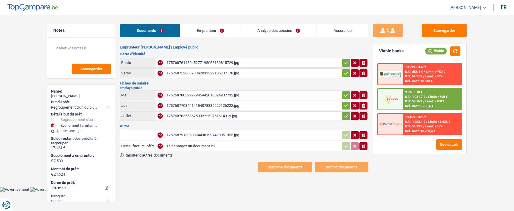
click at [219, 114] on div "1757687835686250322252761614319.jpg" at bounding box center [252, 116] width 173 height 9
click at [216, 33] on link "Emprunteur" at bounding box center [210, 30] width 60 height 13
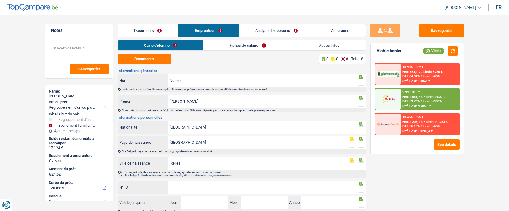
click at [252, 47] on link "Fiches de salaire" at bounding box center [248, 45] width 89 height 10
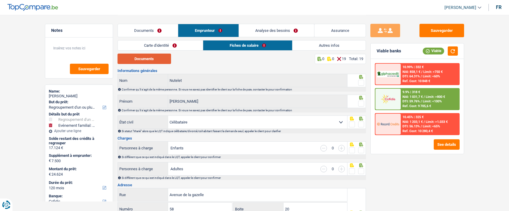
click at [154, 61] on button "Documents" at bounding box center [145, 59] width 54 height 10
click at [280, 26] on link "Analyse des besoins" at bounding box center [277, 30] width 76 height 13
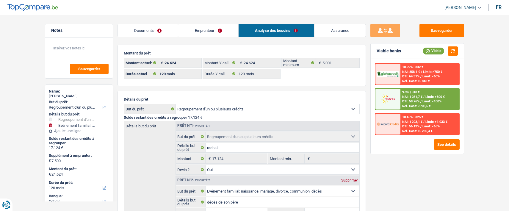
click at [216, 32] on link "Emprunteur" at bounding box center [208, 30] width 60 height 13
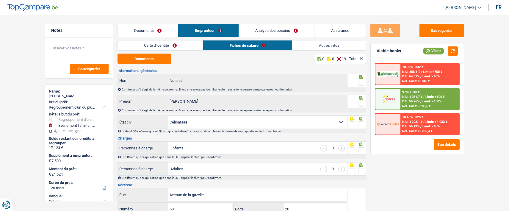
click at [170, 31] on link "Documents" at bounding box center [148, 30] width 60 height 13
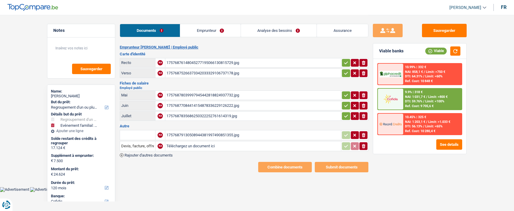
click at [213, 132] on div "17576879130508944381997490851355.jpg" at bounding box center [252, 135] width 173 height 9
click at [210, 131] on div "17576879130508944381997490851355.jpg" at bounding box center [252, 135] width 173 height 9
click at [148, 135] on input "text" at bounding box center [137, 135] width 33 height 10
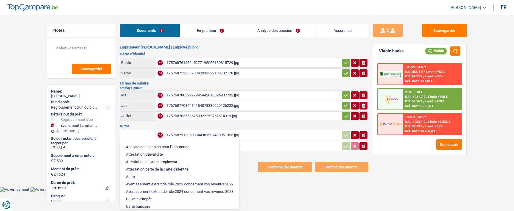
click at [228, 29] on link "Emprunteur" at bounding box center [210, 30] width 60 height 13
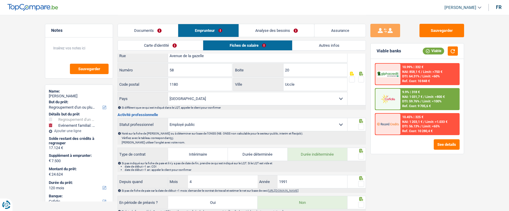
scroll to position [238, 0]
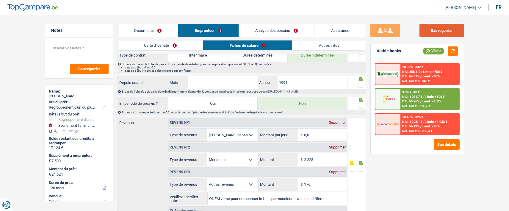
click at [455, 31] on button "Sauvegarder" at bounding box center [442, 30] width 45 height 13
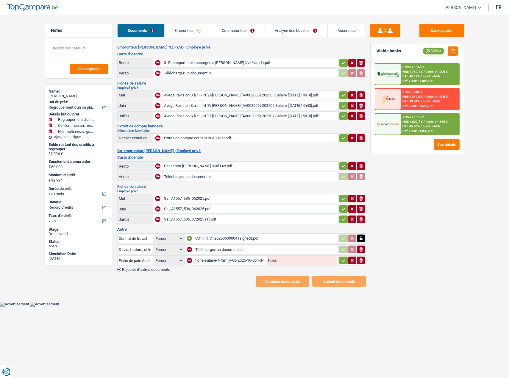
select select "refinancing"
select select "household"
select select "tech"
select select "120"
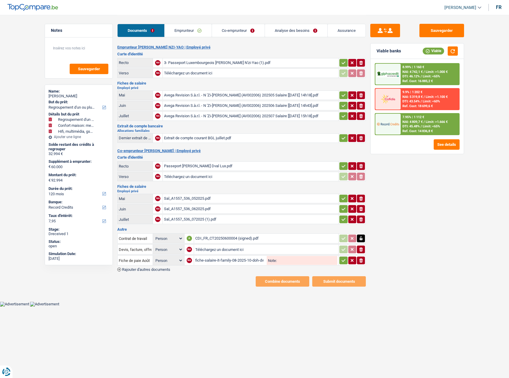
select select "record credits"
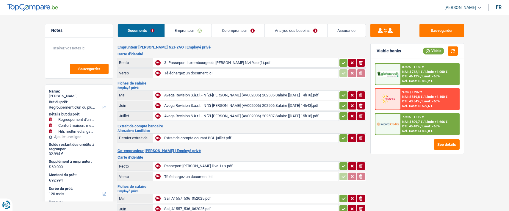
click at [202, 29] on link "Emprunteur" at bounding box center [188, 30] width 47 height 13
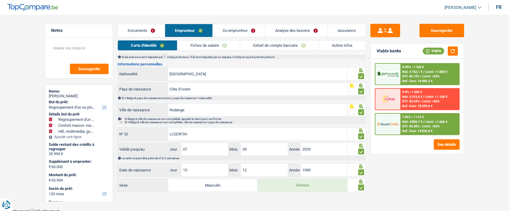
scroll to position [54, 0]
click at [240, 32] on link "Co-emprunteur" at bounding box center [239, 30] width 52 height 13
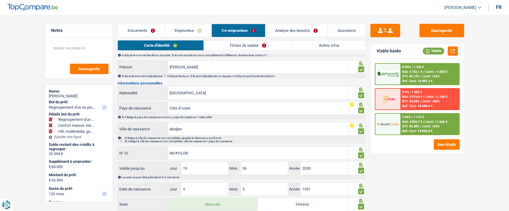
scroll to position [0, 0]
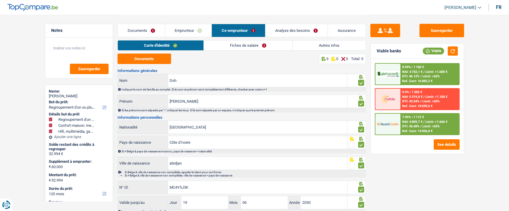
click at [185, 30] on link "Emprunteur" at bounding box center [188, 30] width 47 height 13
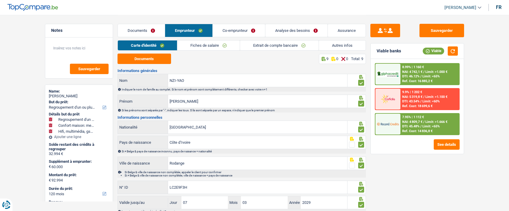
click at [293, 46] on link "Extrait de compte bancaire" at bounding box center [279, 45] width 79 height 10
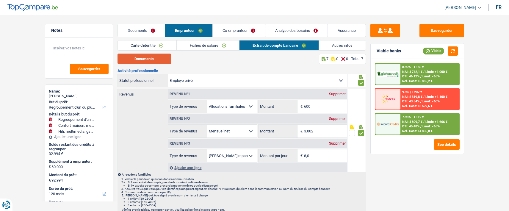
click at [145, 58] on button "Documents" at bounding box center [145, 59] width 54 height 10
click at [349, 46] on link "Autres infos" at bounding box center [342, 45] width 47 height 10
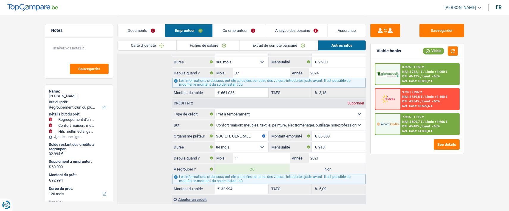
scroll to position [207, 0]
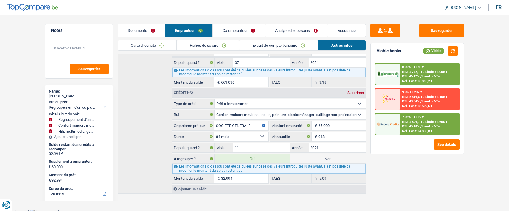
click at [248, 30] on link "Co-emprunteur" at bounding box center [239, 30] width 52 height 13
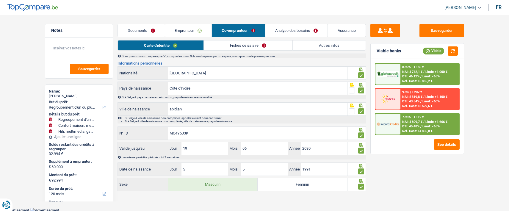
click at [324, 45] on link "Autres infos" at bounding box center [329, 45] width 73 height 10
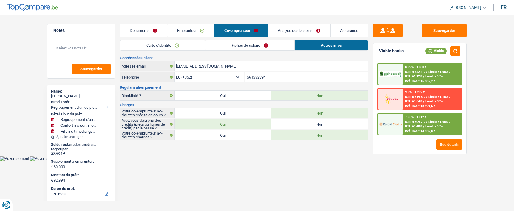
click at [150, 32] on link "Documents" at bounding box center [143, 30] width 47 height 13
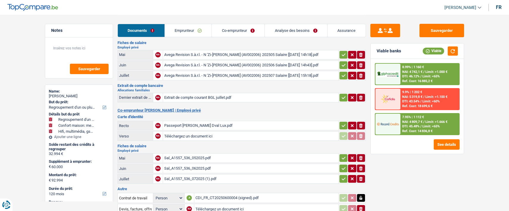
scroll to position [88, 0]
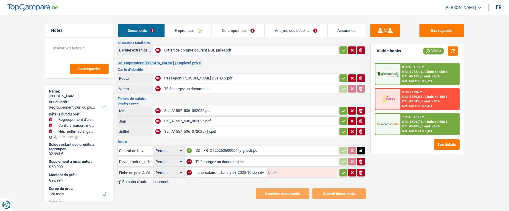
click at [344, 170] on icon "button" at bounding box center [343, 173] width 5 height 6
click at [197, 30] on link "Emprunteur" at bounding box center [188, 30] width 47 height 13
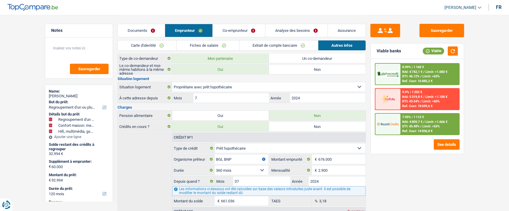
click at [241, 29] on link "Co-emprunteur" at bounding box center [239, 30] width 52 height 13
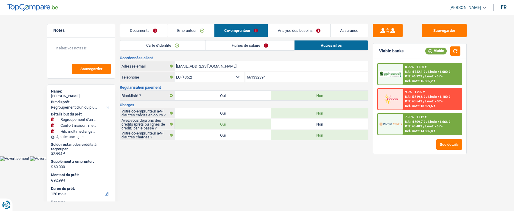
click at [250, 48] on link "Fiches de salaire" at bounding box center [249, 45] width 89 height 10
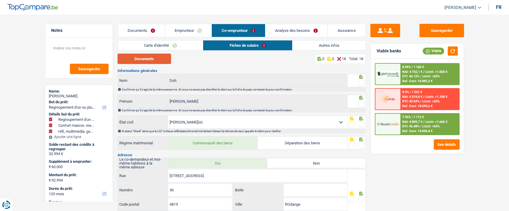
click at [152, 61] on button "Documents" at bounding box center [145, 59] width 54 height 10
click at [155, 31] on link "Documents" at bounding box center [141, 30] width 47 height 13
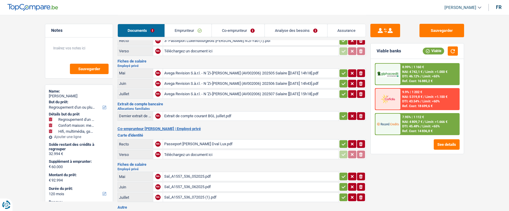
scroll to position [88, 0]
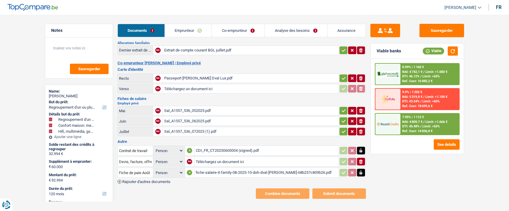
click at [230, 168] on div "fiche-salaire-it-family-08-2025-10-doh-dval-[PERSON_NAME]-68b257c809b26.pdf" at bounding box center [267, 172] width 142 height 9
click at [361, 108] on icon "ionicons-v5-e" at bounding box center [361, 111] width 5 height 6
click at [362, 118] on icon "ionicons-v5-e" at bounding box center [361, 121] width 5 height 6
click at [361, 129] on icon "ionicons-v5-e" at bounding box center [361, 132] width 5 height 6
click at [271, 168] on div "fiche-salaire-it-family-08-2025-10-doh-dval-[PERSON_NAME]-68b257c809b26.pdf" at bounding box center [267, 172] width 142 height 9
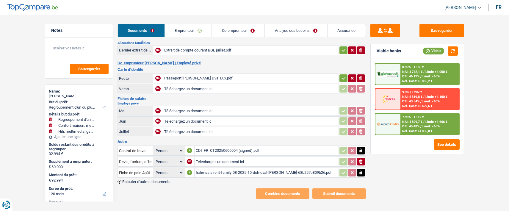
click at [190, 106] on input "Téléchargez un document ici" at bounding box center [250, 110] width 173 height 9
type input "C:\fakepath\FP08 [PERSON_NAME].pdf"
click at [342, 75] on icon "button" at bounding box center [343, 78] width 5 height 6
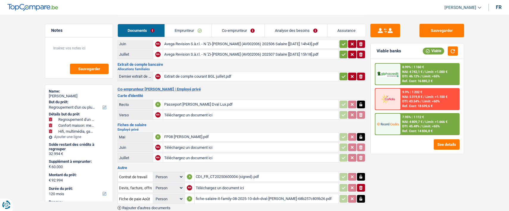
scroll to position [28, 0]
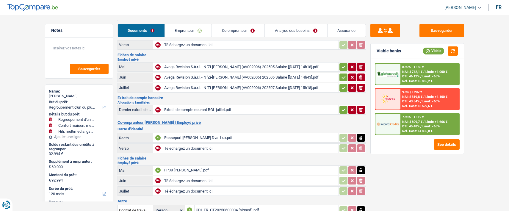
click at [341, 107] on icon "button" at bounding box center [343, 110] width 5 height 6
click at [343, 85] on icon "button" at bounding box center [343, 88] width 5 height 6
click at [340, 76] on button "button" at bounding box center [344, 78] width 8 height 8
click at [341, 65] on icon "button" at bounding box center [343, 67] width 5 height 6
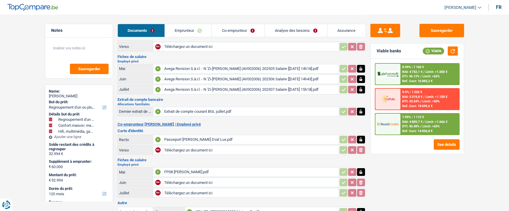
scroll to position [0, 0]
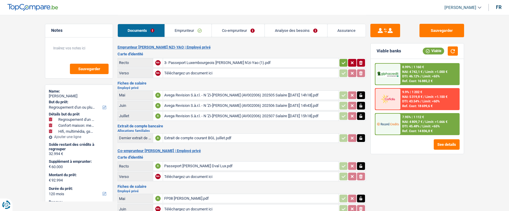
click at [345, 60] on icon "button" at bounding box center [343, 63] width 5 height 6
click at [243, 31] on link "Co-emprunteur" at bounding box center [238, 30] width 53 height 13
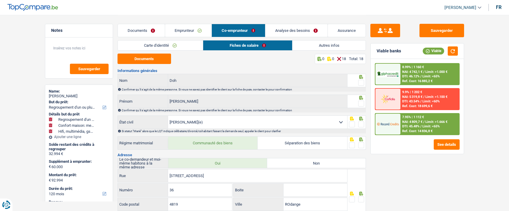
click at [257, 45] on link "Fiches de salaire" at bounding box center [247, 45] width 89 height 10
click at [174, 43] on link "Carte d'identité" at bounding box center [160, 45] width 85 height 10
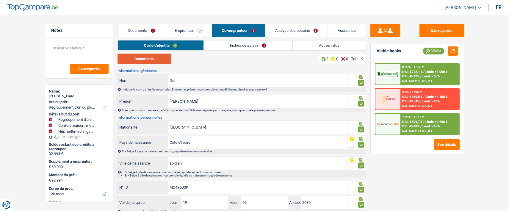
click at [156, 56] on button "Documents" at bounding box center [145, 59] width 54 height 10
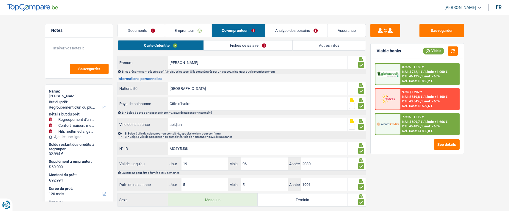
scroll to position [54, 0]
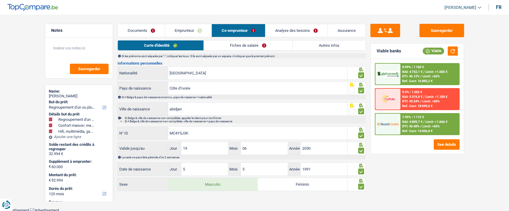
click at [244, 46] on link "Fiches de salaire" at bounding box center [248, 45] width 89 height 10
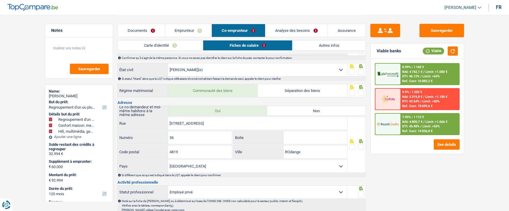
scroll to position [0, 0]
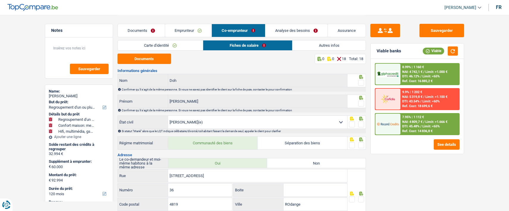
click at [361, 81] on span at bounding box center [361, 83] width 6 height 6
click at [0, 0] on input "radio" at bounding box center [0, 0] width 0 height 0
click at [363, 102] on span at bounding box center [361, 104] width 6 height 6
click at [0, 0] on input "radio" at bounding box center [0, 0] width 0 height 0
click at [361, 122] on span at bounding box center [361, 124] width 6 height 6
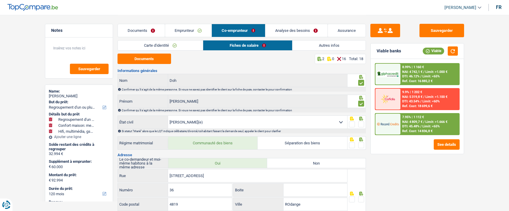
click at [0, 0] on input "radio" at bounding box center [0, 0] width 0 height 0
click at [364, 144] on span at bounding box center [361, 145] width 6 height 6
click at [0, 0] on input "radio" at bounding box center [0, 0] width 0 height 0
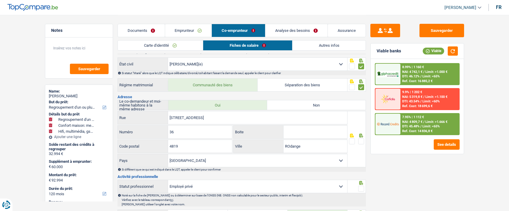
scroll to position [60, 0]
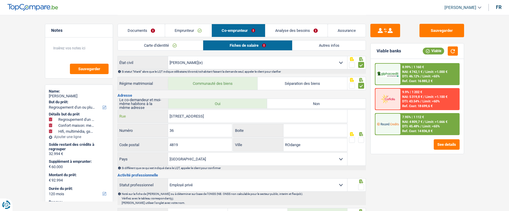
drag, startPoint x: 225, startPoint y: 113, endPoint x: 135, endPoint y: 111, distance: 89.3
click at [135, 111] on div "[STREET_ADDRESS]" at bounding box center [233, 116] width 230 height 13
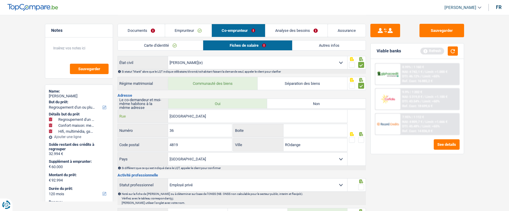
type input "[GEOGRAPHIC_DATA]"
click at [189, 127] on input "36" at bounding box center [200, 130] width 64 height 13
type input "3"
click at [198, 145] on input "4819" at bounding box center [200, 144] width 64 height 13
type input "4"
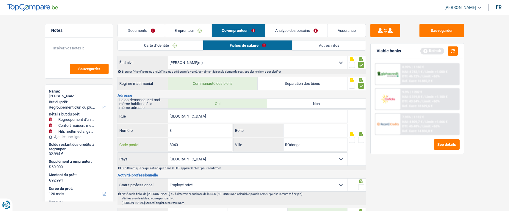
type input "8043"
drag, startPoint x: 327, startPoint y: 148, endPoint x: 274, endPoint y: 144, distance: 52.9
click at [274, 144] on div "ROdange Ville" at bounding box center [291, 144] width 114 height 13
type input "Strassen"
click at [365, 139] on div at bounding box center [357, 138] width 18 height 56
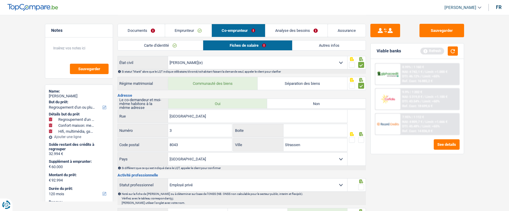
click at [363, 139] on span at bounding box center [361, 140] width 6 height 6
click at [0, 0] on input "radio" at bounding box center [0, 0] width 0 height 0
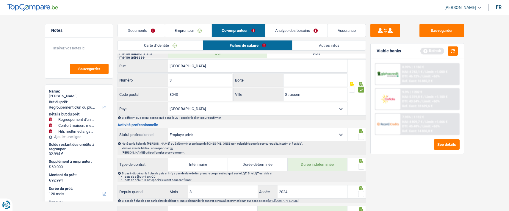
scroll to position [119, 0]
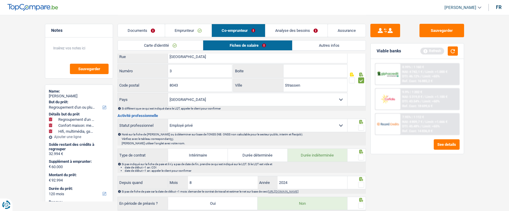
drag, startPoint x: 362, startPoint y: 125, endPoint x: 361, endPoint y: 128, distance: 3.9
click at [362, 125] on span at bounding box center [361, 128] width 6 height 6
click at [0, 0] on input "radio" at bounding box center [0, 0] width 0 height 0
click at [361, 154] on div at bounding box center [361, 157] width 6 height 7
click at [363, 155] on span at bounding box center [361, 158] width 6 height 6
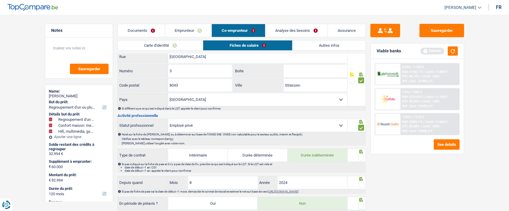
click at [0, 0] on input "radio" at bounding box center [0, 0] width 0 height 0
click at [291, 180] on input "2024" at bounding box center [313, 182] width 70 height 13
type input "2025"
click at [359, 182] on span at bounding box center [361, 185] width 6 height 6
click at [0, 0] on input "radio" at bounding box center [0, 0] width 0 height 0
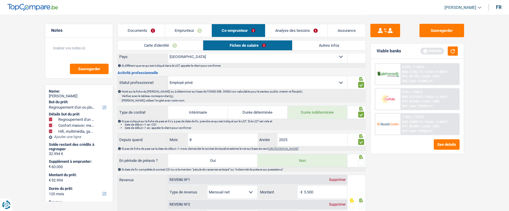
scroll to position [179, 0]
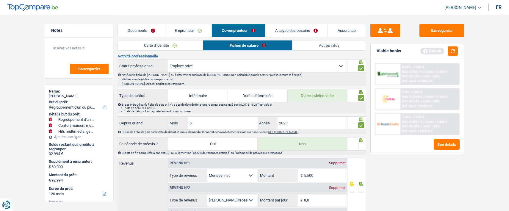
click at [360, 143] on span at bounding box center [361, 146] width 6 height 6
click at [0, 0] on input "radio" at bounding box center [0, 0] width 0 height 0
drag, startPoint x: 313, startPoint y: 173, endPoint x: 318, endPoint y: 179, distance: 7.2
click at [315, 174] on input "5.500" at bounding box center [325, 175] width 43 height 13
type input "5.220"
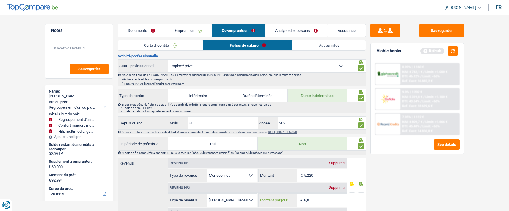
click at [316, 199] on input "8,0" at bounding box center [325, 200] width 43 height 13
type input "8"
type input "4,0"
click at [361, 188] on span at bounding box center [361, 190] width 6 height 6
click at [0, 0] on input "radio" at bounding box center [0, 0] width 0 height 0
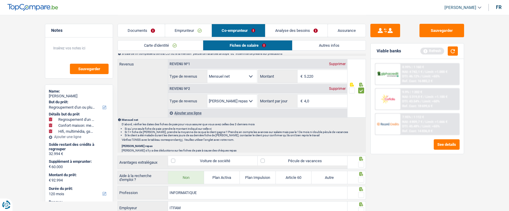
scroll to position [298, 0]
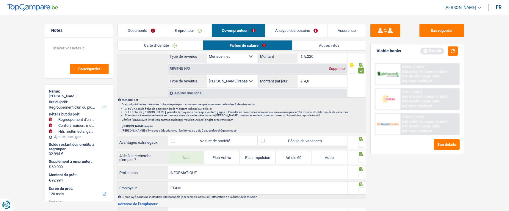
click at [322, 140] on label "Pécule de vacances" at bounding box center [303, 141] width 90 height 10
click at [322, 140] on input "Pécule de vacances" at bounding box center [303, 141] width 90 height 10
checkbox input "true"
click at [363, 142] on span at bounding box center [361, 145] width 6 height 6
click at [0, 0] on input "radio" at bounding box center [0, 0] width 0 height 0
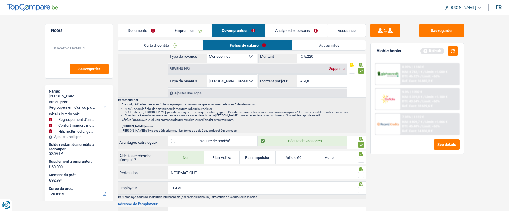
click at [357, 159] on fieldset at bounding box center [356, 159] width 15 height 7
click at [361, 158] on span at bounding box center [361, 160] width 6 height 6
click at [0, 0] on input "radio" at bounding box center [0, 0] width 0 height 0
click at [361, 172] on span at bounding box center [361, 175] width 6 height 6
click at [0, 0] on input "radio" at bounding box center [0, 0] width 0 height 0
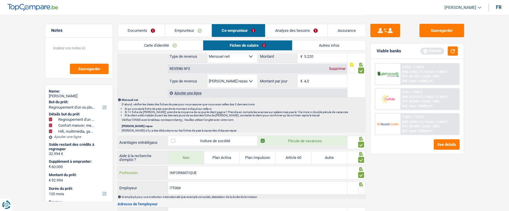
drag, startPoint x: 241, startPoint y: 177, endPoint x: 168, endPoint y: 170, distance: 72.9
click at [168, 170] on input "INFORMATIQUE" at bounding box center [257, 172] width 179 height 13
type input "informaticien"
drag, startPoint x: 187, startPoint y: 188, endPoint x: 164, endPoint y: 188, distance: 23.2
click at [164, 188] on div "ITFAM Employeur" at bounding box center [233, 188] width 230 height 13
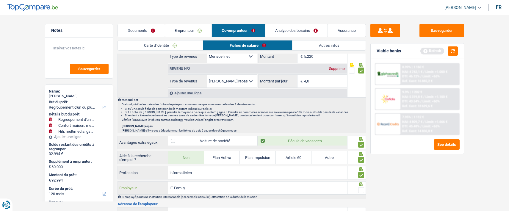
type input "IT Family"
click at [361, 188] on span at bounding box center [361, 190] width 6 height 6
click at [0, 0] on input "radio" at bounding box center [0, 0] width 0 height 0
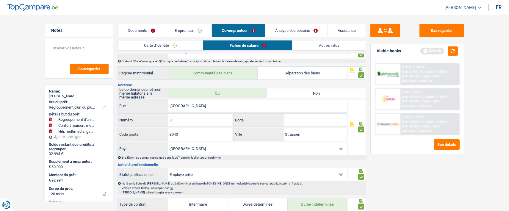
scroll to position [60, 0]
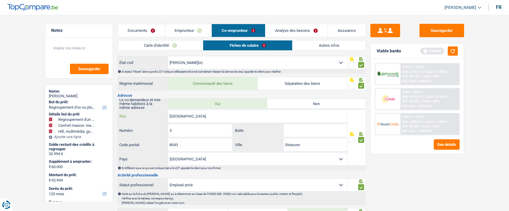
drag, startPoint x: 227, startPoint y: 117, endPoint x: 179, endPoint y: 114, distance: 48.3
click at [179, 114] on input "Rue des capucines" at bounding box center [257, 116] width 179 height 13
type input "Rue de la gendarmerie"
click at [196, 131] on input "3" at bounding box center [200, 130] width 64 height 13
type input "36"
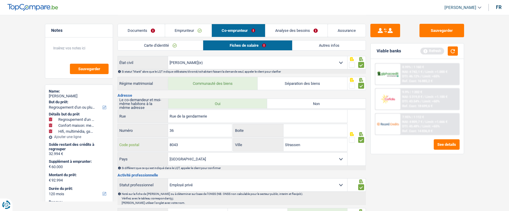
drag, startPoint x: 193, startPoint y: 143, endPoint x: 114, endPoint y: 147, distance: 78.7
type input "4819"
drag, startPoint x: 327, startPoint y: 142, endPoint x: 269, endPoint y: 140, distance: 57.8
click at [269, 140] on div "Strassen Ville" at bounding box center [291, 144] width 114 height 13
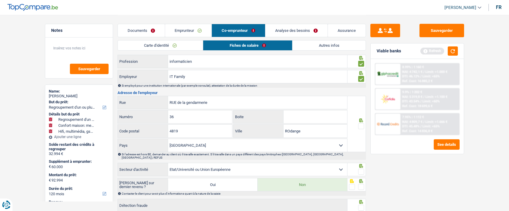
scroll to position [417, 0]
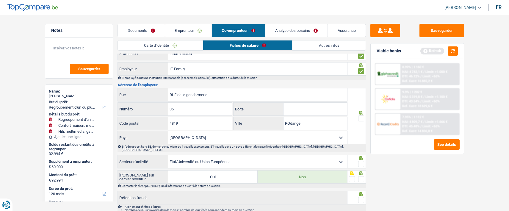
type input "Rodange"
click at [363, 117] on span at bounding box center [361, 119] width 6 height 6
click at [0, 0] on input "radio" at bounding box center [0, 0] width 0 height 0
click at [361, 161] on span at bounding box center [361, 164] width 6 height 6
click at [0, 0] on input "radio" at bounding box center [0, 0] width 0 height 0
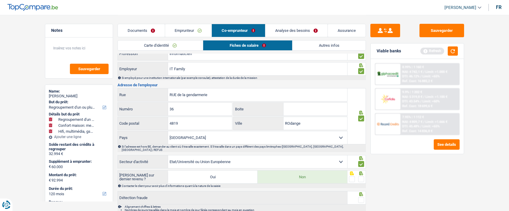
click at [340, 157] on select "Agriculture/Pêche Industrie Horeca Courier/Fitness/Taxi Construction Banques/As…" at bounding box center [257, 161] width 179 height 13
click at [168, 155] on select "Agriculture/Pêche Industrie Horeca Courier/Fitness/Taxi Construction Banques/As…" at bounding box center [257, 161] width 179 height 13
click at [364, 176] on span at bounding box center [361, 179] width 6 height 6
click at [0, 0] on input "radio" at bounding box center [0, 0] width 0 height 0
click at [291, 155] on select "Agriculture/Pêche Industrie Horeca Courier/Fitness/Taxi Construction Banques/As…" at bounding box center [257, 161] width 179 height 13
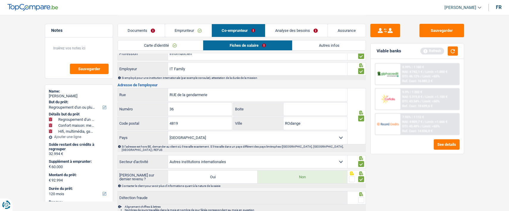
select select "smallCompanies"
click at [168, 155] on select "Agriculture/Pêche Industrie Horeca Courier/Fitness/Taxi Construction Banques/As…" at bounding box center [257, 161] width 179 height 13
click at [361, 197] on span at bounding box center [361, 200] width 6 height 6
click at [0, 0] on input "radio" at bounding box center [0, 0] width 0 height 0
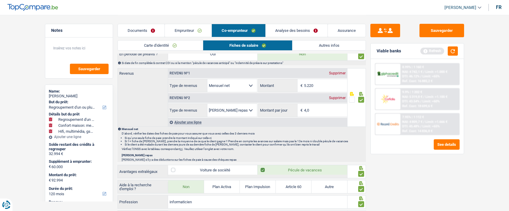
scroll to position [268, 0]
click at [200, 26] on link "Emprunteur" at bounding box center [188, 30] width 47 height 13
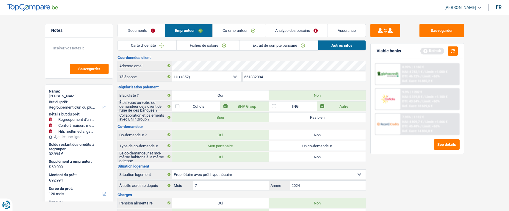
scroll to position [0, 0]
click at [218, 45] on link "Fiches de salaire" at bounding box center [208, 45] width 63 height 10
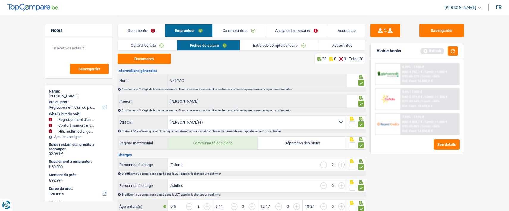
click at [164, 45] on link "Carte d'identité" at bounding box center [147, 45] width 59 height 10
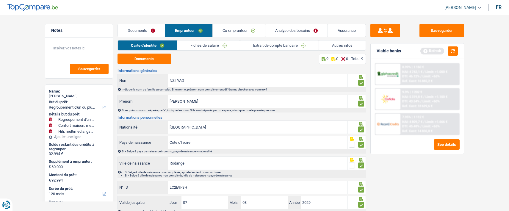
click at [146, 29] on link "Documents" at bounding box center [141, 30] width 47 height 13
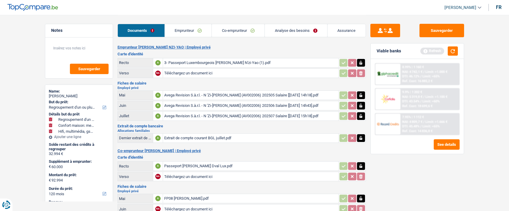
click at [302, 28] on link "Analyse des besoins" at bounding box center [296, 30] width 63 height 13
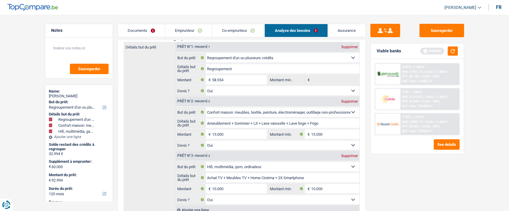
scroll to position [89, 0]
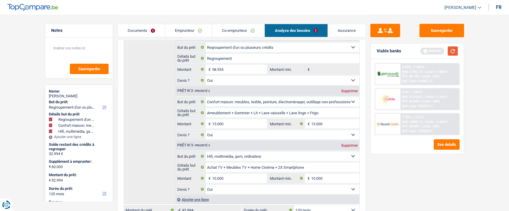
click at [453, 49] on button "button" at bounding box center [453, 50] width 10 height 9
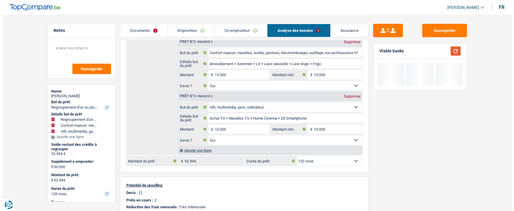
scroll to position [149, 0]
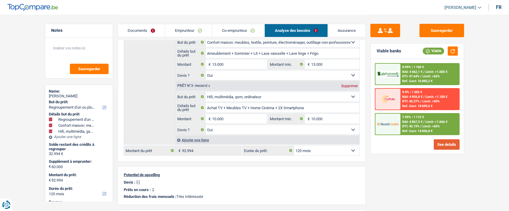
click at [438, 147] on button "See details" at bounding box center [447, 144] width 26 height 10
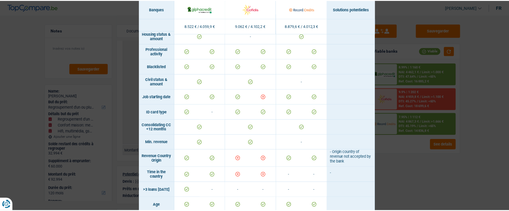
scroll to position [60, 0]
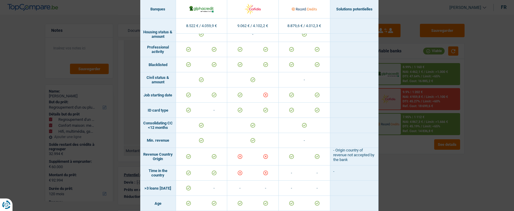
click at [427, 171] on div "Banks conditions × Banques Solutions potentielles Revenus / Charges 8.522 € / 4…" at bounding box center [257, 105] width 514 height 211
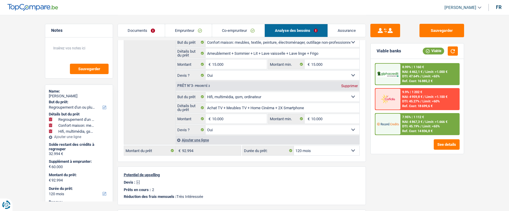
click at [416, 120] on span "NAI: 4 867,3 €" at bounding box center [412, 122] width 20 height 4
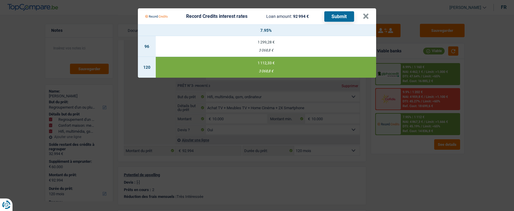
click at [295, 64] on td "1 112,33 € 3 068,8 €" at bounding box center [266, 67] width 220 height 21
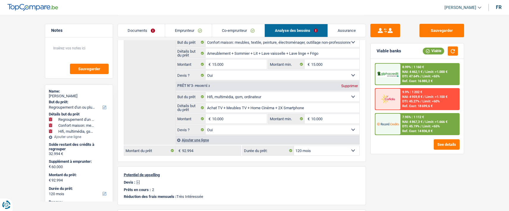
click at [427, 127] on span "Limit: <65%" at bounding box center [431, 126] width 17 height 4
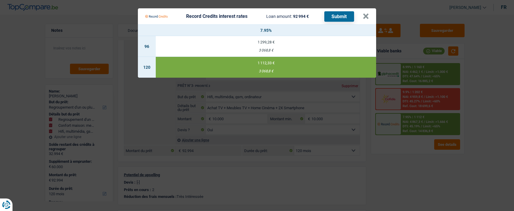
click at [332, 16] on button "Submit" at bounding box center [339, 16] width 30 height 10
click at [366, 14] on button "×" at bounding box center [366, 16] width 6 height 6
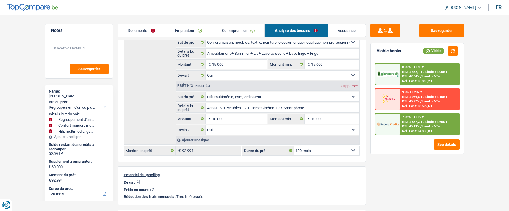
click at [423, 77] on span "Limit: <65%" at bounding box center [431, 76] width 17 height 4
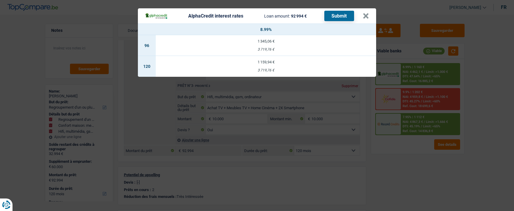
click at [272, 63] on td "1 159,94 € 3 719,76 €" at bounding box center [266, 66] width 220 height 21
select select "alphacredit"
type input "8,99"
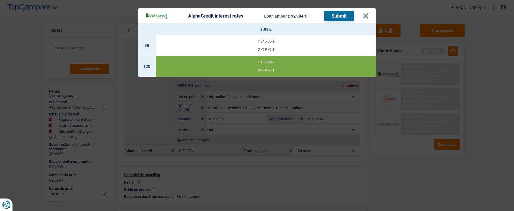
click at [338, 16] on button "Submit" at bounding box center [339, 16] width 30 height 10
click at [365, 16] on button "×" at bounding box center [366, 16] width 6 height 6
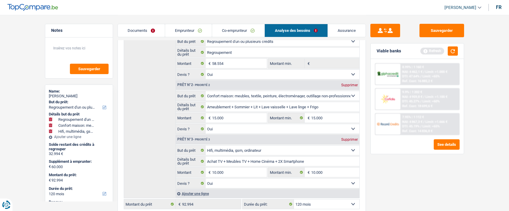
scroll to position [119, 0]
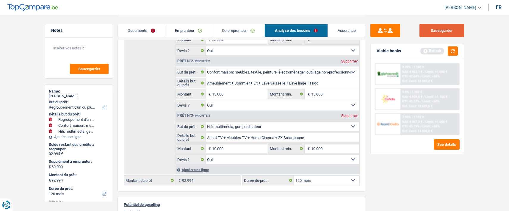
click at [449, 31] on button "Sauvegarder" at bounding box center [442, 30] width 45 height 13
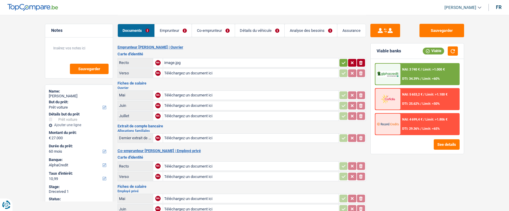
select select "car"
select select "60"
select select "alphacredit"
click at [214, 59] on div "image.jpg" at bounding box center [250, 62] width 173 height 9
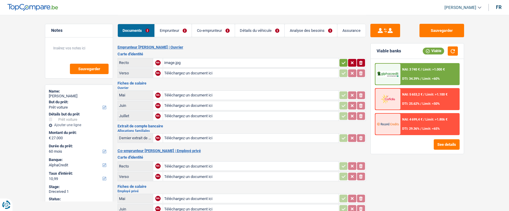
click at [191, 72] on input "Téléchargez un document ici" at bounding box center [250, 73] width 173 height 9
type input "C:\fakepath\ID ver elton.jpeg"
click at [196, 59] on div "image.jpg" at bounding box center [250, 62] width 173 height 9
click at [363, 60] on icon "ionicons-v5-e" at bounding box center [361, 63] width 5 height 6
type input "C:\fakepath\id rec elton.jpeg"
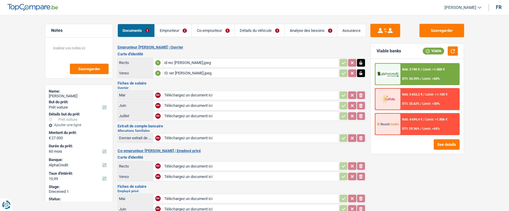
type input "C:\fakepath\salaire08.pdf"
click at [174, 114] on div "salaire08.pdf" at bounding box center [250, 116] width 173 height 9
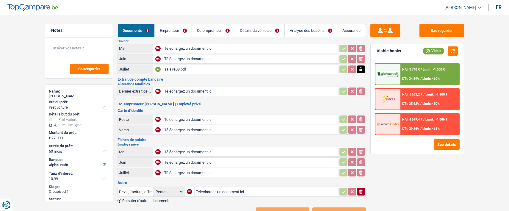
scroll to position [36, 0]
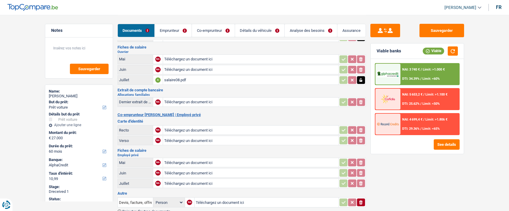
type input "C:\fakepath\id rec sara.pdf"
type input "C:\fakepath\id ver sara.pdf"
type input "C:\fakepath\FP08 Sara.png"
type input "C:\fakepath\FP07 Sara.png"
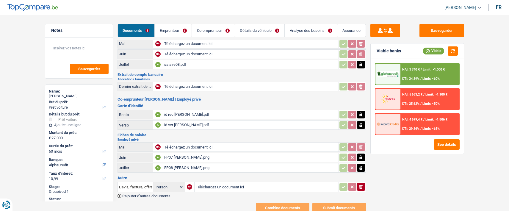
scroll to position [66, 0]
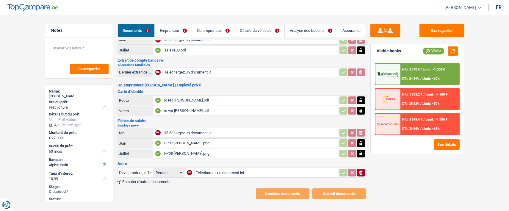
type input "C:\fakepath\Devis voiture.png"
type input "C:\fakepath\FP06 Sara.png"
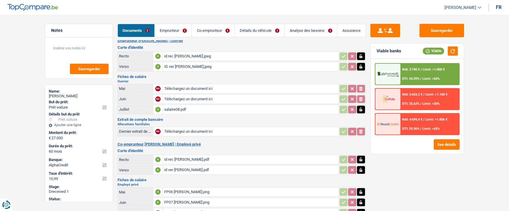
scroll to position [0, 0]
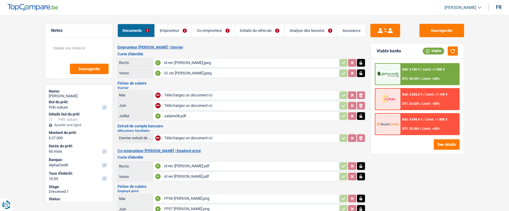
type input "C:\fakepath\salaire 07.pdf"
type input "C:\fakepath\salaire06.pdf"
type input "C:\fakepath\Alloc07.pdf"
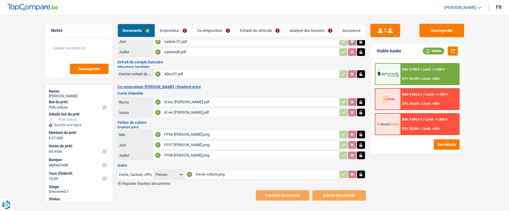
scroll to position [66, 0]
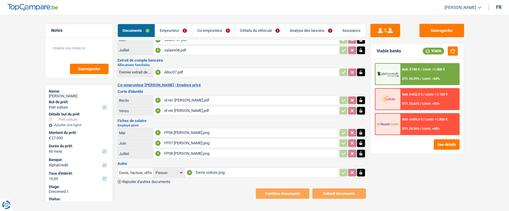
click at [155, 180] on span "Rajouter d'autres documents" at bounding box center [146, 182] width 48 height 4
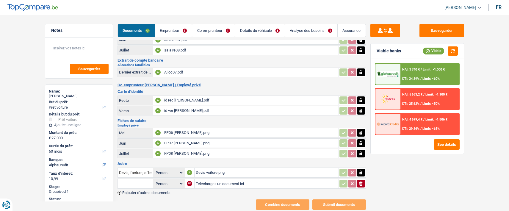
click at [140, 191] on span "Rajouter d'autres documents" at bounding box center [146, 193] width 48 height 4
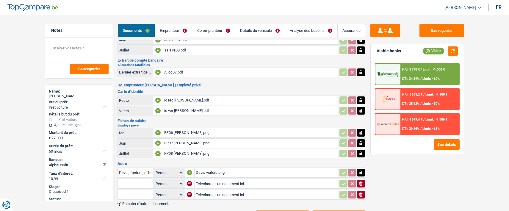
click at [144, 202] on span "Rajouter d'autres documents" at bounding box center [146, 204] width 48 height 4
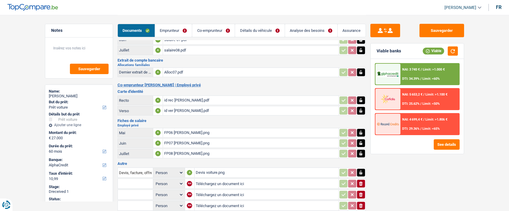
type input "C:\fakepath\revenu inclusion 09.pdf"
type input "C:\fakepath\revenu inclusion8.pdf"
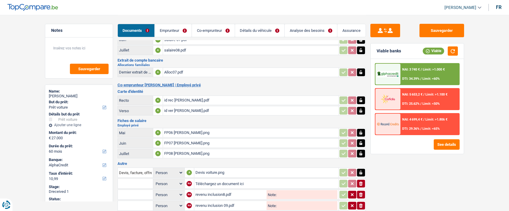
type input "C:\fakepath\reve inclusion 07.pdf"
click at [121, 179] on input "text" at bounding box center [135, 184] width 33 height 10
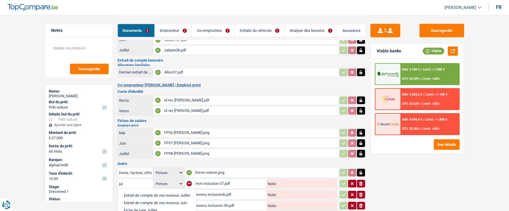
click at [138, 192] on li "Extrait de compte de vos revenus Juillet" at bounding box center [157, 195] width 72 height 7
type input "Extrait de compte de vos revenus Juillet"
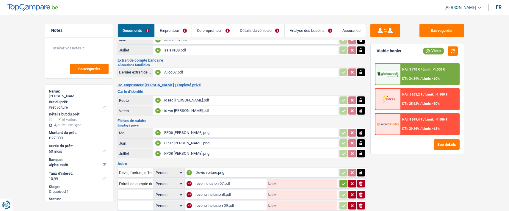
click at [138, 190] on input "text" at bounding box center [135, 195] width 33 height 10
type input "j"
click at [148, 203] on li "Extrait de compte de vos revenus Août" at bounding box center [156, 206] width 70 height 7
type input "Extrait de compte de vos revenus Août"
click at [137, 202] on input "text" at bounding box center [135, 206] width 33 height 10
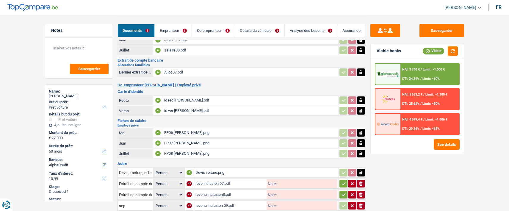
type input "Extrait de compte de vos revenus Septembre"
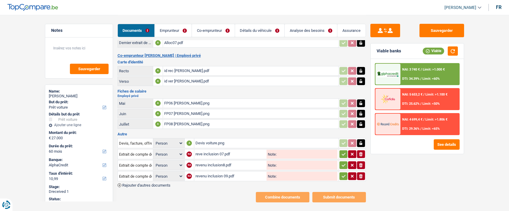
scroll to position [96, 0]
click at [344, 151] on icon "button" at bounding box center [343, 154] width 5 height 6
click at [343, 162] on icon "button" at bounding box center [343, 165] width 5 height 6
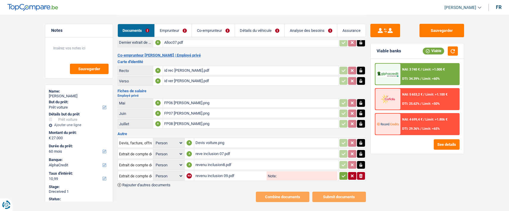
click at [346, 172] on button "button" at bounding box center [344, 176] width 8 height 8
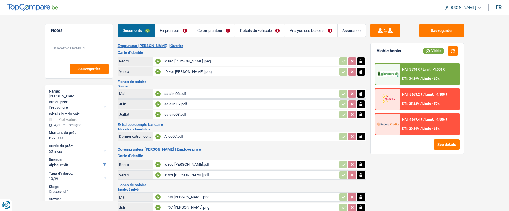
scroll to position [0, 0]
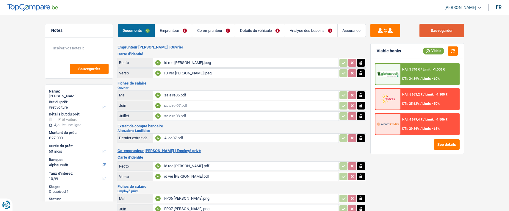
click at [449, 30] on button "Sauvegarder" at bounding box center [442, 30] width 45 height 13
click at [177, 27] on link "Emprunteur" at bounding box center [173, 30] width 37 height 13
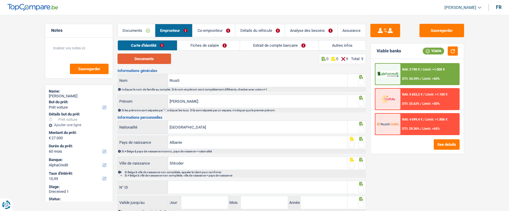
click at [157, 57] on button "Documents" at bounding box center [145, 59] width 54 height 10
click at [138, 31] on link "Documents" at bounding box center [136, 30] width 37 height 13
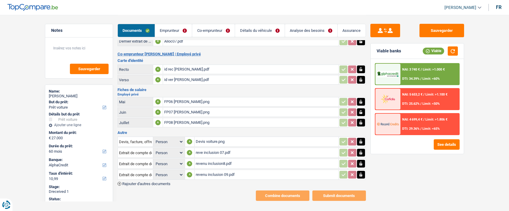
scroll to position [99, 0]
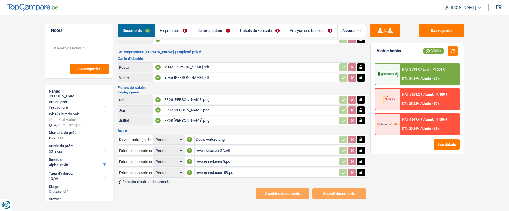
click at [178, 29] on link "Emprunteur" at bounding box center [173, 30] width 37 height 13
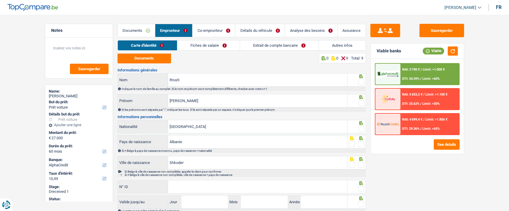
scroll to position [0, 0]
click at [363, 83] on span at bounding box center [361, 83] width 6 height 6
click at [0, 0] on input "radio" at bounding box center [0, 0] width 0 height 0
click at [361, 102] on span at bounding box center [361, 104] width 6 height 6
click at [0, 0] on input "radio" at bounding box center [0, 0] width 0 height 0
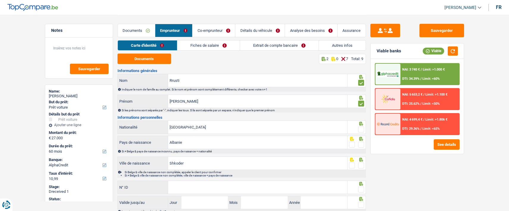
click at [363, 127] on span at bounding box center [361, 130] width 6 height 6
click at [0, 0] on input "radio" at bounding box center [0, 0] width 0 height 0
click at [361, 144] on span at bounding box center [361, 145] width 6 height 6
click at [0, 0] on input "radio" at bounding box center [0, 0] width 0 height 0
click at [359, 165] on span at bounding box center [361, 166] width 6 height 6
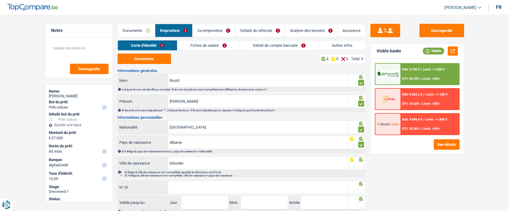
click at [0, 0] on input "radio" at bounding box center [0, 0] width 0 height 0
click at [280, 185] on input "N° ID" at bounding box center [257, 187] width 179 height 13
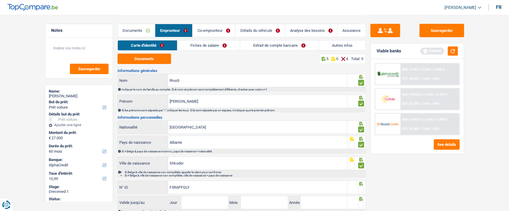
type input "F5RAPFGLY"
click at [361, 187] on span at bounding box center [361, 190] width 6 height 6
click at [0, 0] on input "radio" at bounding box center [0, 0] width 0 height 0
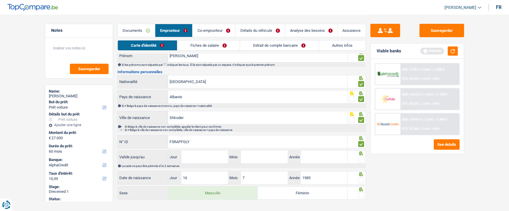
scroll to position [54, 0]
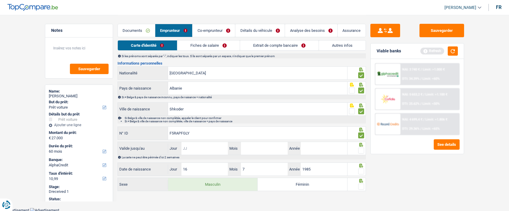
click at [218, 149] on input "Jour" at bounding box center [205, 148] width 46 height 13
type input "16"
type input "11"
type input "2031"
click at [362, 149] on span at bounding box center [361, 151] width 6 height 6
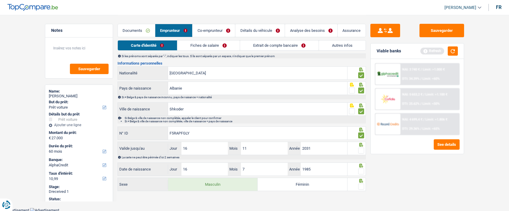
click at [0, 0] on input "radio" at bounding box center [0, 0] width 0 height 0
click at [361, 168] on div at bounding box center [361, 171] width 6 height 7
click at [361, 171] on span at bounding box center [361, 171] width 6 height 6
click at [0, 0] on input "radio" at bounding box center [0, 0] width 0 height 0
click at [363, 185] on span at bounding box center [361, 187] width 6 height 6
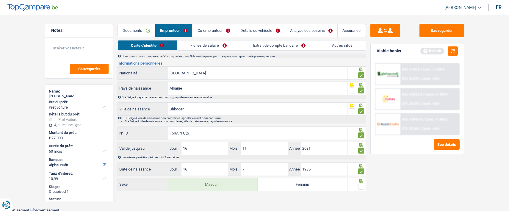
click at [0, 0] on input "radio" at bounding box center [0, 0] width 0 height 0
click at [214, 45] on link "Fiches de salaire" at bounding box center [208, 45] width 63 height 10
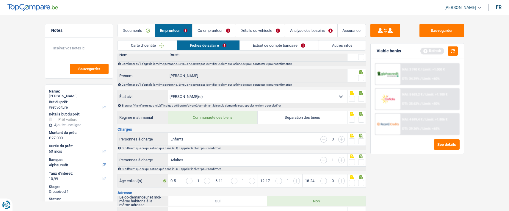
scroll to position [0, 0]
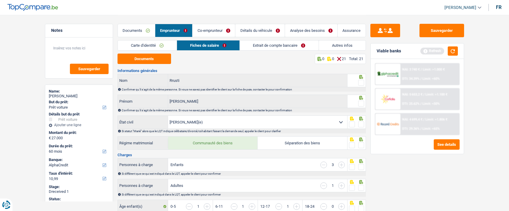
click at [364, 80] on span at bounding box center [361, 83] width 6 height 6
click at [0, 0] on input "radio" at bounding box center [0, 0] width 0 height 0
click at [361, 104] on span at bounding box center [361, 104] width 6 height 6
click at [0, 0] on input "radio" at bounding box center [0, 0] width 0 height 0
click at [360, 124] on span at bounding box center [361, 124] width 6 height 6
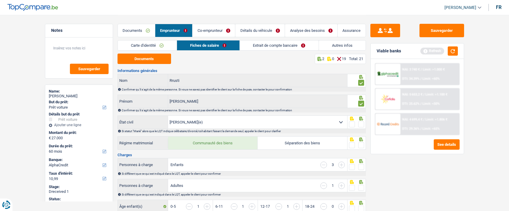
click at [0, 0] on input "radio" at bounding box center [0, 0] width 0 height 0
click at [361, 142] on span at bounding box center [361, 145] width 6 height 6
click at [0, 0] on input "radio" at bounding box center [0, 0] width 0 height 0
click at [362, 166] on span at bounding box center [361, 167] width 6 height 6
click at [0, 0] on input "radio" at bounding box center [0, 0] width 0 height 0
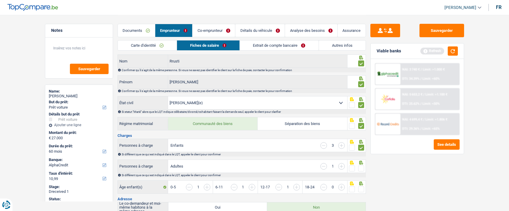
scroll to position [30, 0]
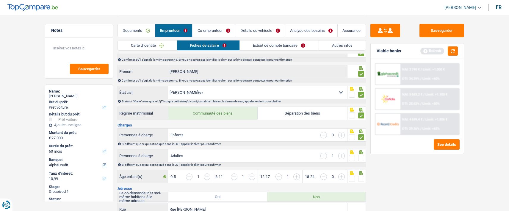
click at [359, 155] on span at bounding box center [361, 158] width 6 height 6
click at [0, 0] on input "radio" at bounding box center [0, 0] width 0 height 0
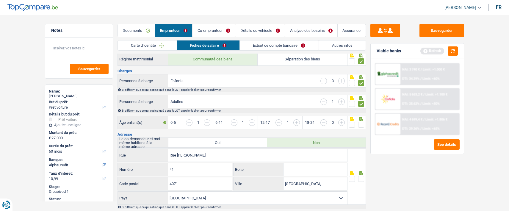
scroll to position [89, 0]
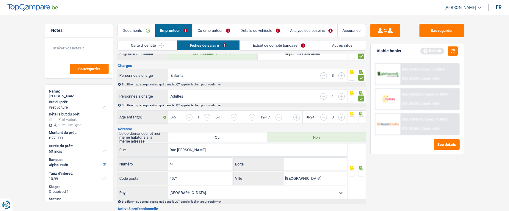
click at [361, 118] on span at bounding box center [361, 119] width 6 height 6
click at [0, 0] on input "radio" at bounding box center [0, 0] width 0 height 0
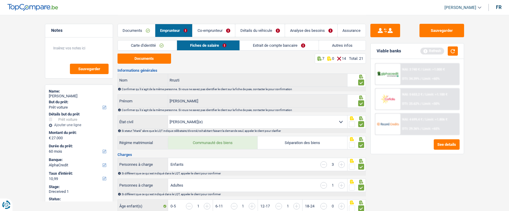
scroll to position [0, 0]
click at [164, 62] on button "Documents" at bounding box center [145, 59] width 54 height 10
click at [146, 28] on link "Documents" at bounding box center [136, 30] width 37 height 13
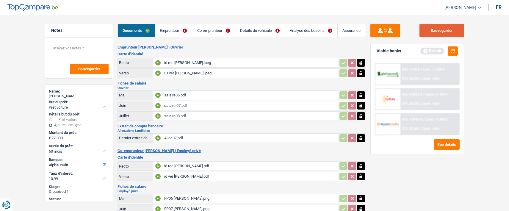
click at [456, 26] on button "Sauvegarder" at bounding box center [442, 30] width 45 height 13
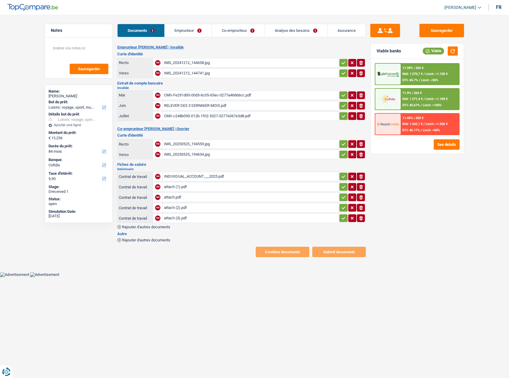
select select "hobbies"
select select "84"
select select "cofidis"
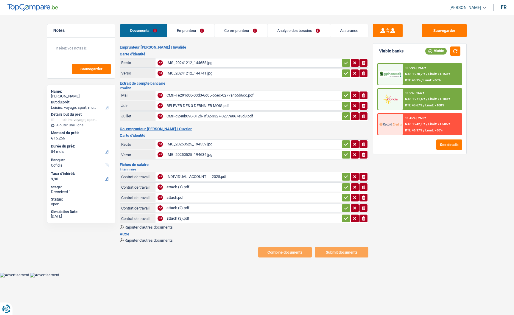
click at [235, 29] on link "Co-emprunteur" at bounding box center [240, 30] width 53 height 13
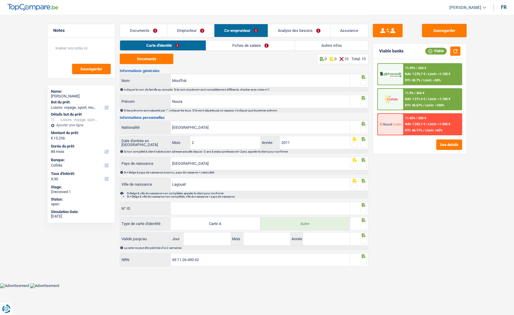
click at [264, 46] on link "Fiches de salaire" at bounding box center [250, 45] width 89 height 10
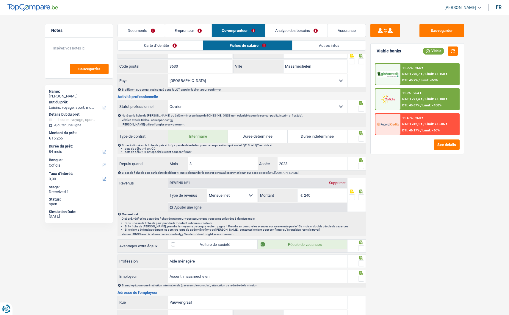
scroll to position [149, 0]
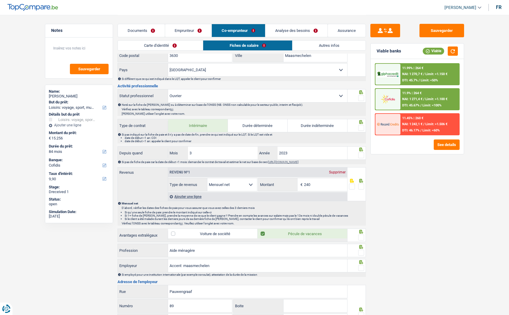
click at [185, 29] on link "Emprunteur" at bounding box center [188, 30] width 47 height 13
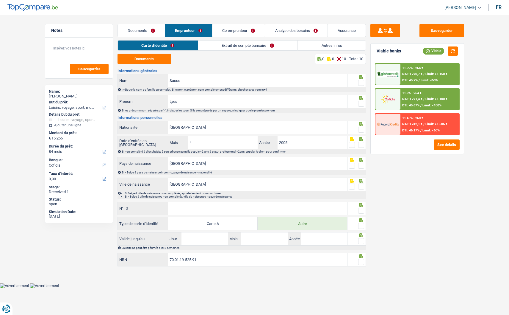
scroll to position [0, 0]
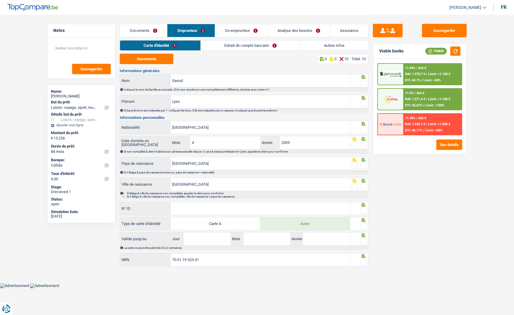
click at [147, 30] on link "Documents" at bounding box center [143, 30] width 47 height 13
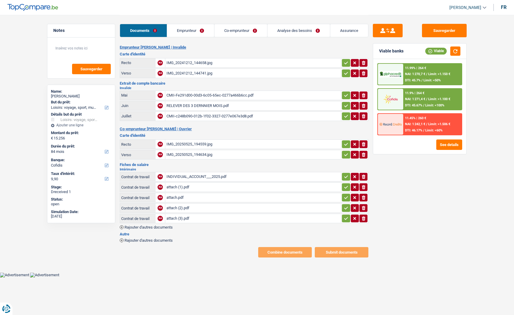
click at [216, 113] on div "CMII-c248b090-012b-1f02-3327-0277e067e3d8.pdf" at bounding box center [252, 116] width 173 height 9
click at [200, 30] on link "Emprunteur" at bounding box center [190, 30] width 47 height 13
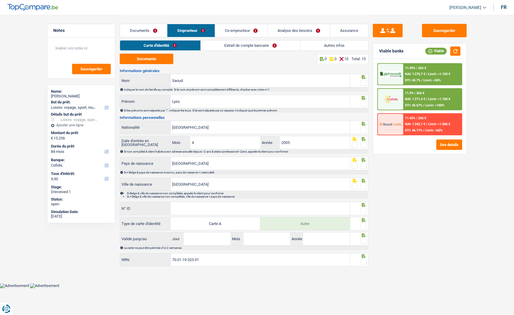
click at [261, 44] on link "Extrait de compte bancaire" at bounding box center [250, 45] width 99 height 10
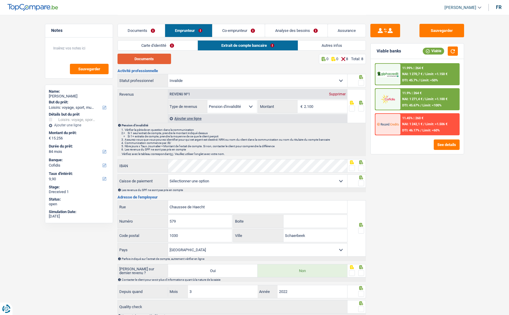
click at [145, 58] on button "Documents" at bounding box center [145, 59] width 54 height 10
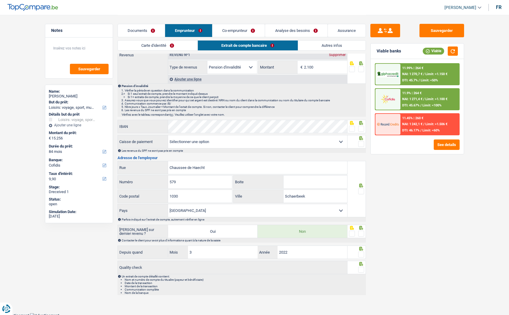
scroll to position [40, 0]
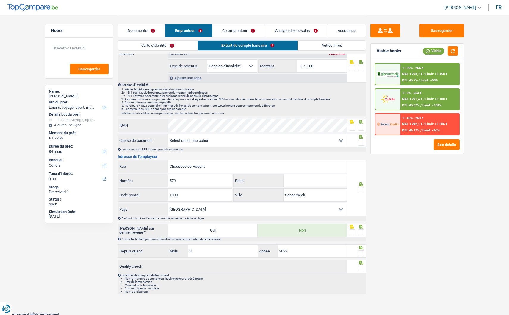
click at [145, 29] on link "Documents" at bounding box center [141, 30] width 47 height 13
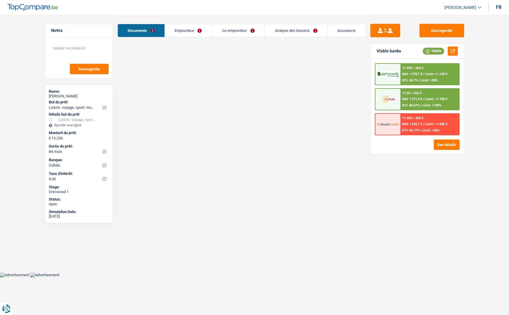
scroll to position [0, 0]
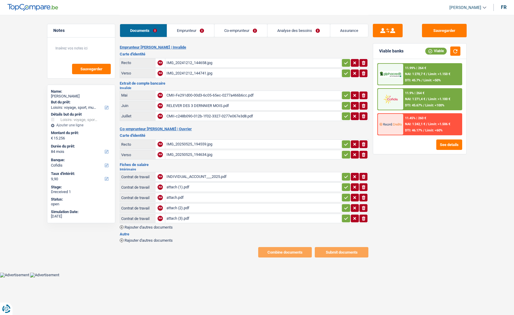
click at [212, 172] on div "INDIVIDUAL_ACCOUNT___2025.pdf" at bounding box center [252, 176] width 173 height 9
click at [232, 32] on link "Co-emprunteur" at bounding box center [240, 30] width 53 height 13
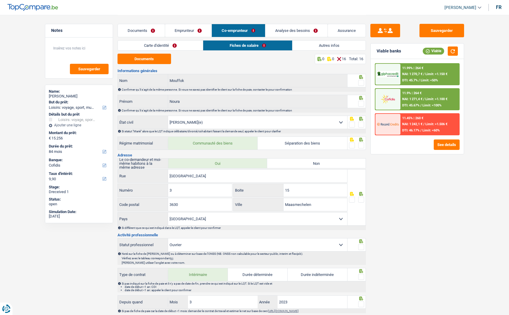
click at [191, 29] on link "Emprunteur" at bounding box center [188, 30] width 47 height 13
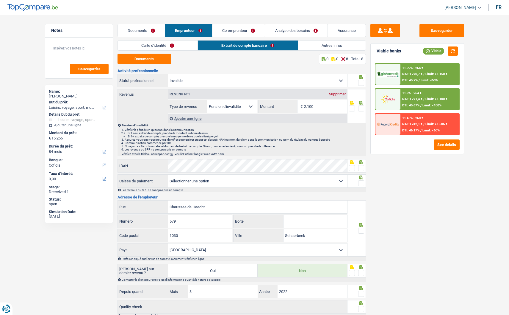
click at [236, 32] on link "Co-emprunteur" at bounding box center [239, 30] width 52 height 13
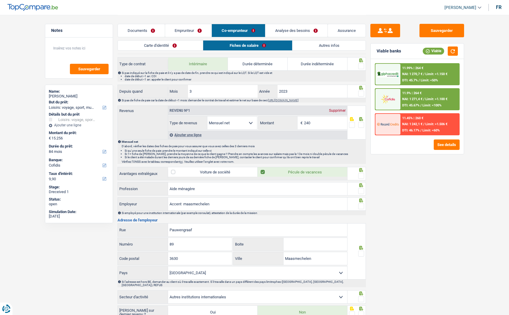
scroll to position [240, 0]
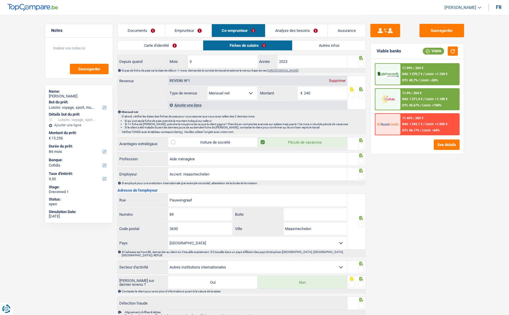
click at [142, 30] on link "Documents" at bounding box center [141, 30] width 47 height 13
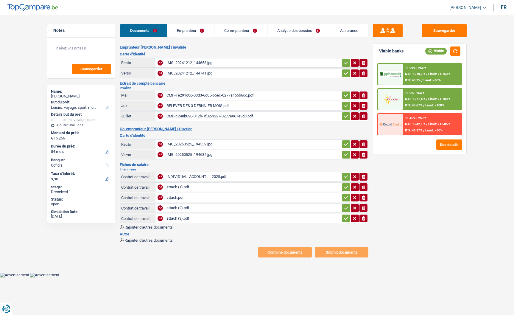
click at [196, 34] on link "Emprunteur" at bounding box center [190, 30] width 47 height 13
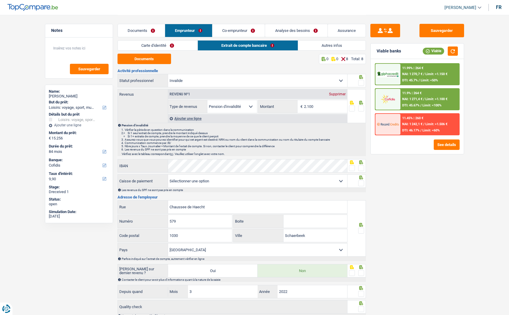
click at [174, 48] on link "Carte d'identité" at bounding box center [158, 45] width 80 height 10
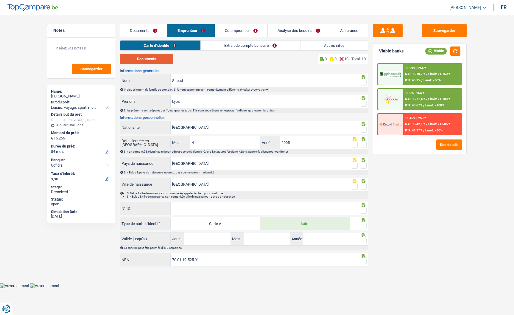
click at [164, 58] on button "Documents" at bounding box center [147, 59] width 54 height 10
click at [363, 81] on span at bounding box center [364, 83] width 6 height 6
click at [0, 0] on input "radio" at bounding box center [0, 0] width 0 height 0
click at [363, 102] on span at bounding box center [364, 104] width 6 height 6
click at [0, 0] on input "radio" at bounding box center [0, 0] width 0 height 0
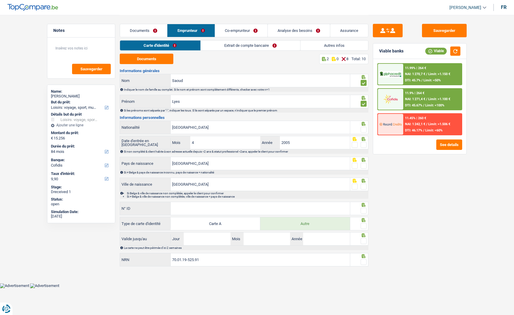
click at [363, 128] on span at bounding box center [364, 130] width 6 height 6
click at [0, 0] on input "radio" at bounding box center [0, 0] width 0 height 0
click at [366, 144] on span at bounding box center [364, 145] width 6 height 6
click at [0, 0] on input "radio" at bounding box center [0, 0] width 0 height 0
click at [365, 166] on span at bounding box center [364, 166] width 6 height 6
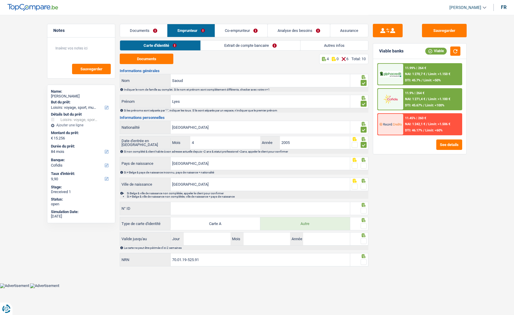
click at [0, 0] on input "radio" at bounding box center [0, 0] width 0 height 0
click at [363, 183] on span at bounding box center [364, 186] width 6 height 6
click at [0, 0] on input "radio" at bounding box center [0, 0] width 0 height 0
drag, startPoint x: 260, startPoint y: 210, endPoint x: 249, endPoint y: 210, distance: 11.0
click at [259, 210] on input "N° ID" at bounding box center [260, 208] width 179 height 13
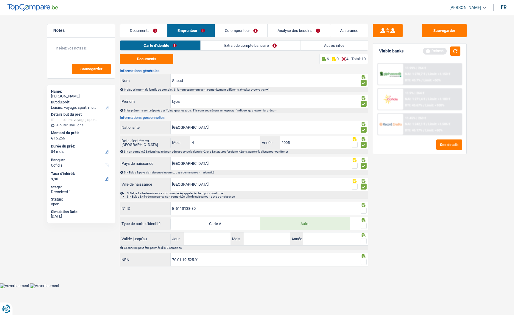
type input "B-5118138-30"
click at [366, 209] on span at bounding box center [364, 210] width 6 height 6
click at [0, 0] on input "radio" at bounding box center [0, 0] width 0 height 0
click at [365, 223] on span at bounding box center [364, 226] width 6 height 6
click at [0, 0] on input "radio" at bounding box center [0, 0] width 0 height 0
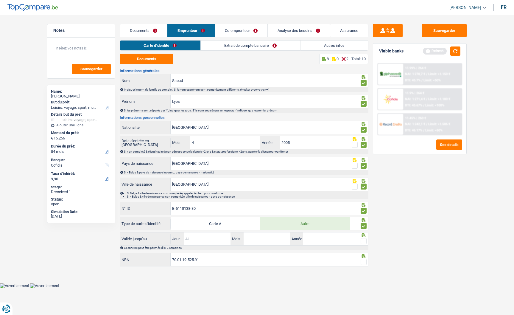
click at [216, 241] on input "Jour" at bounding box center [207, 238] width 46 height 13
click at [210, 238] on input "33" at bounding box center [207, 238] width 46 height 13
type input "3"
type input "30"
type input "09"
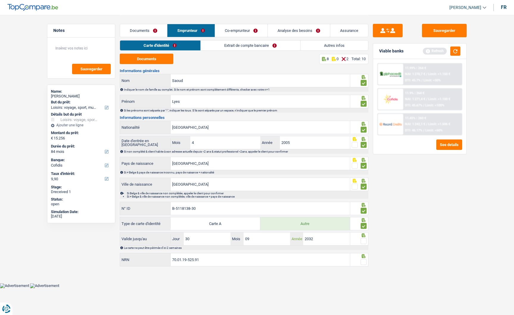
type input "2032"
click at [364, 241] on span at bounding box center [364, 241] width 6 height 6
click at [0, 0] on input "radio" at bounding box center [0, 0] width 0 height 0
click at [364, 260] on span at bounding box center [364, 262] width 6 height 6
click at [0, 0] on input "radio" at bounding box center [0, 0] width 0 height 0
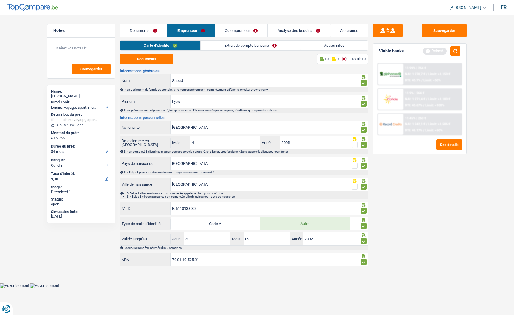
click at [264, 46] on link "Extrait de compte bancaire" at bounding box center [250, 45] width 99 height 10
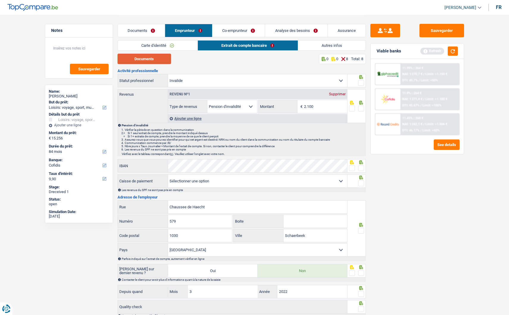
click at [164, 60] on button "Documents" at bounding box center [145, 59] width 54 height 10
drag, startPoint x: 360, startPoint y: 82, endPoint x: 352, endPoint y: 85, distance: 8.4
click at [360, 82] on span at bounding box center [361, 83] width 6 height 6
click at [0, 0] on input "radio" at bounding box center [0, 0] width 0 height 0
click at [322, 107] on input "2.100" at bounding box center [325, 106] width 43 height 13
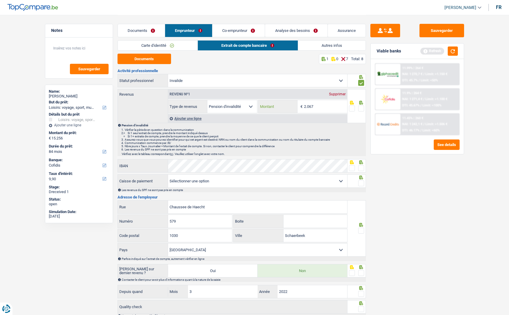
type input "2.067"
click at [356, 107] on fieldset at bounding box center [356, 108] width 15 height 7
click at [360, 167] on span at bounding box center [361, 168] width 6 height 6
click at [0, 0] on input "radio" at bounding box center [0, 0] width 0 height 0
click at [363, 180] on span at bounding box center [361, 183] width 6 height 6
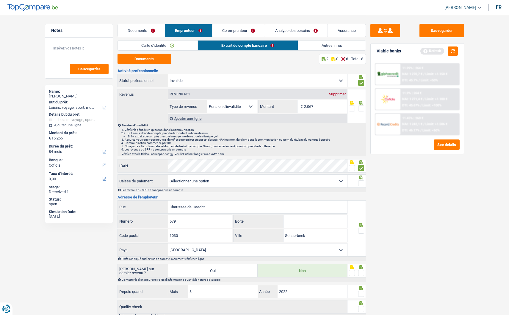
click at [0, 0] on input "radio" at bounding box center [0, 0] width 0 height 0
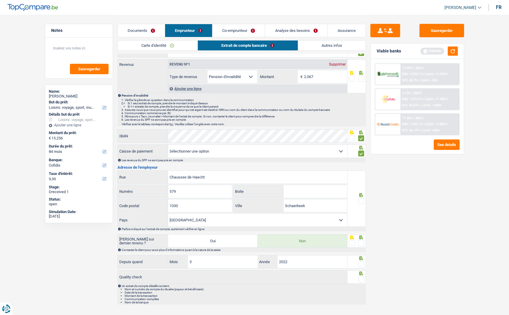
click at [359, 199] on span at bounding box center [361, 201] width 6 height 6
click at [0, 0] on input "radio" at bounding box center [0, 0] width 0 height 0
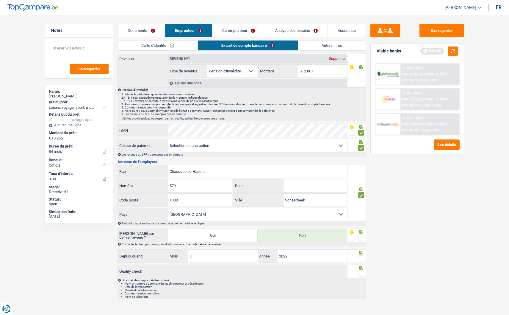
scroll to position [40, 0]
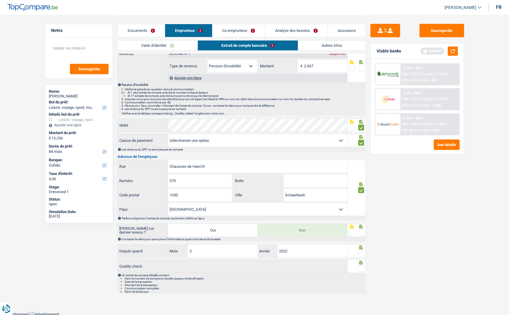
click at [362, 229] on span at bounding box center [361, 232] width 6 height 6
click at [0, 0] on input "radio" at bounding box center [0, 0] width 0 height 0
drag, startPoint x: 363, startPoint y: 250, endPoint x: 361, endPoint y: 257, distance: 6.9
click at [361, 254] on span at bounding box center [361, 253] width 6 height 6
click at [0, 0] on input "radio" at bounding box center [0, 0] width 0 height 0
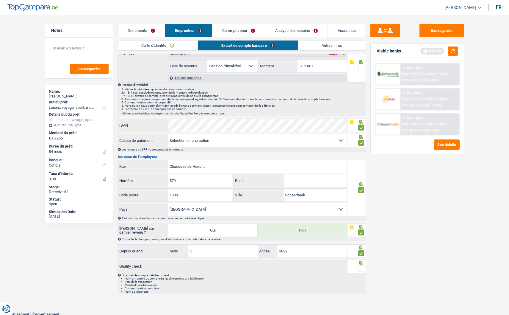
click at [362, 267] on span at bounding box center [361, 268] width 6 height 6
click at [0, 0] on input "radio" at bounding box center [0, 0] width 0 height 0
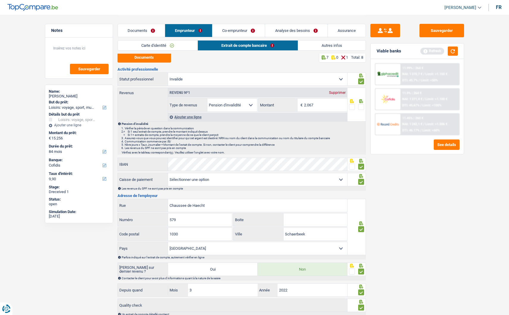
scroll to position [0, 0]
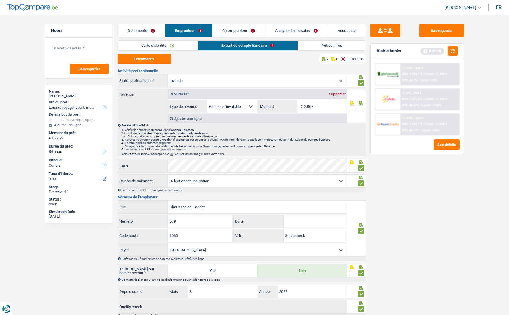
click at [359, 107] on span at bounding box center [361, 108] width 6 height 6
click at [0, 0] on input "radio" at bounding box center [0, 0] width 0 height 0
drag, startPoint x: 452, startPoint y: 34, endPoint x: 427, endPoint y: 34, distance: 24.7
click at [452, 34] on button "Sauvegarder" at bounding box center [442, 30] width 45 height 13
click at [243, 31] on link "Co-emprunteur" at bounding box center [239, 30] width 52 height 13
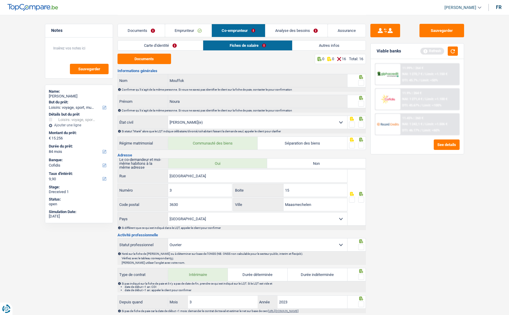
click at [169, 46] on link "Carte d'identité" at bounding box center [160, 45] width 85 height 10
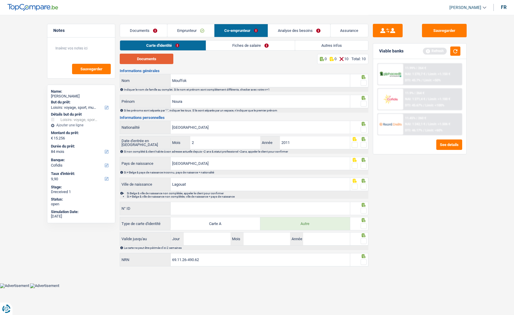
click at [161, 54] on button "Documents" at bounding box center [147, 59] width 54 height 10
click at [363, 81] on span at bounding box center [364, 83] width 6 height 6
click at [0, 0] on input "radio" at bounding box center [0, 0] width 0 height 0
click at [364, 102] on span at bounding box center [364, 104] width 6 height 6
click at [0, 0] on input "radio" at bounding box center [0, 0] width 0 height 0
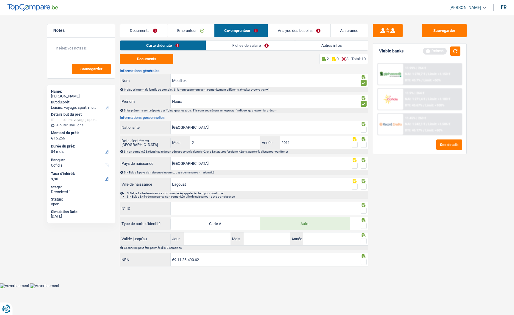
click at [363, 128] on span at bounding box center [364, 130] width 6 height 6
click at [0, 0] on input "radio" at bounding box center [0, 0] width 0 height 0
click at [366, 143] on span at bounding box center [364, 145] width 6 height 6
click at [0, 0] on input "radio" at bounding box center [0, 0] width 0 height 0
click at [362, 163] on span at bounding box center [364, 166] width 6 height 6
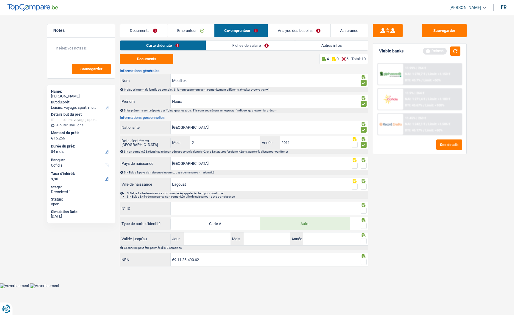
click at [0, 0] on input "radio" at bounding box center [0, 0] width 0 height 0
click at [366, 184] on span at bounding box center [364, 186] width 6 height 6
click at [0, 0] on input "radio" at bounding box center [0, 0] width 0 height 0
click at [179, 183] on input "Lagouat" at bounding box center [260, 184] width 179 height 13
type input "Laghouat"
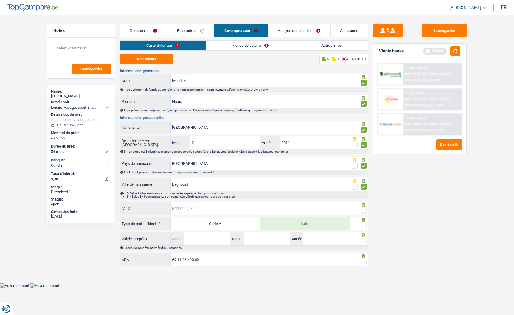
click at [275, 211] on input "N° ID" at bounding box center [260, 208] width 179 height 13
type input "B-5519705-17"
click at [364, 207] on span at bounding box center [364, 210] width 6 height 6
click at [0, 0] on input "radio" at bounding box center [0, 0] width 0 height 0
click at [363, 222] on div at bounding box center [364, 225] width 6 height 7
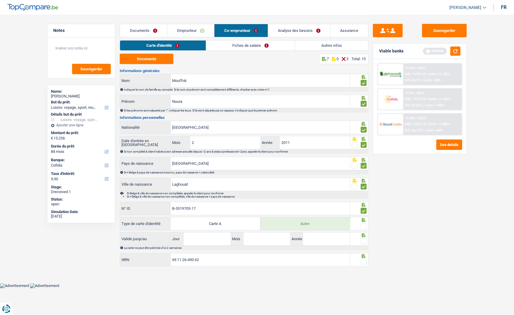
click at [361, 224] on span at bounding box center [364, 226] width 6 height 6
click at [0, 0] on input "radio" at bounding box center [0, 0] width 0 height 0
click at [202, 242] on input "Jour" at bounding box center [207, 238] width 46 height 13
click at [196, 239] on input "Jour" at bounding box center [207, 238] width 46 height 13
type input "08"
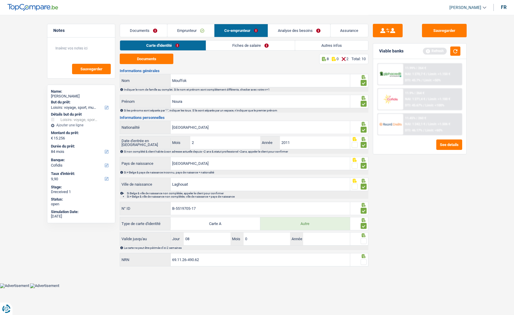
type input "08"
type input "2028"
click at [362, 238] on span at bounding box center [364, 241] width 6 height 6
click at [0, 0] on input "radio" at bounding box center [0, 0] width 0 height 0
click at [362, 260] on span at bounding box center [364, 262] width 6 height 6
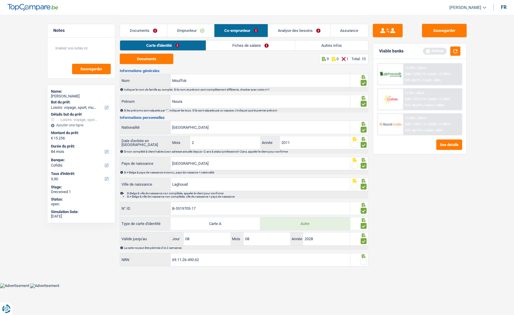
click at [0, 0] on input "radio" at bounding box center [0, 0] width 0 height 0
click at [269, 42] on link "Fiches de salaire" at bounding box center [250, 45] width 89 height 10
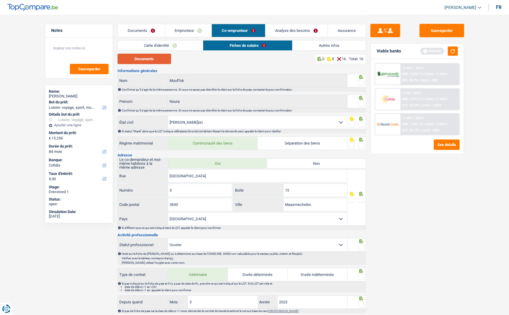
click at [152, 60] on button "Documents" at bounding box center [145, 59] width 54 height 10
click at [363, 83] on span at bounding box center [361, 83] width 6 height 6
click at [0, 0] on input "radio" at bounding box center [0, 0] width 0 height 0
click at [361, 101] on span at bounding box center [361, 104] width 6 height 6
click at [0, 0] on input "radio" at bounding box center [0, 0] width 0 height 0
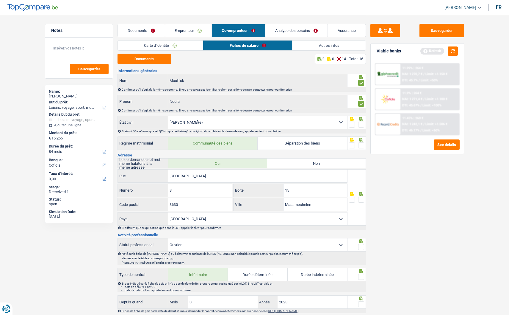
click at [363, 122] on span at bounding box center [361, 124] width 6 height 6
click at [0, 0] on input "radio" at bounding box center [0, 0] width 0 height 0
click at [356, 145] on fieldset at bounding box center [356, 145] width 15 height 7
click at [359, 143] on span at bounding box center [361, 145] width 6 height 6
click at [0, 0] on input "radio" at bounding box center [0, 0] width 0 height 0
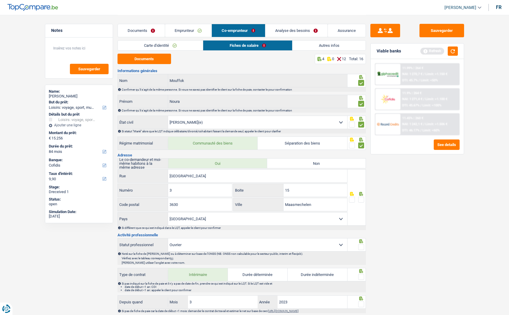
click at [360, 198] on span at bounding box center [361, 199] width 6 height 6
click at [0, 0] on input "radio" at bounding box center [0, 0] width 0 height 0
click at [360, 246] on span at bounding box center [361, 247] width 6 height 6
click at [0, 0] on input "radio" at bounding box center [0, 0] width 0 height 0
click at [361, 274] on span at bounding box center [361, 277] width 6 height 6
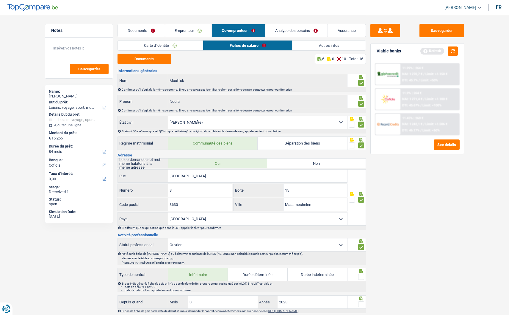
click at [0, 0] on input "radio" at bounding box center [0, 0] width 0 height 0
click at [360, 301] on span at bounding box center [361, 304] width 6 height 6
click at [0, 0] on input "radio" at bounding box center [0, 0] width 0 height 0
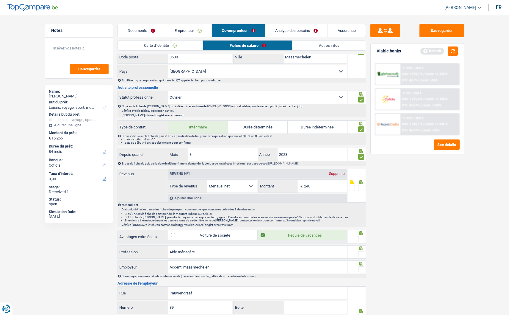
scroll to position [149, 0]
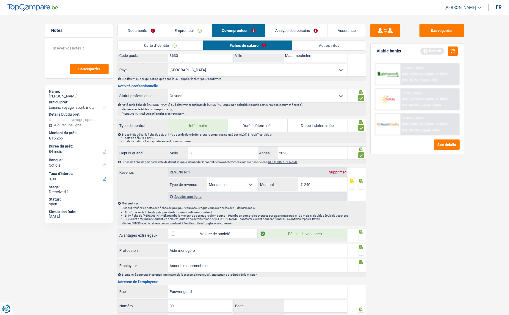
click at [361, 186] on span at bounding box center [361, 186] width 6 height 6
click at [0, 0] on input "radio" at bounding box center [0, 0] width 0 height 0
click at [360, 234] on div at bounding box center [361, 237] width 6 height 7
click at [361, 235] on span at bounding box center [361, 237] width 6 height 6
click at [0, 0] on input "radio" at bounding box center [0, 0] width 0 height 0
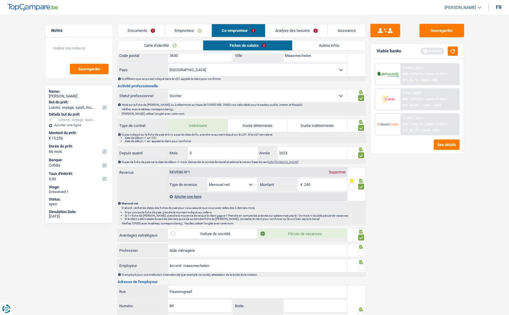
click at [360, 251] on span at bounding box center [361, 252] width 6 height 6
click at [0, 0] on input "radio" at bounding box center [0, 0] width 0 height 0
click at [361, 262] on icon at bounding box center [361, 262] width 4 height 4
click at [361, 266] on span at bounding box center [361, 268] width 6 height 6
click at [0, 0] on input "radio" at bounding box center [0, 0] width 0 height 0
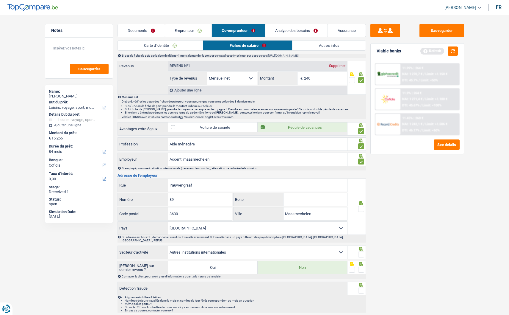
scroll to position [268, 0]
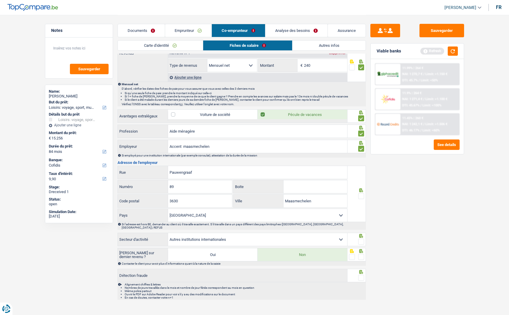
click at [360, 194] on span at bounding box center [361, 196] width 6 height 6
click at [0, 0] on input "radio" at bounding box center [0, 0] width 0 height 0
drag, startPoint x: 223, startPoint y: 173, endPoint x: 144, endPoint y: 161, distance: 79.7
click at [146, 166] on div "Pauwengraaf Rue" at bounding box center [233, 172] width 230 height 13
type input "Beveresteenweg"
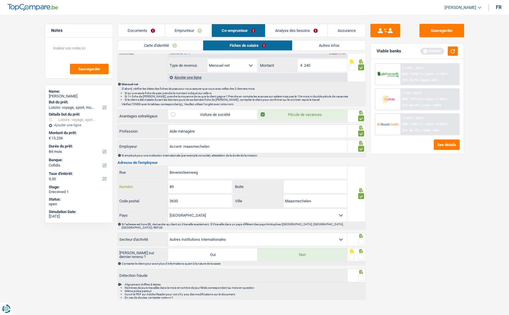
drag, startPoint x: 188, startPoint y: 181, endPoint x: 115, endPoint y: 186, distance: 73.4
click at [115, 186] on div "Notes Sauvegarder Name: [PERSON_NAME] But du prêt: Confort maison: meubles, tex…" at bounding box center [254, 24] width 429 height 555
type input "576"
drag, startPoint x: 201, startPoint y: 200, endPoint x: 157, endPoint y: 202, distance: 44.7
click at [157, 202] on div "3630 Code postal" at bounding box center [175, 200] width 115 height 13
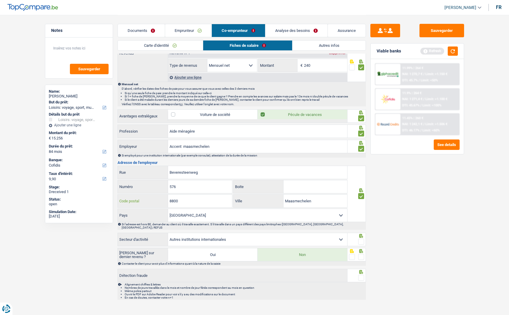
type input "8800"
drag, startPoint x: 329, startPoint y: 200, endPoint x: 263, endPoint y: 204, distance: 65.6
click at [263, 204] on div "Maasmechelen Ville" at bounding box center [291, 200] width 114 height 13
type input "Roeselare"
click at [363, 238] on span at bounding box center [361, 241] width 6 height 6
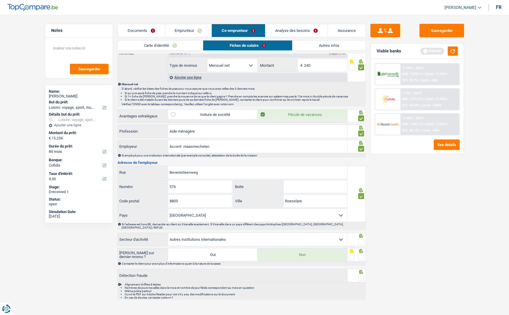
click at [0, 0] on input "radio" at bounding box center [0, 0] width 0 height 0
drag, startPoint x: 361, startPoint y: 249, endPoint x: 361, endPoint y: 255, distance: 6.3
click at [361, 254] on span at bounding box center [361, 257] width 6 height 6
click at [0, 0] on input "radio" at bounding box center [0, 0] width 0 height 0
click at [361, 274] on span at bounding box center [361, 277] width 6 height 6
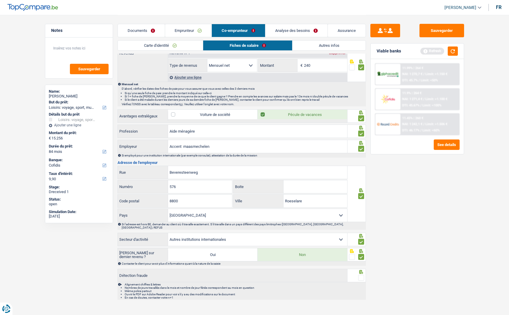
click at [0, 0] on input "radio" at bounding box center [0, 0] width 0 height 0
click at [441, 30] on button "Sauvegarder" at bounding box center [442, 30] width 45 height 13
